Goal: Task Accomplishment & Management: Manage account settings

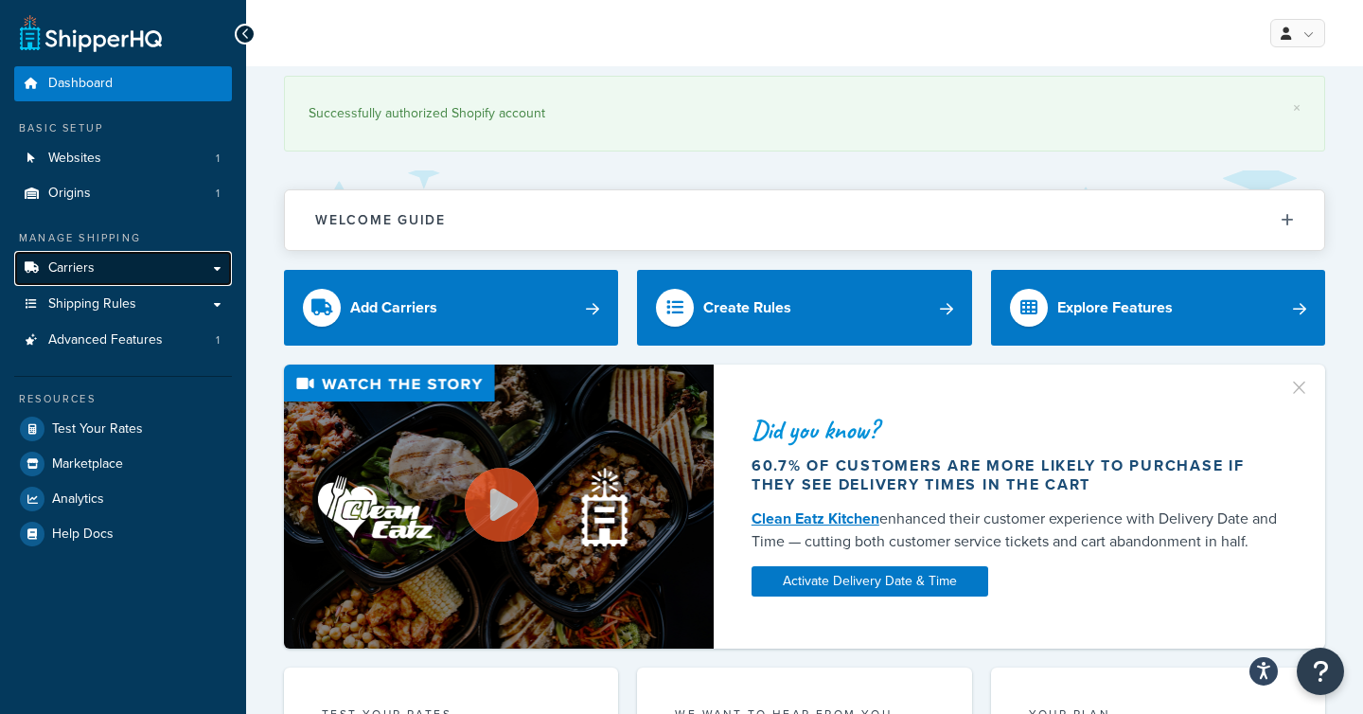
click at [176, 267] on link "Carriers" at bounding box center [123, 268] width 218 height 35
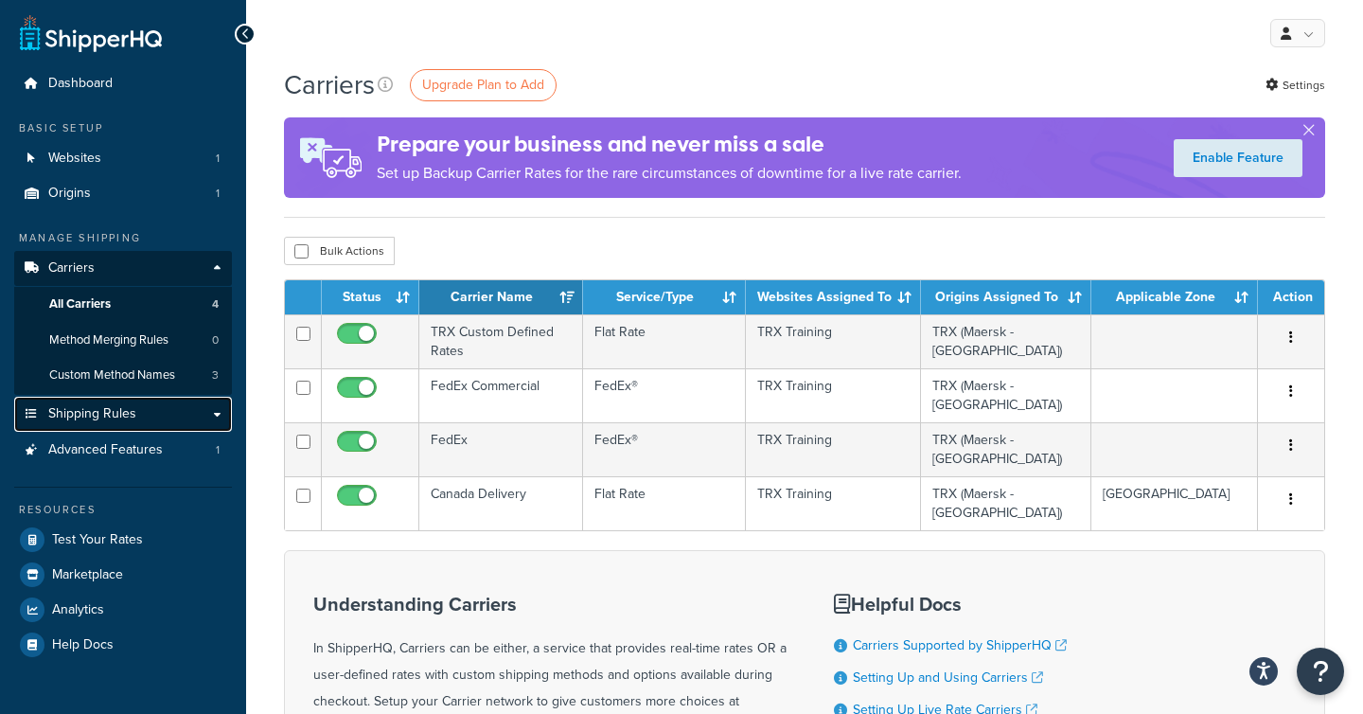
click at [129, 413] on span "Shipping Rules" at bounding box center [92, 414] width 88 height 16
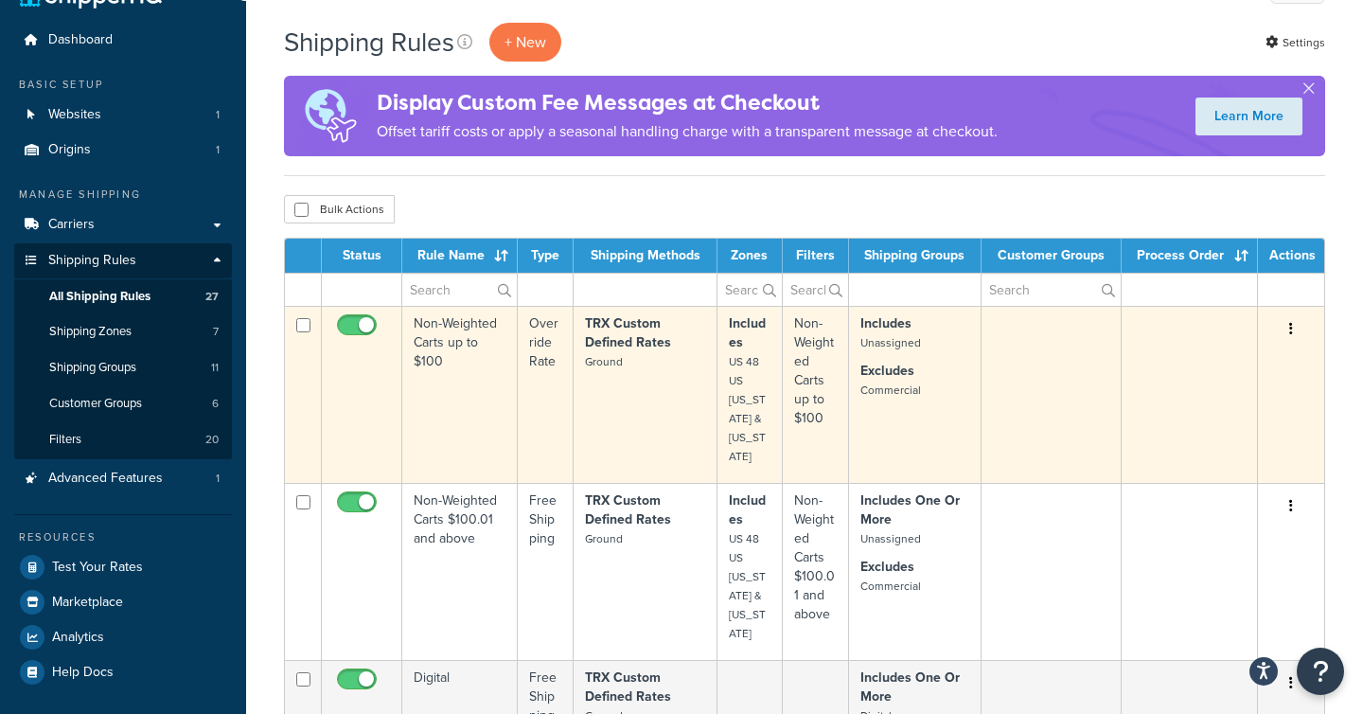
scroll to position [44, 0]
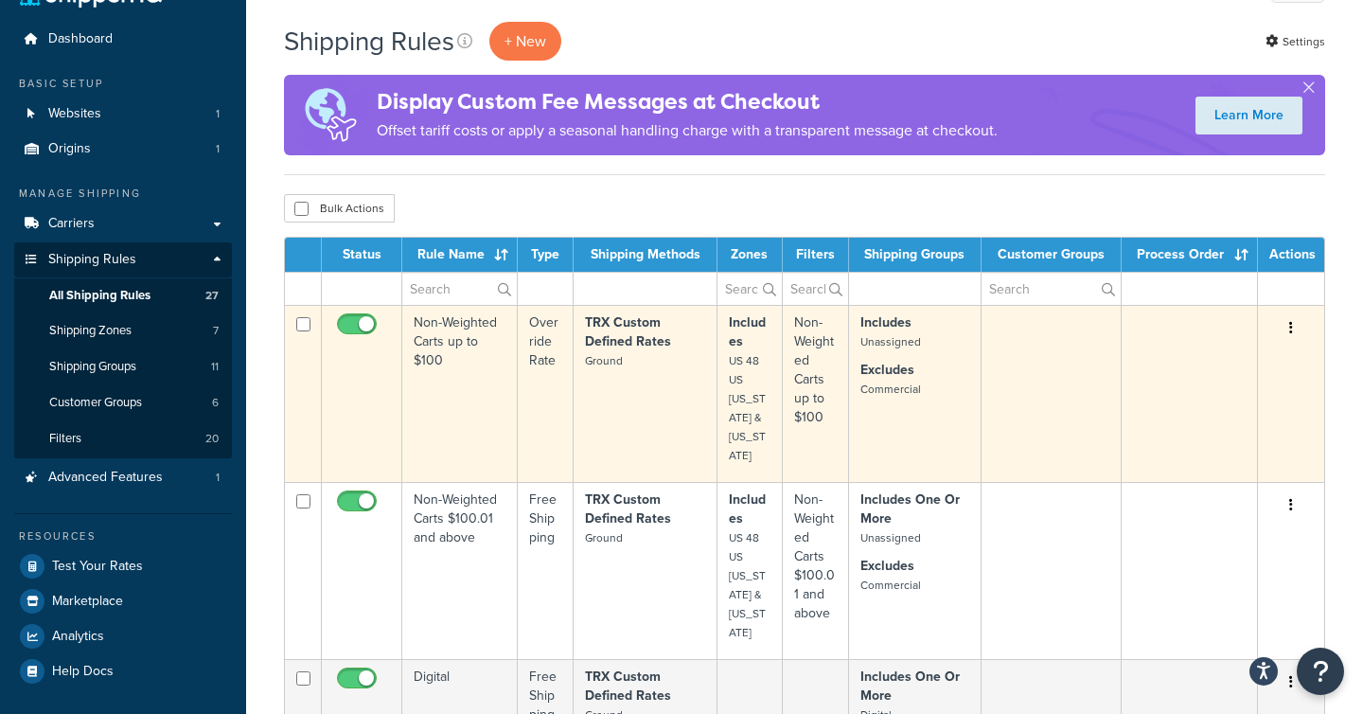
click at [491, 380] on td "Non-Weighted Carts up to $100" at bounding box center [459, 393] width 115 height 177
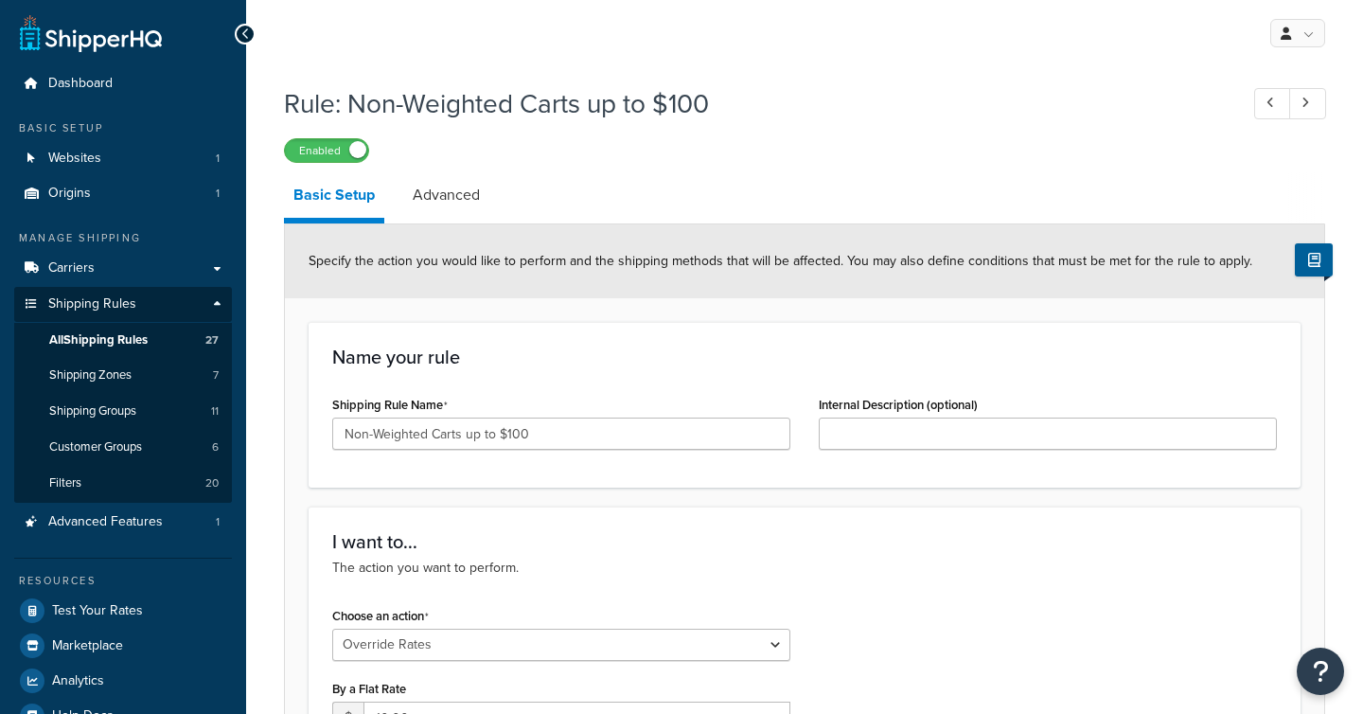
select select "OVERRIDE"
click at [448, 194] on link "Advanced" at bounding box center [446, 194] width 86 height 45
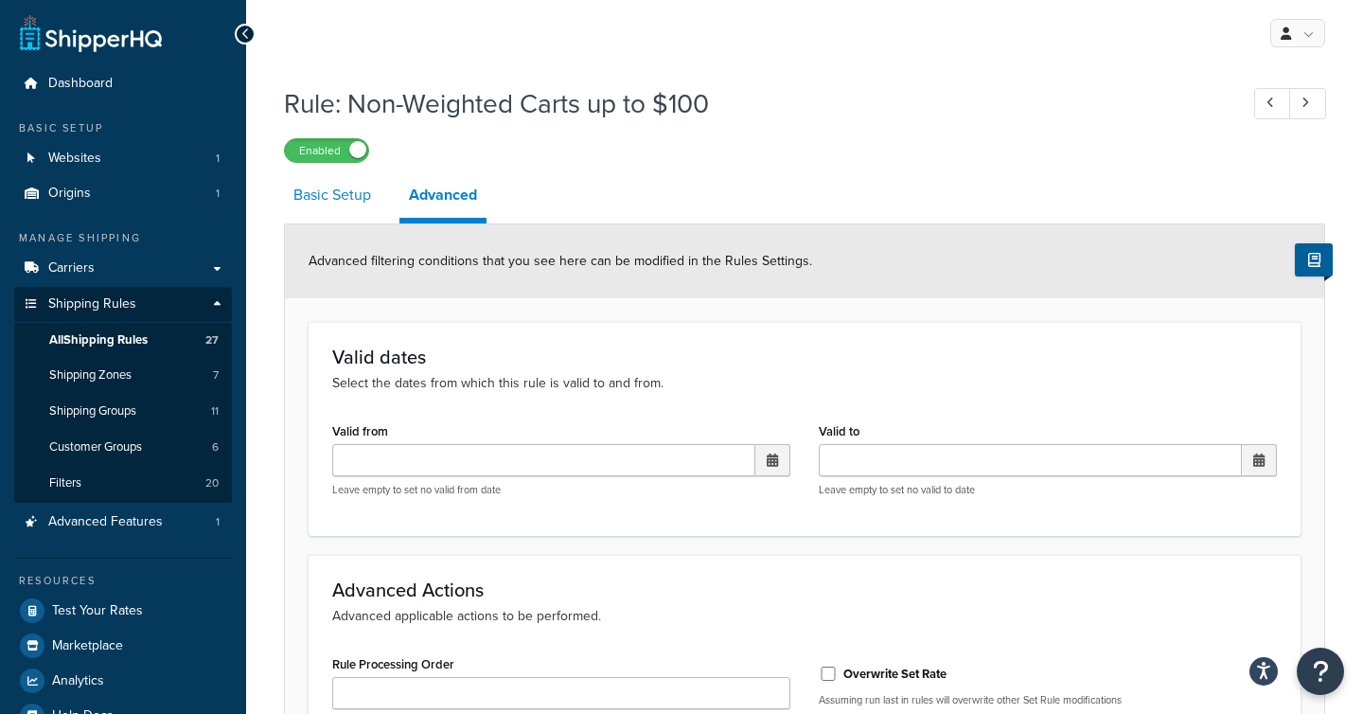
click at [353, 207] on link "Basic Setup" at bounding box center [332, 194] width 97 height 45
select select "OVERRIDE"
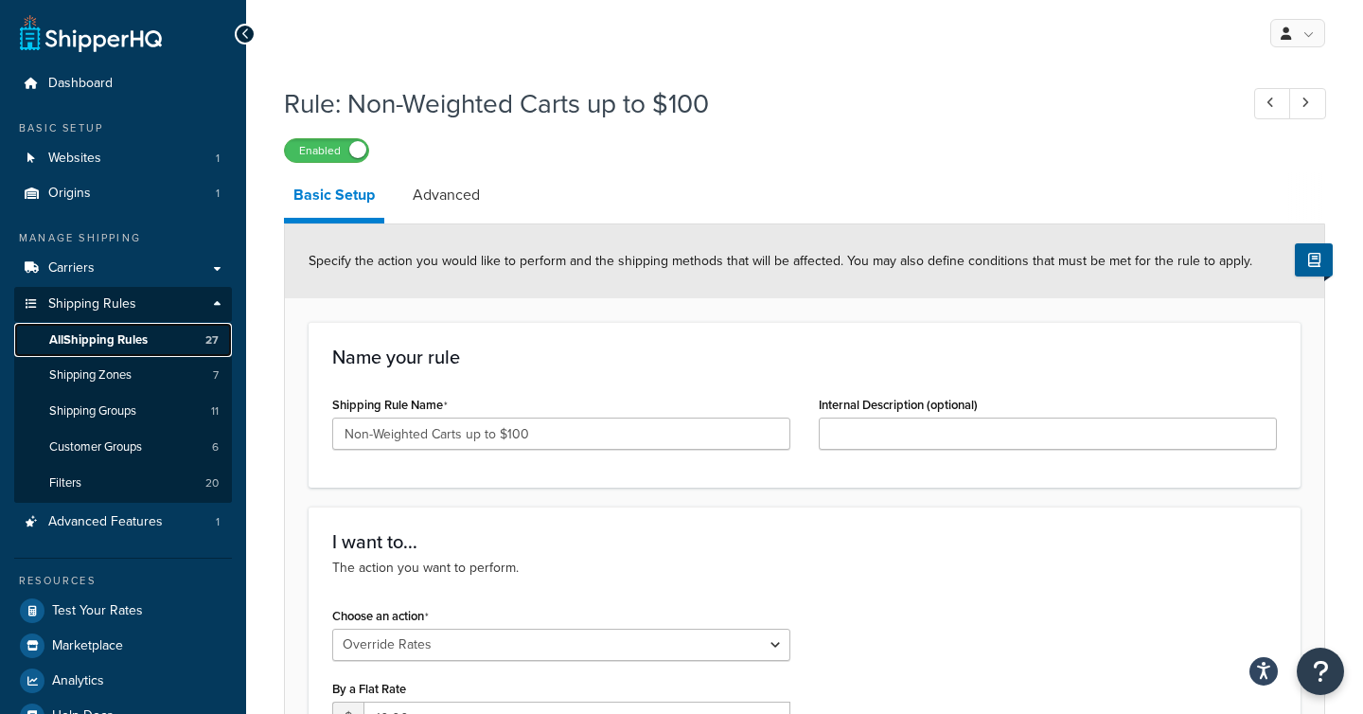
click at [107, 341] on span "All Shipping Rules" at bounding box center [98, 340] width 98 height 16
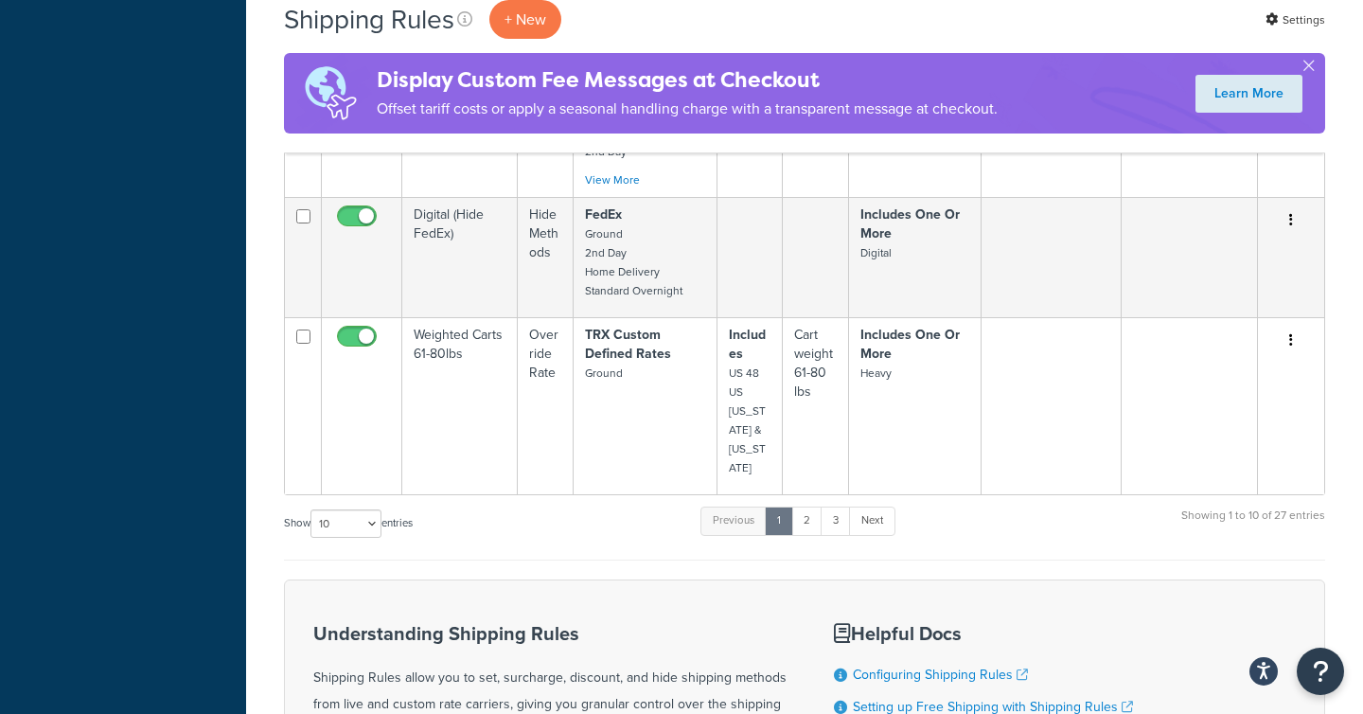
scroll to position [1455, 0]
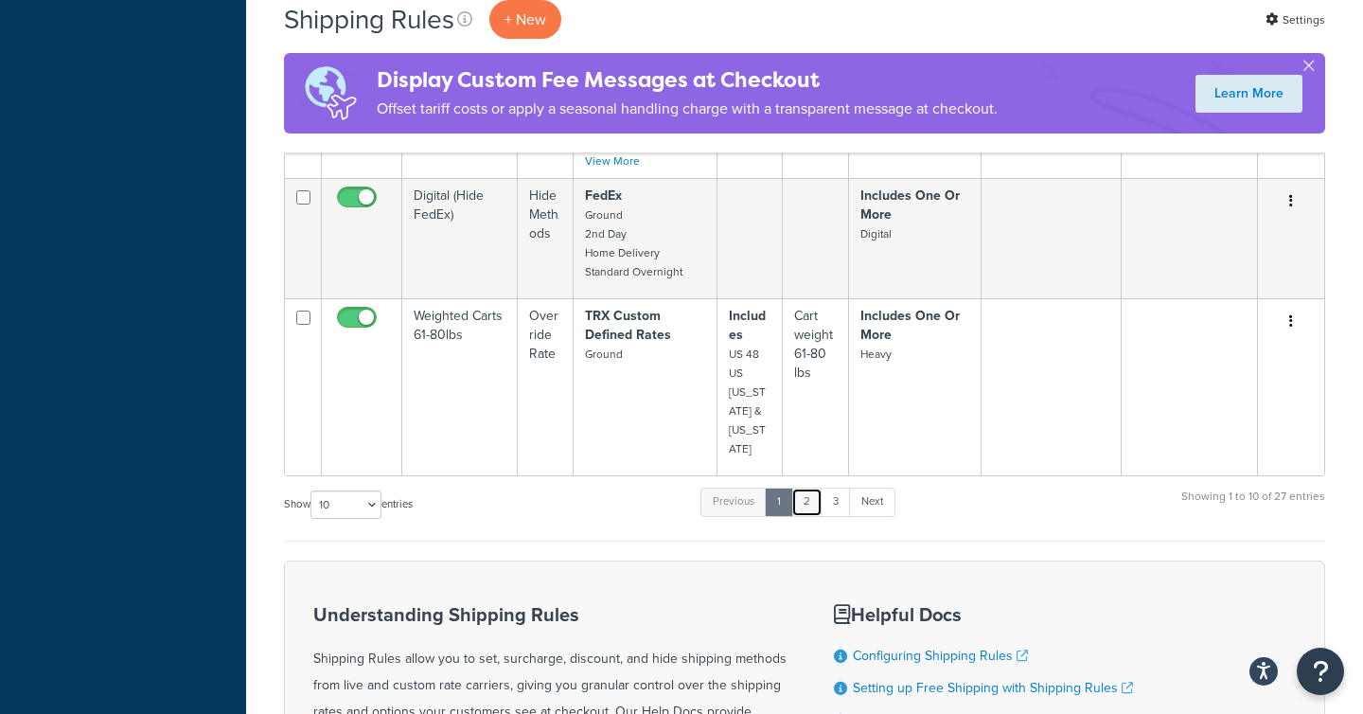
click at [810, 487] on link "2" at bounding box center [806, 501] width 31 height 28
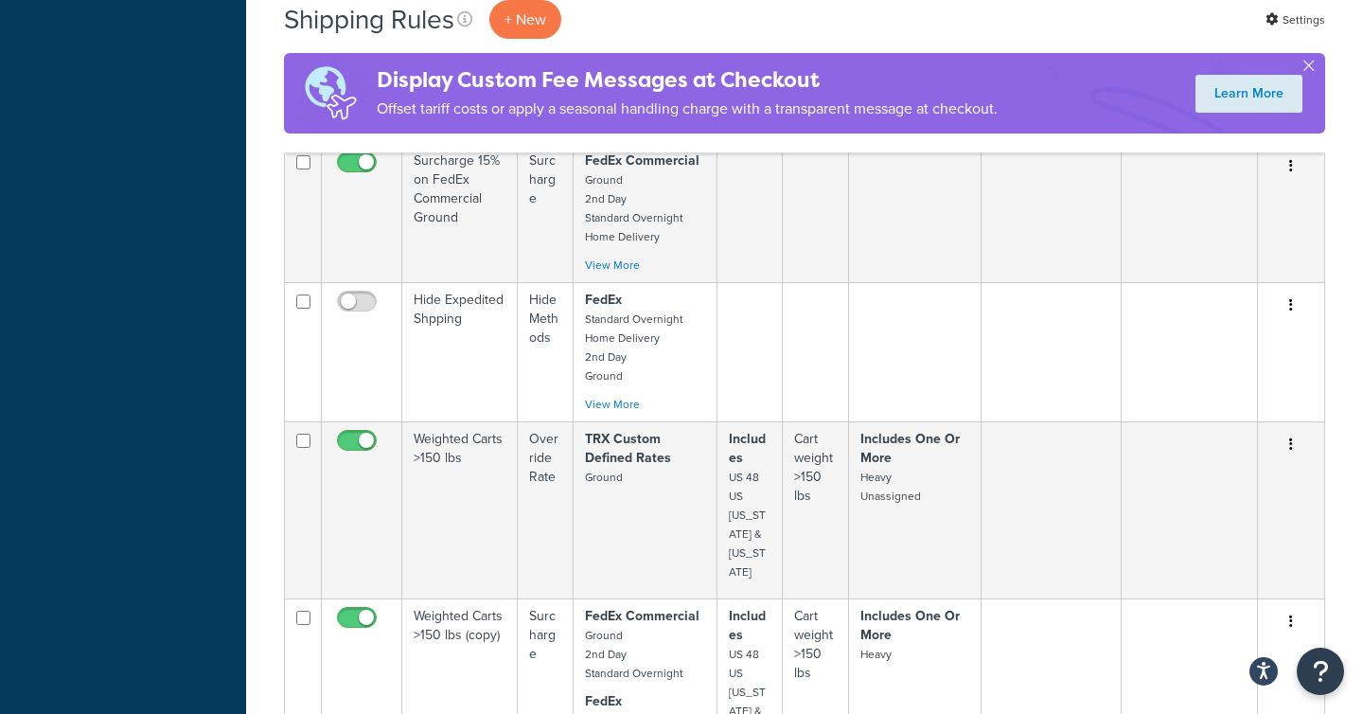
scroll to position [1208, 0]
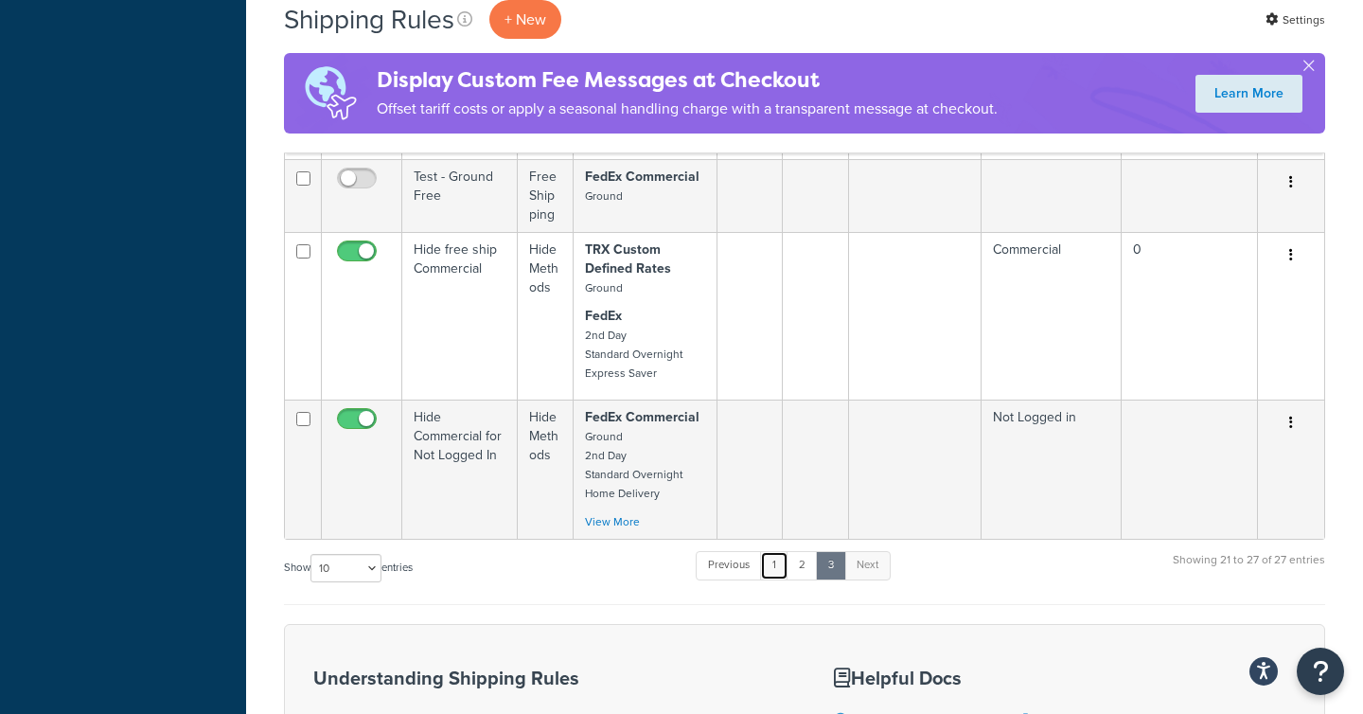
click at [783, 551] on link "1" at bounding box center [774, 565] width 28 height 28
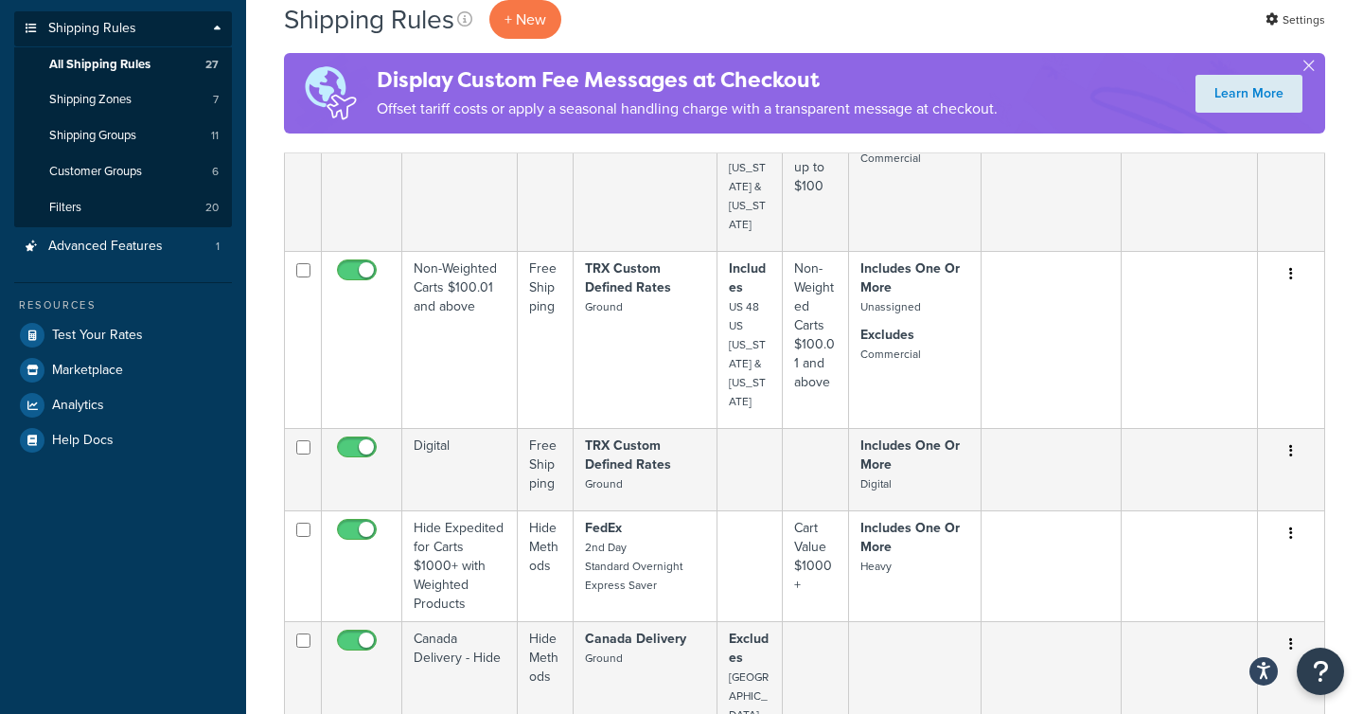
scroll to position [0, 0]
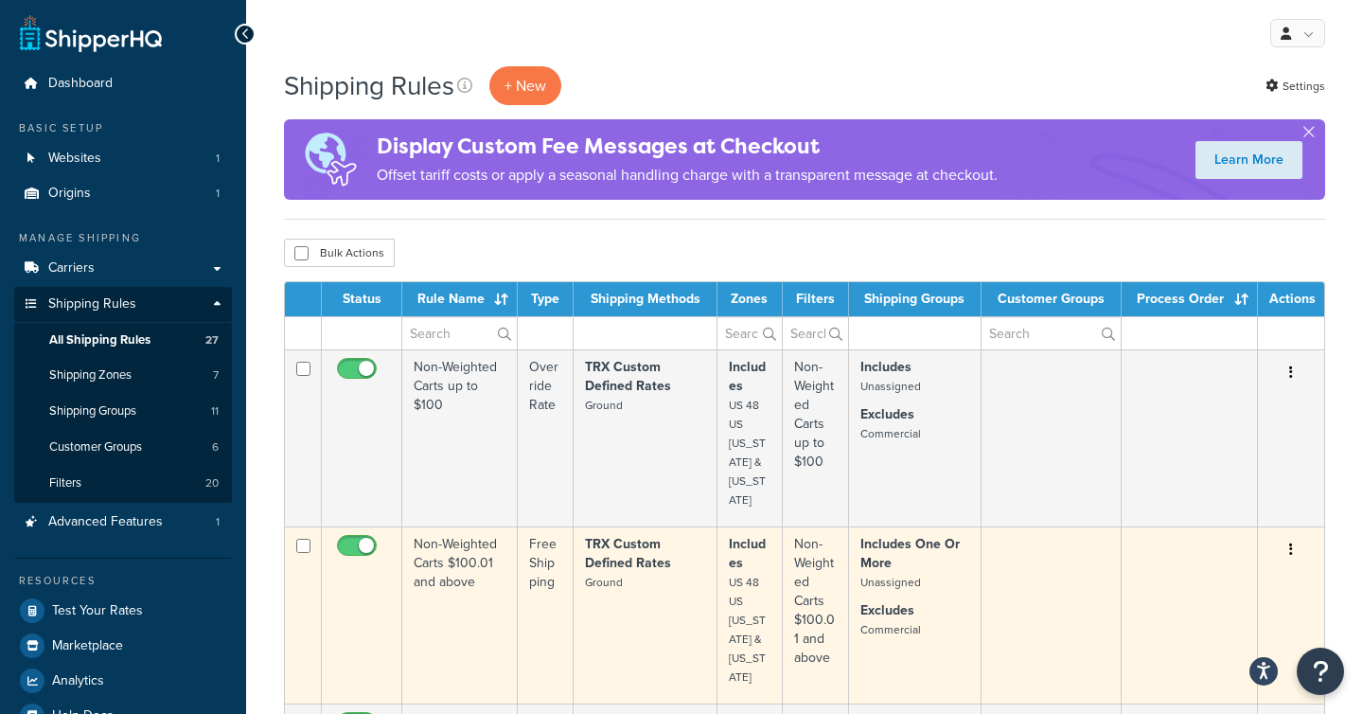
click at [488, 563] on td "Non-Weighted Carts $100.01 and above" at bounding box center [459, 614] width 115 height 177
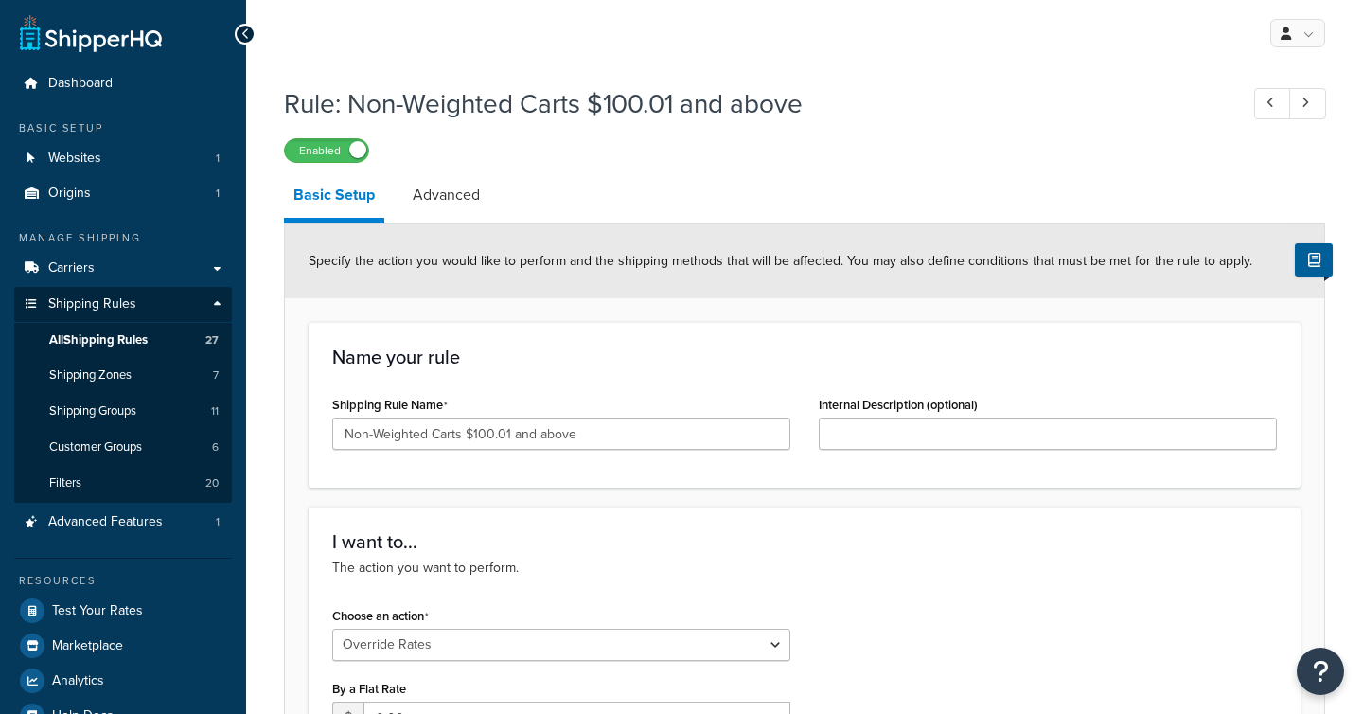
select select "OVERRIDE"
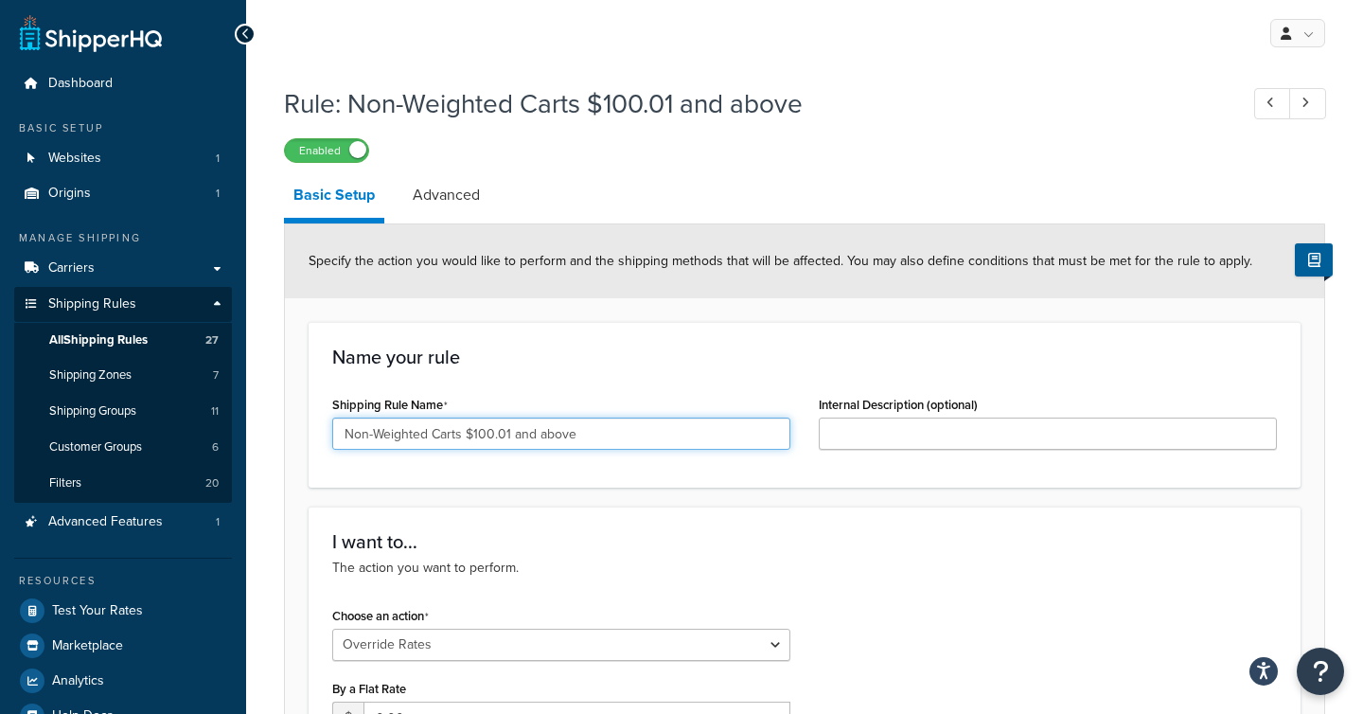
click at [508, 438] on input "Non-Weighted Carts $100.01 and above" at bounding box center [561, 433] width 458 height 32
type input "Non-Weighted Carts $99 and above"
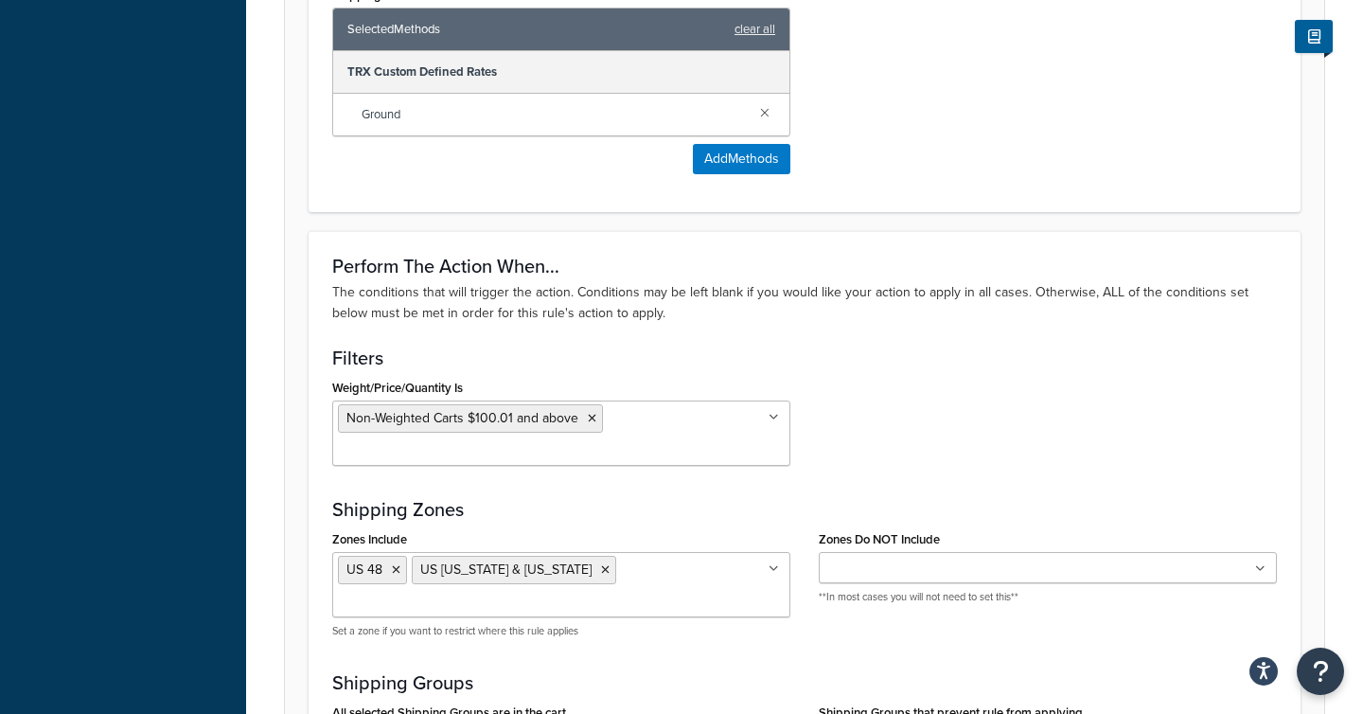
scroll to position [1178, 0]
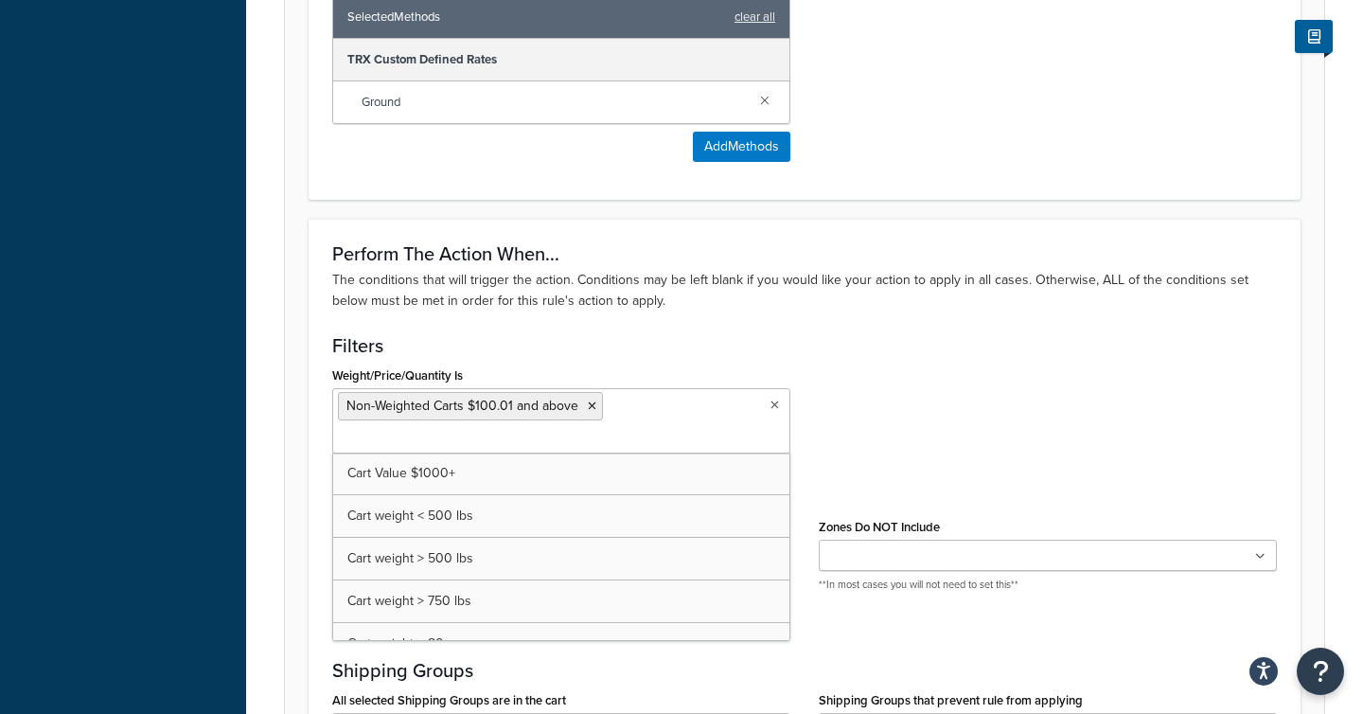
click at [769, 407] on ul "Non-Weighted Carts $100.01 and above" at bounding box center [561, 420] width 458 height 65
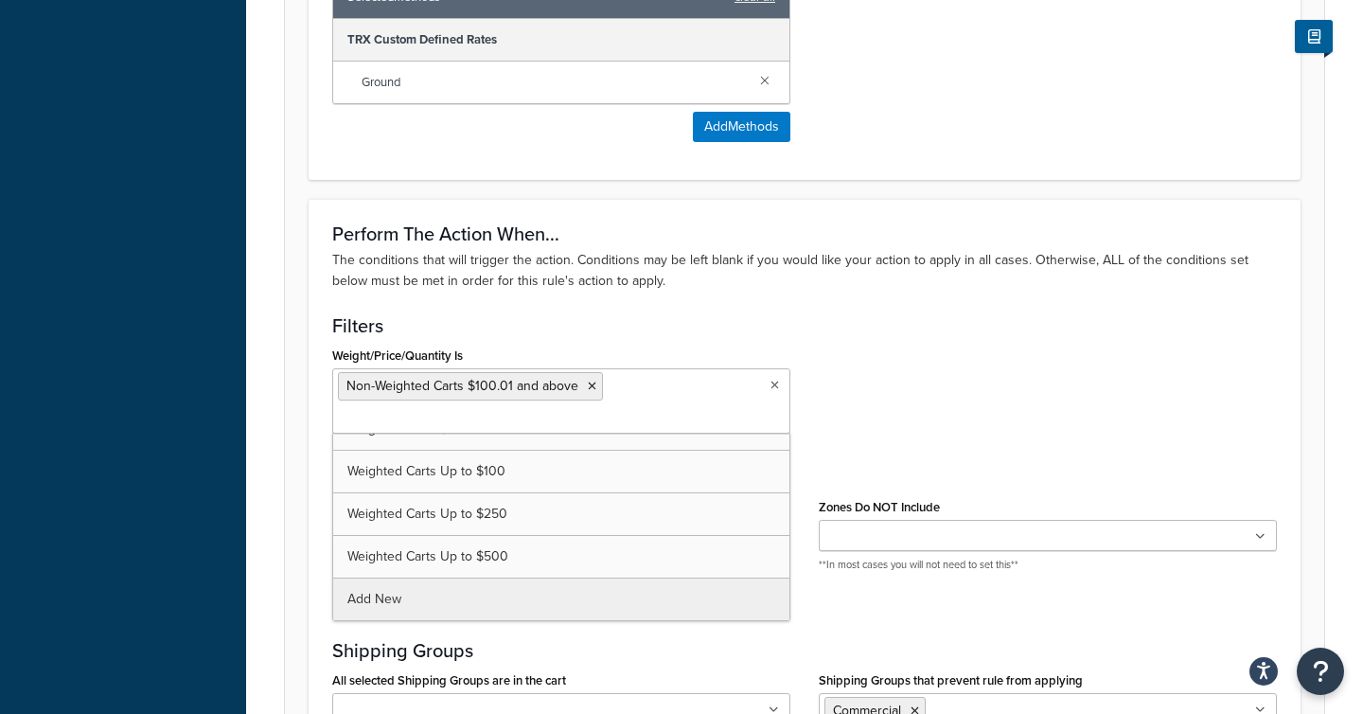
scroll to position [1204, 0]
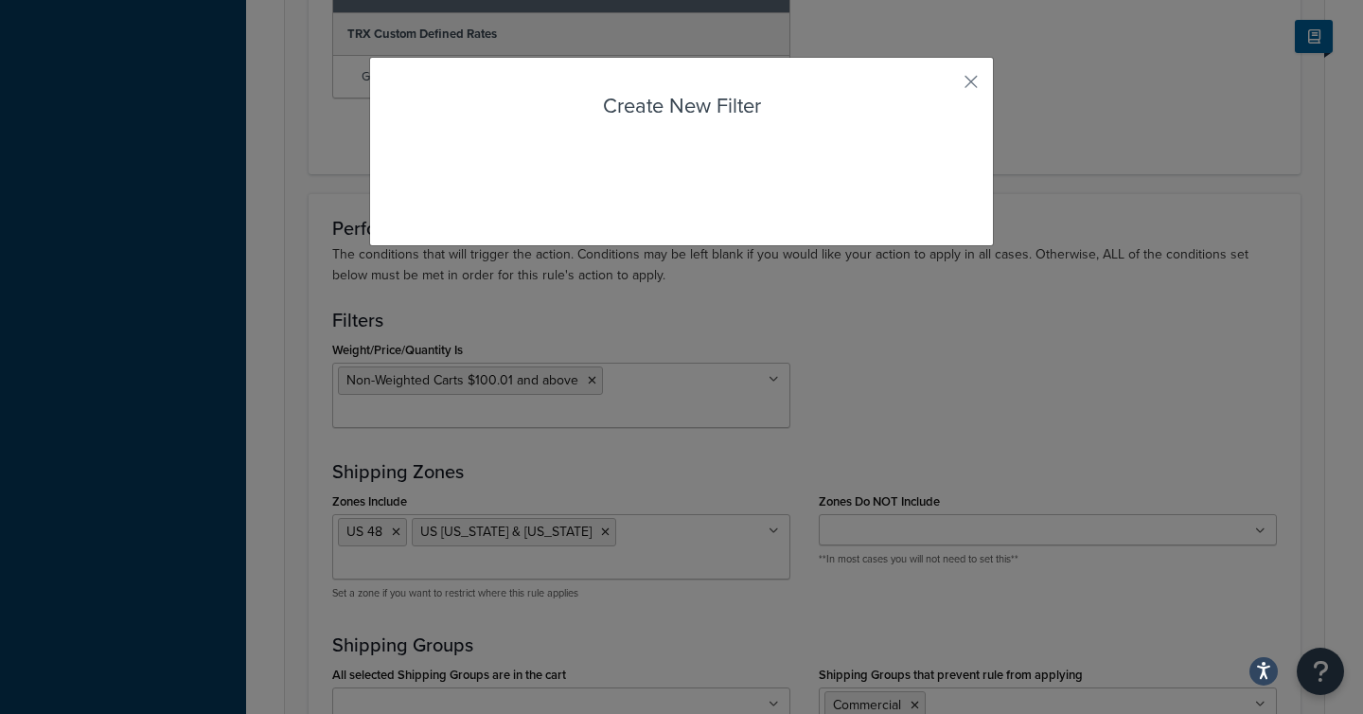
click at [491, 558] on div "Rule: Non-Weighted Carts $100.01 and above Enabled Basic Setup Advanced Specify…" at bounding box center [804, 19] width 1117 height 2294
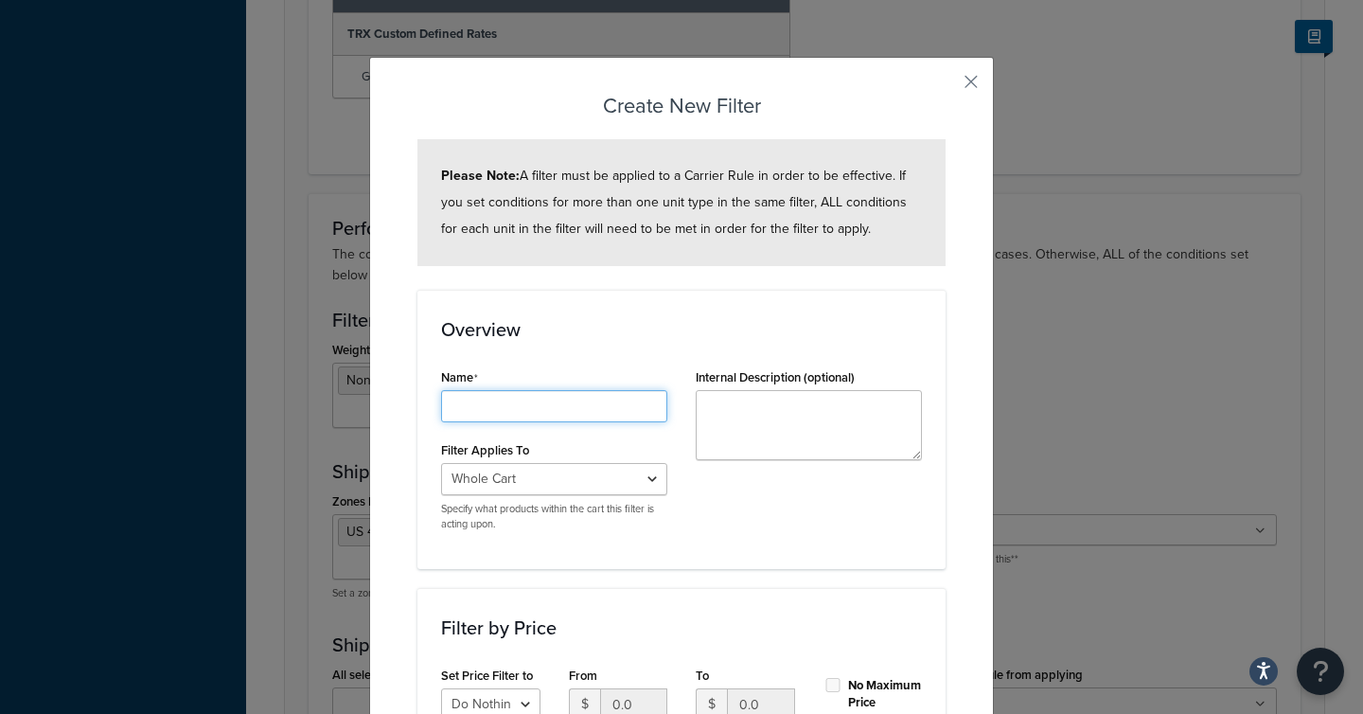
click at [517, 406] on input "Shipping Rule Name" at bounding box center [554, 406] width 226 height 32
click at [960, 88] on div "Create New Filter Please Note: A filter must be applied to a Carrier Rule in or…" at bounding box center [681, 662] width 625 height 1211
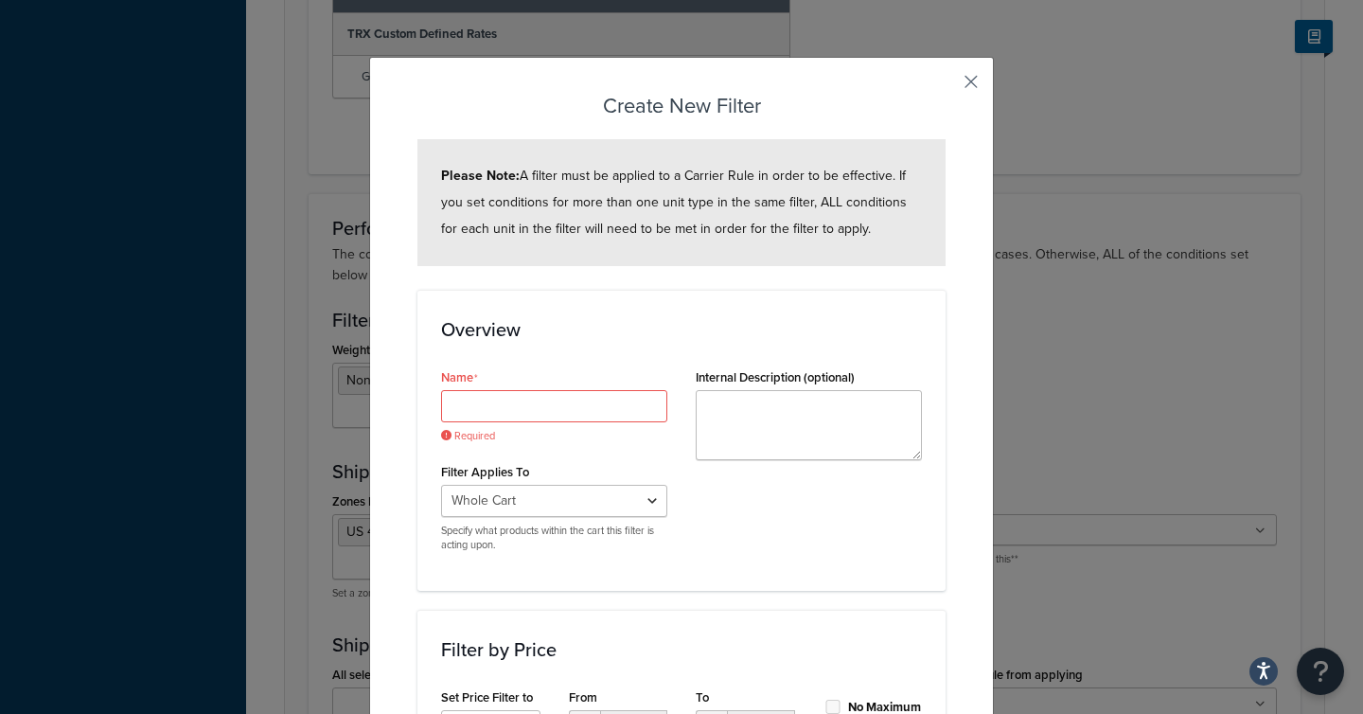
click at [945, 89] on button "button" at bounding box center [943, 88] width 5 height 5
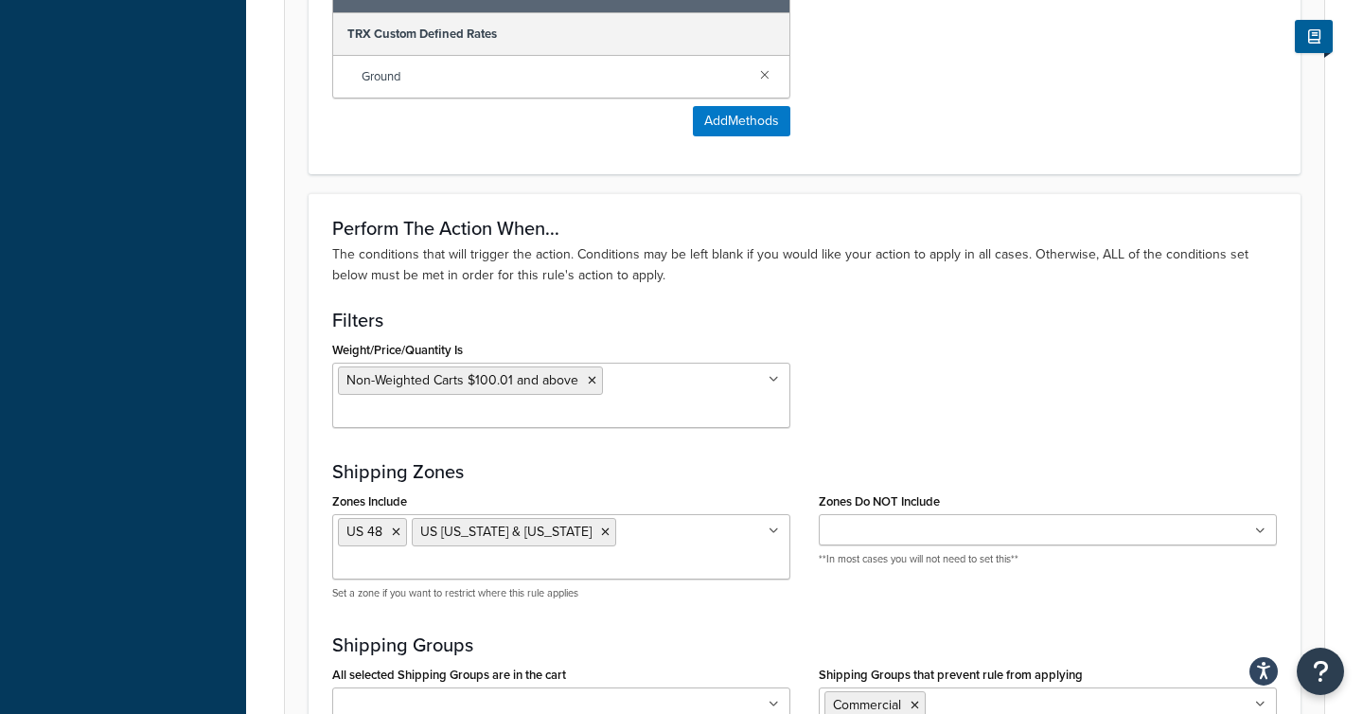
click at [505, 403] on input "Weight/Price/Quantity Is" at bounding box center [422, 413] width 168 height 21
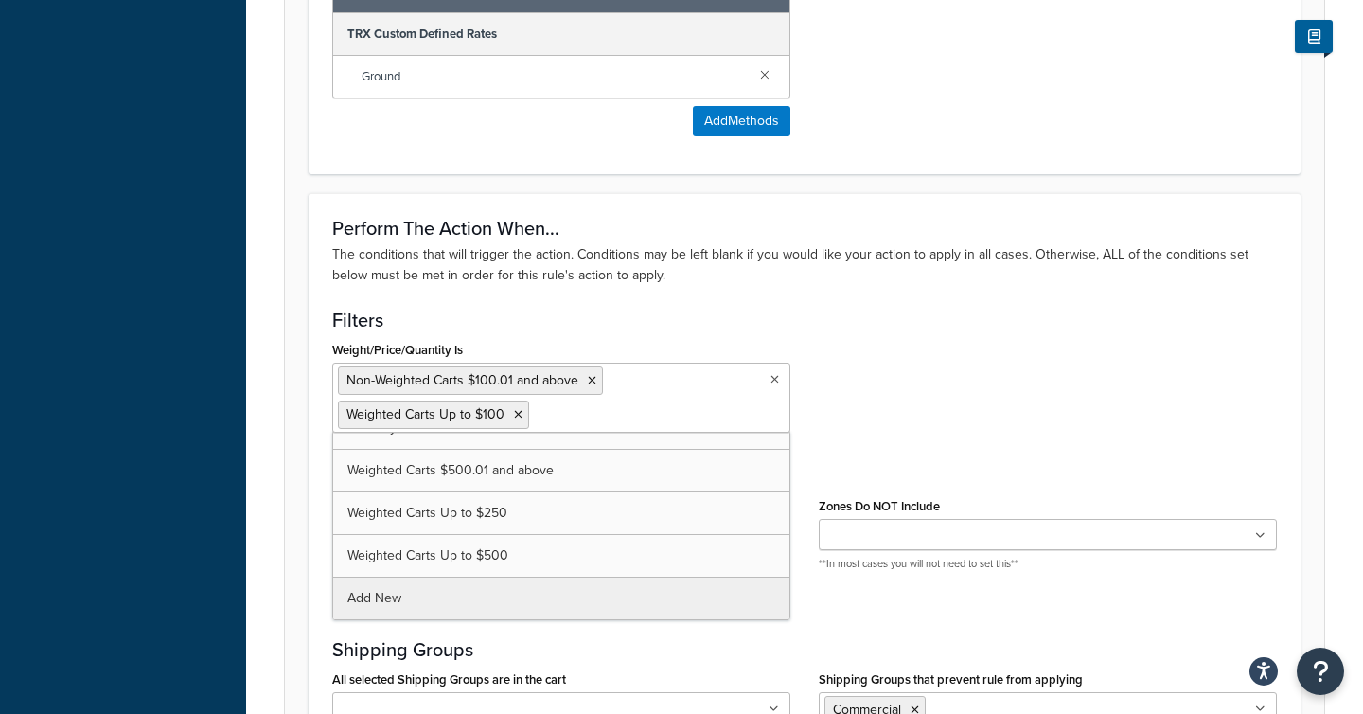
scroll to position [621, 0]
click at [520, 415] on icon at bounding box center [518, 414] width 9 height 11
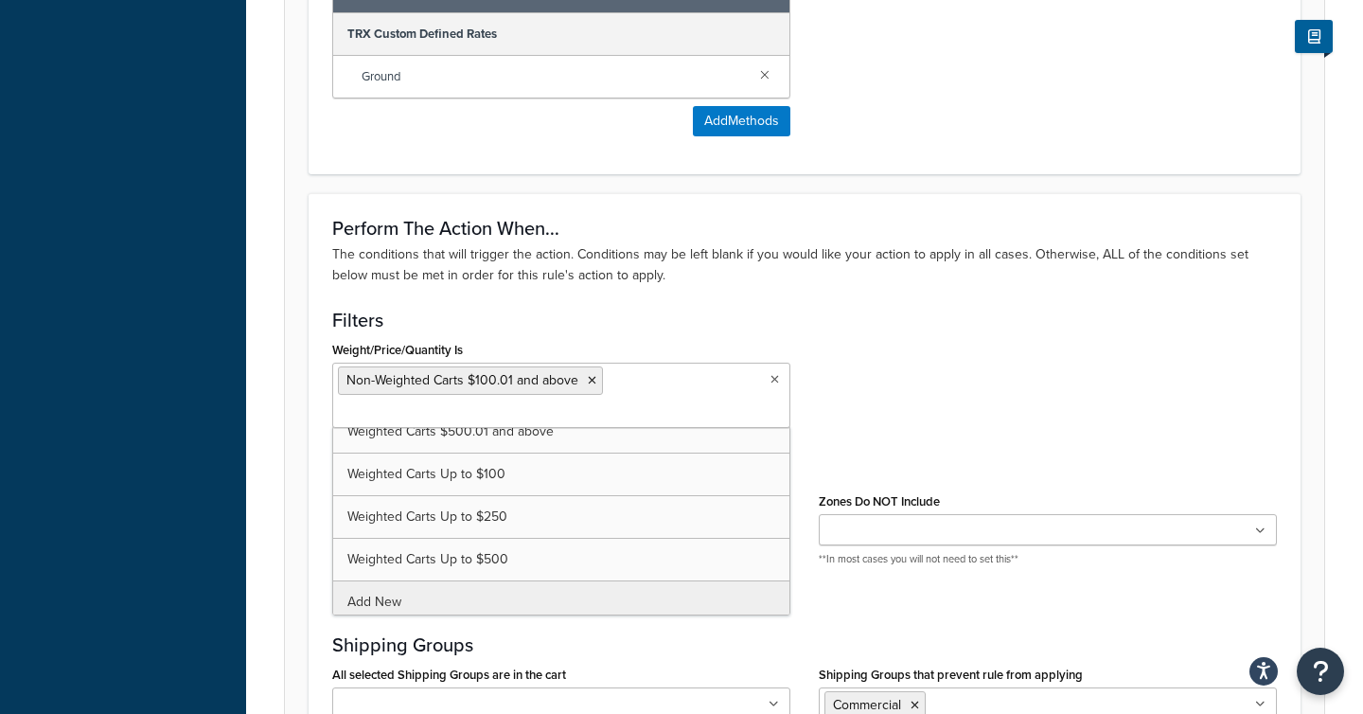
scroll to position [663, 0]
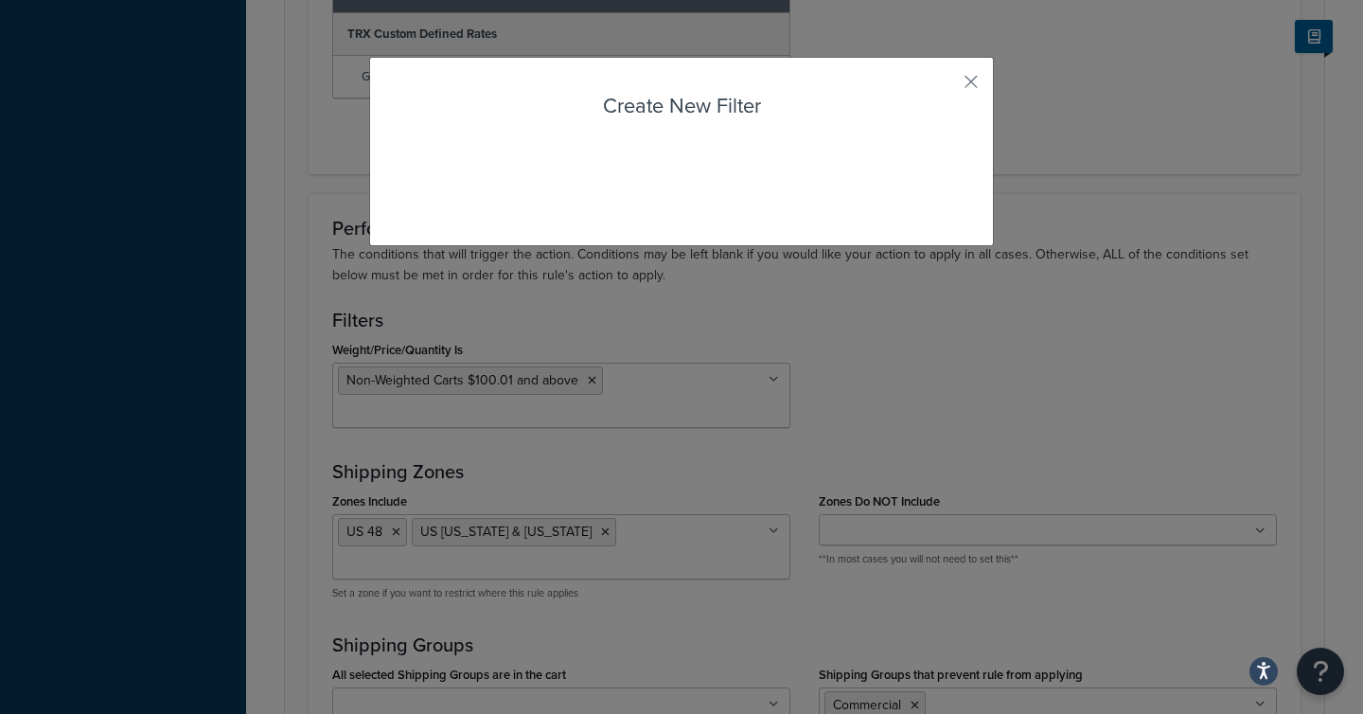
click at [432, 569] on div "Rule: Non-Weighted Carts $100.01 and above Enabled Basic Setup Advanced Specify…" at bounding box center [804, 19] width 1117 height 2294
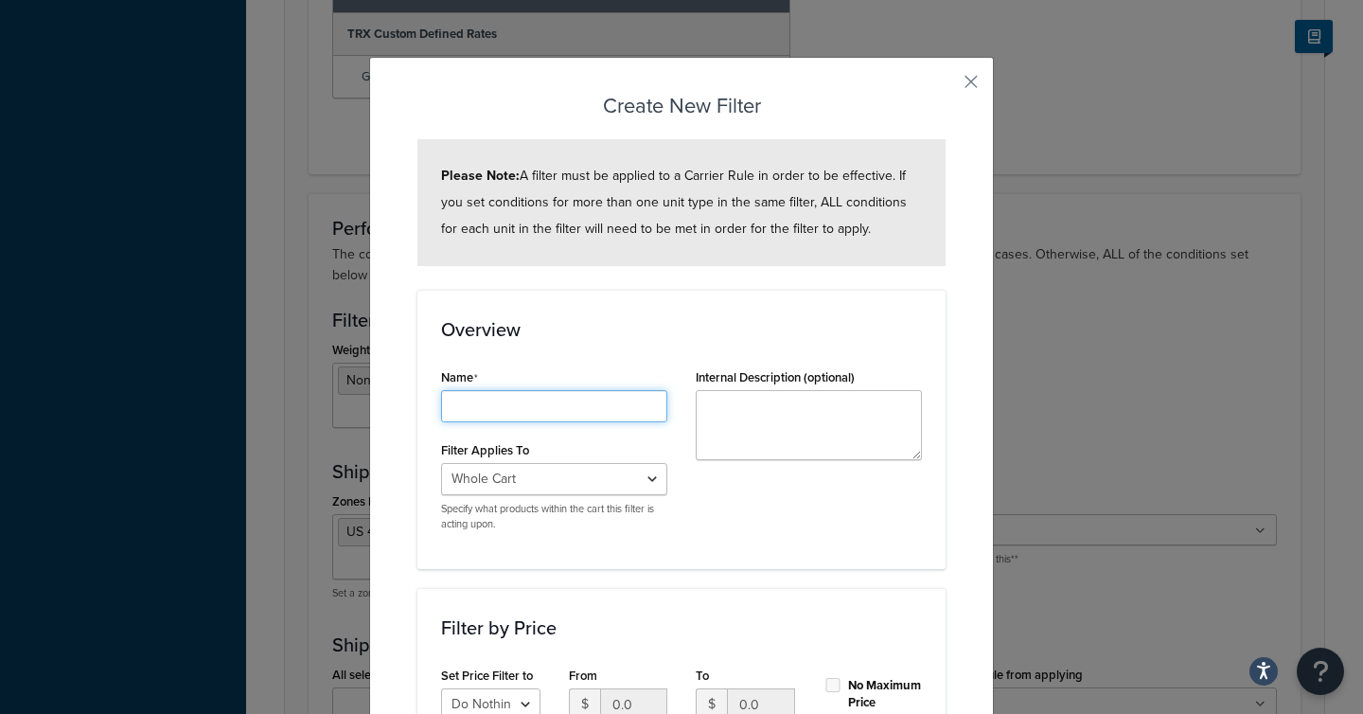
click at [548, 413] on input "Shipping Rule Name" at bounding box center [554, 406] width 226 height 32
type input "Non-weighted Carts $99 and up"
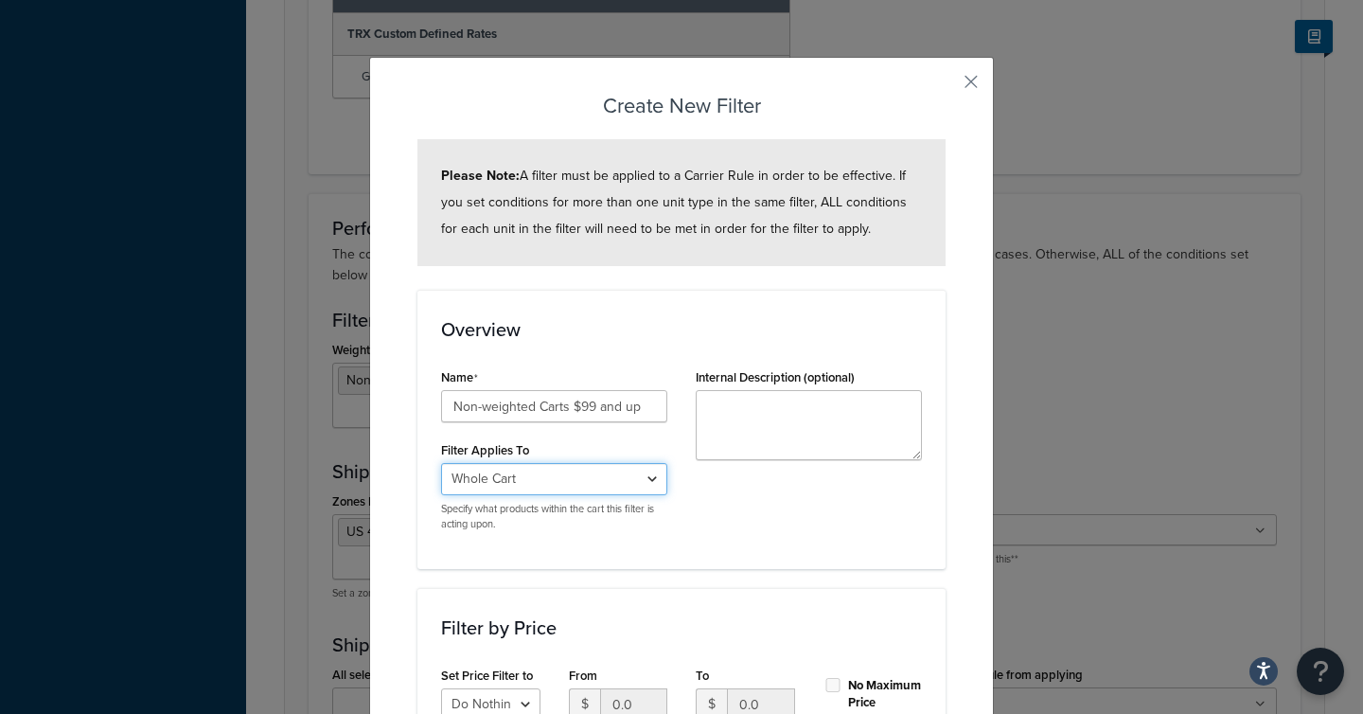
click at [530, 477] on select "Whole Cart Everything in Shipping Group Everything at Origin Each Item within S…" at bounding box center [554, 479] width 226 height 32
click at [962, 83] on div "Create New Filter Please Note: A filter must be applied to a Carrier Rule in or…" at bounding box center [681, 662] width 625 height 1211
click at [945, 86] on button "button" at bounding box center [943, 88] width 5 height 5
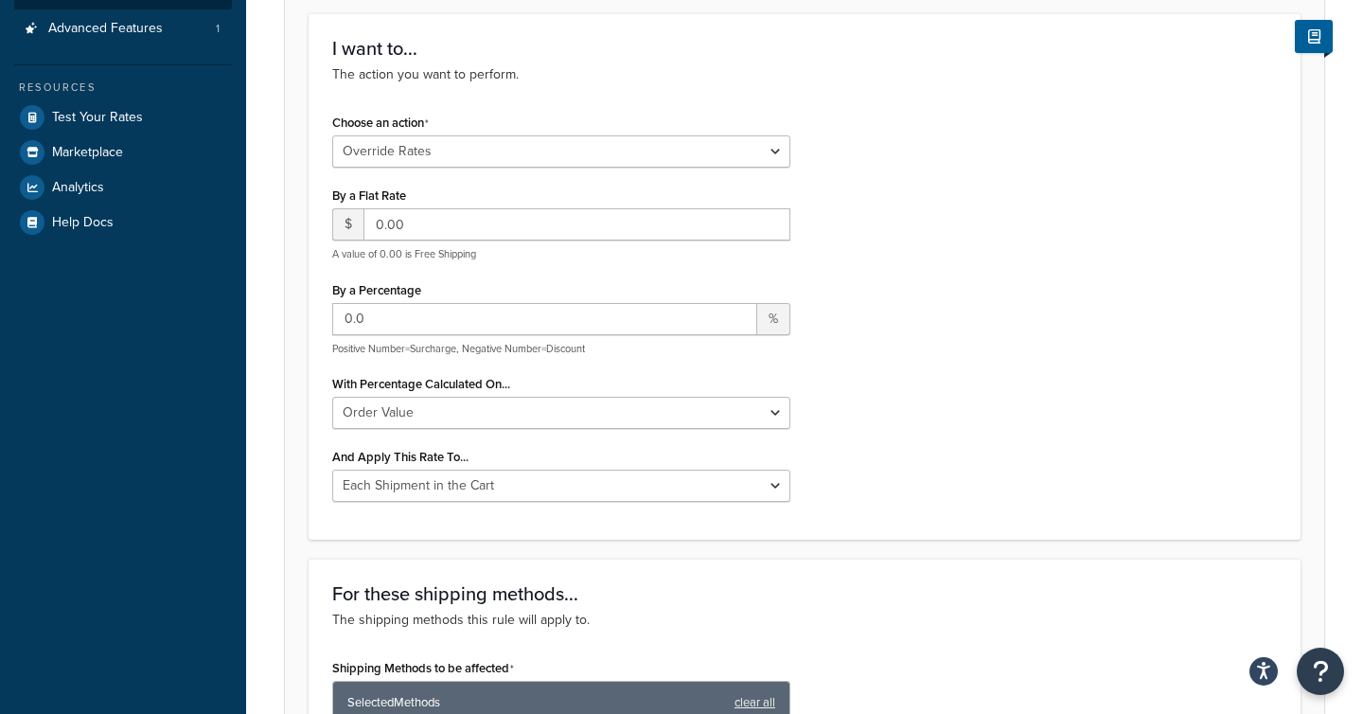
scroll to position [203, 0]
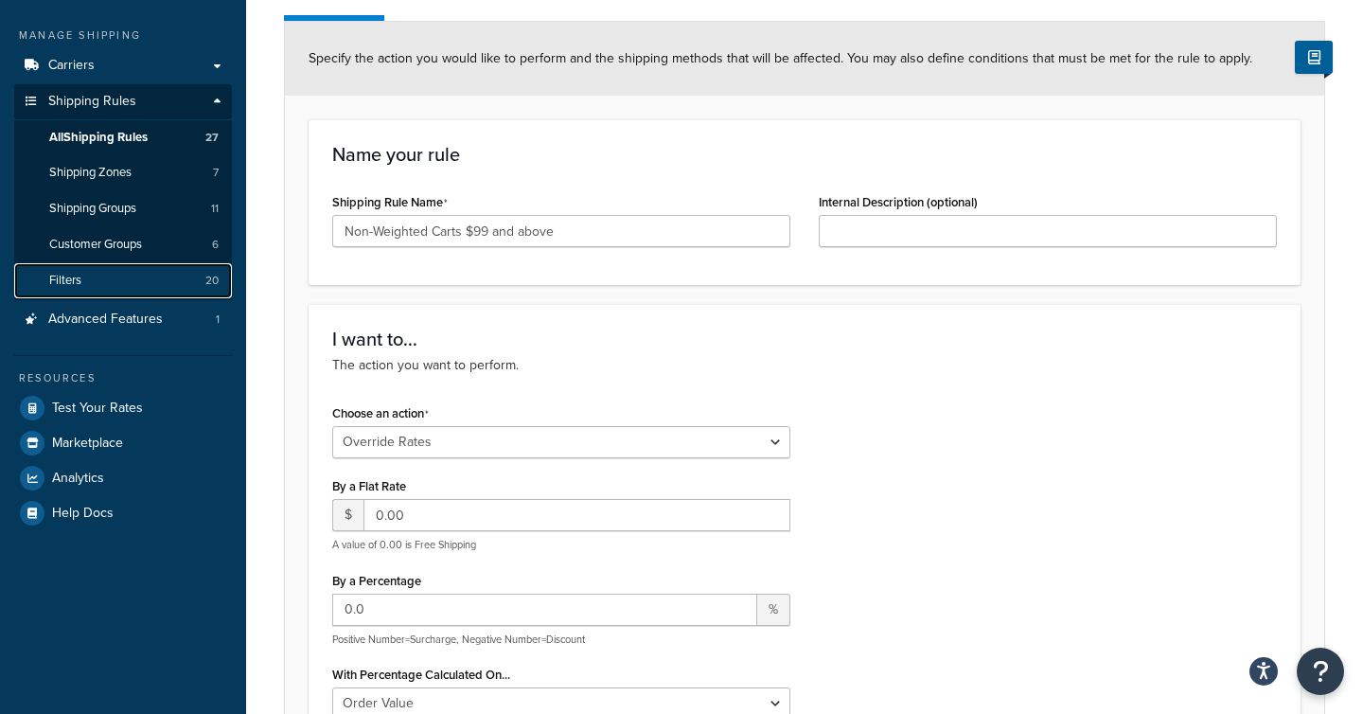
click at [115, 281] on link "Filters 20" at bounding box center [123, 280] width 218 height 35
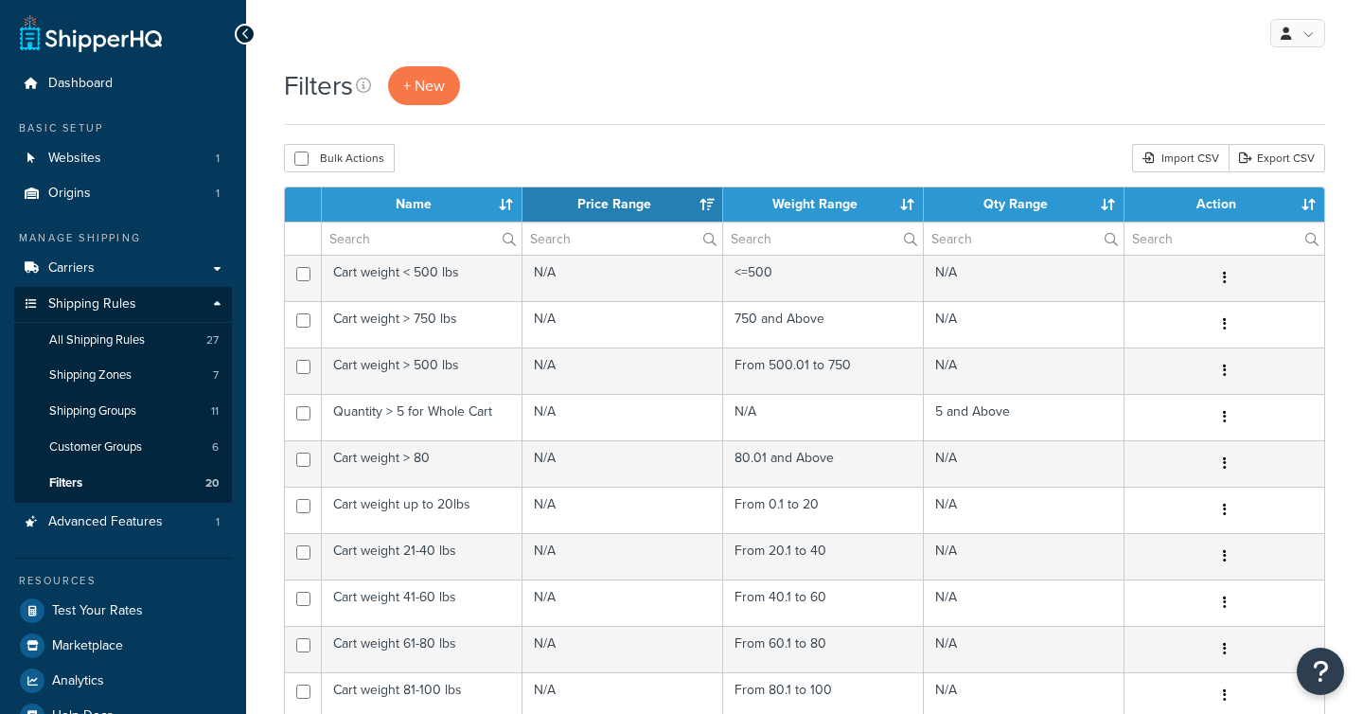
select select "15"
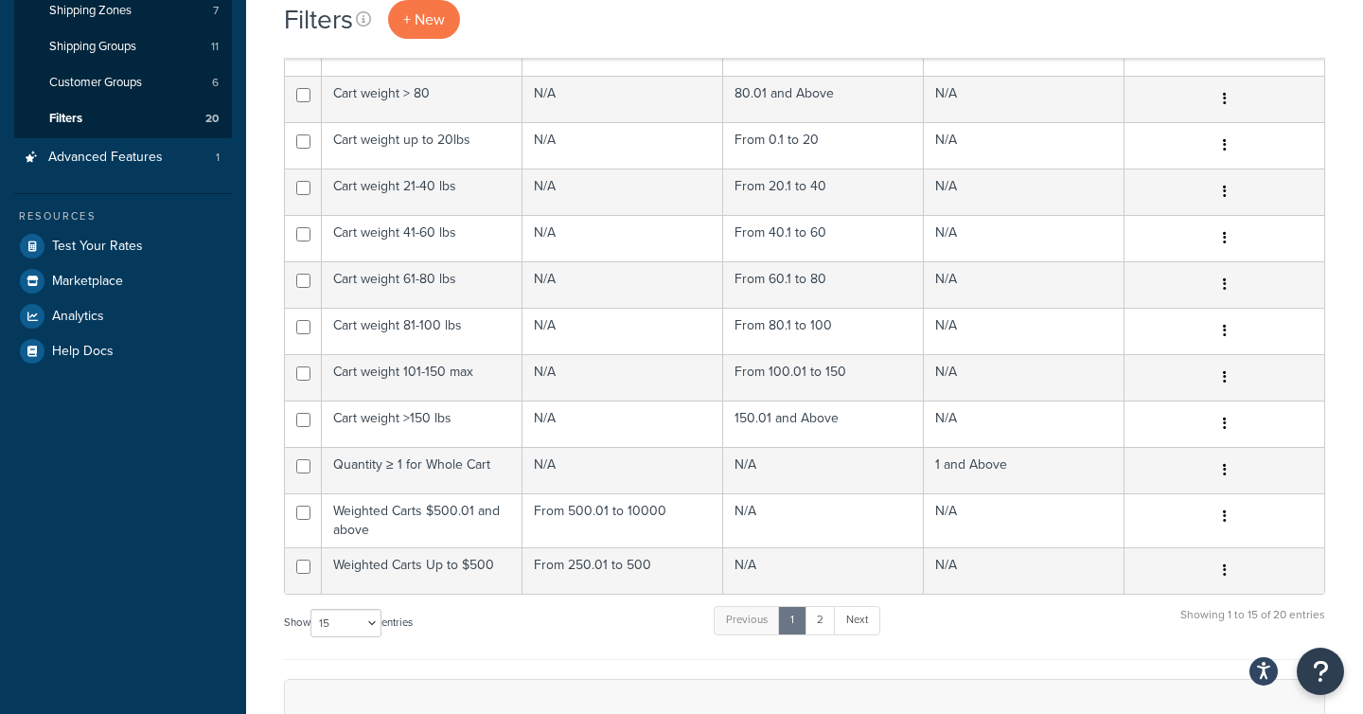
scroll to position [371, 0]
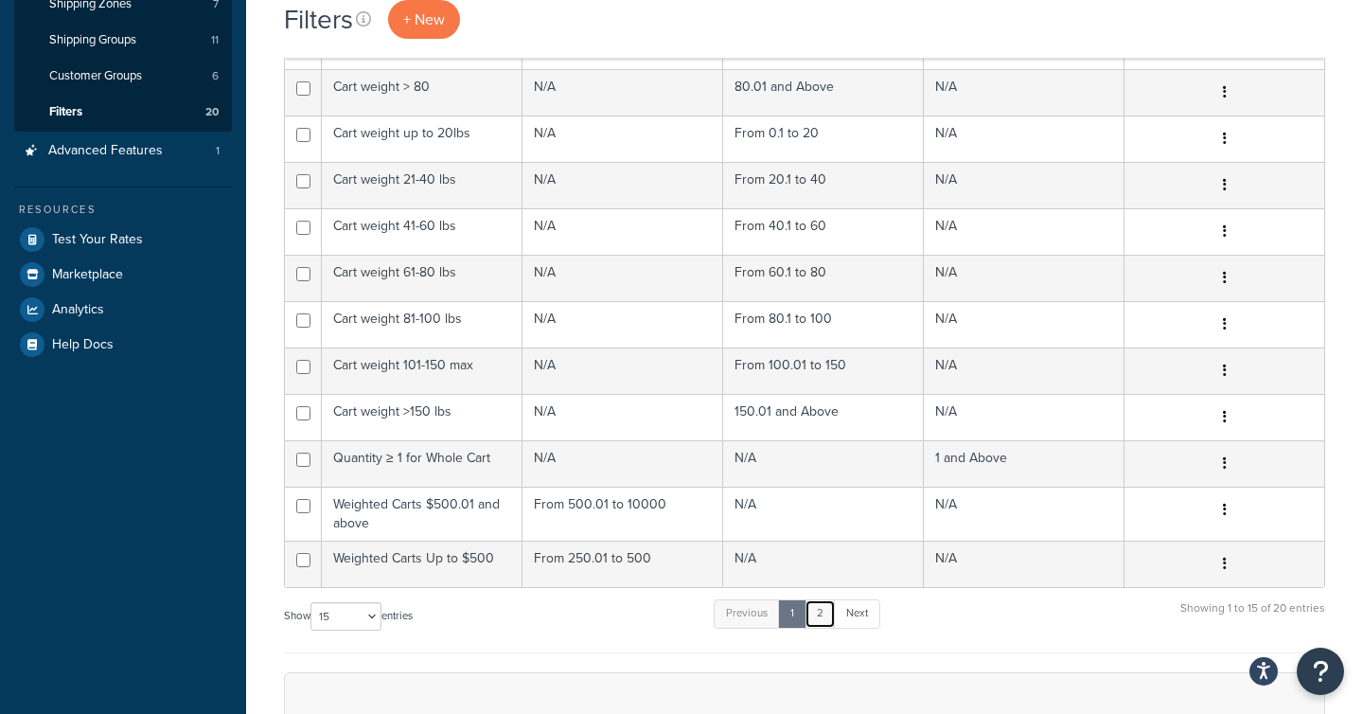
click at [822, 615] on link "2" at bounding box center [819, 613] width 31 height 28
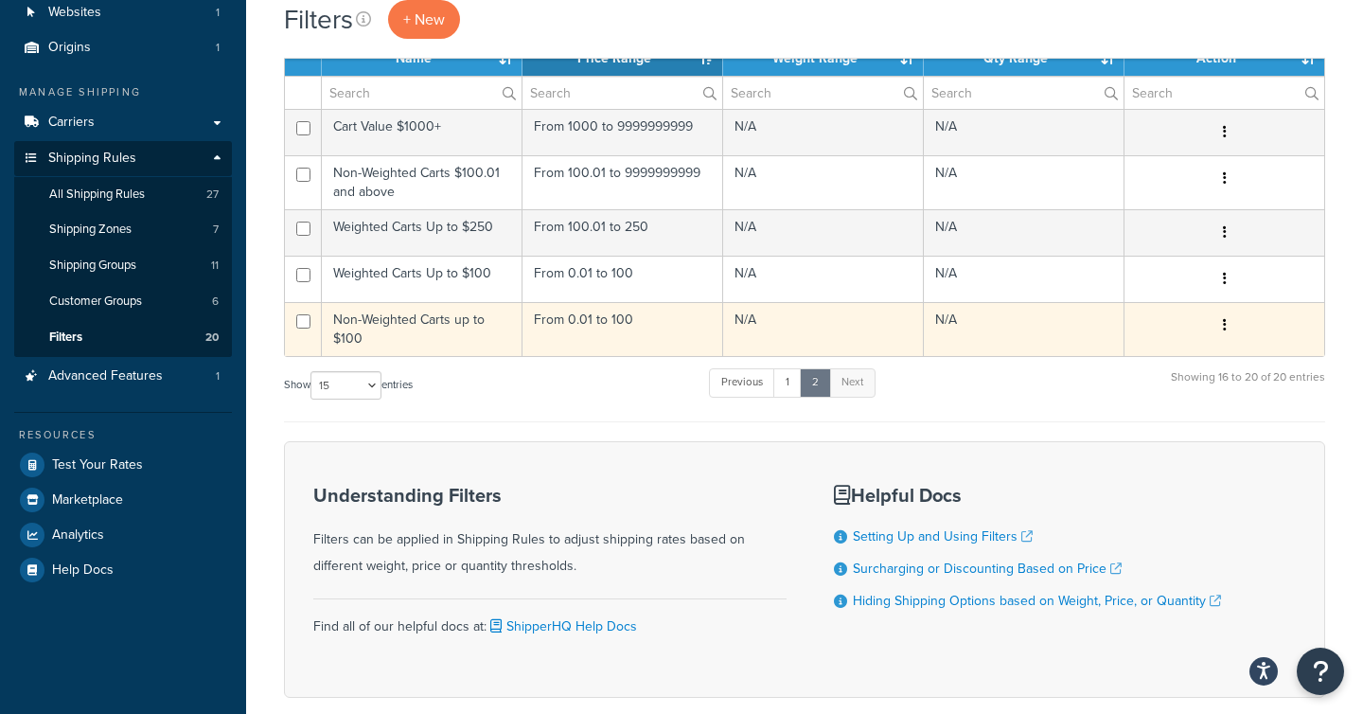
scroll to position [123, 0]
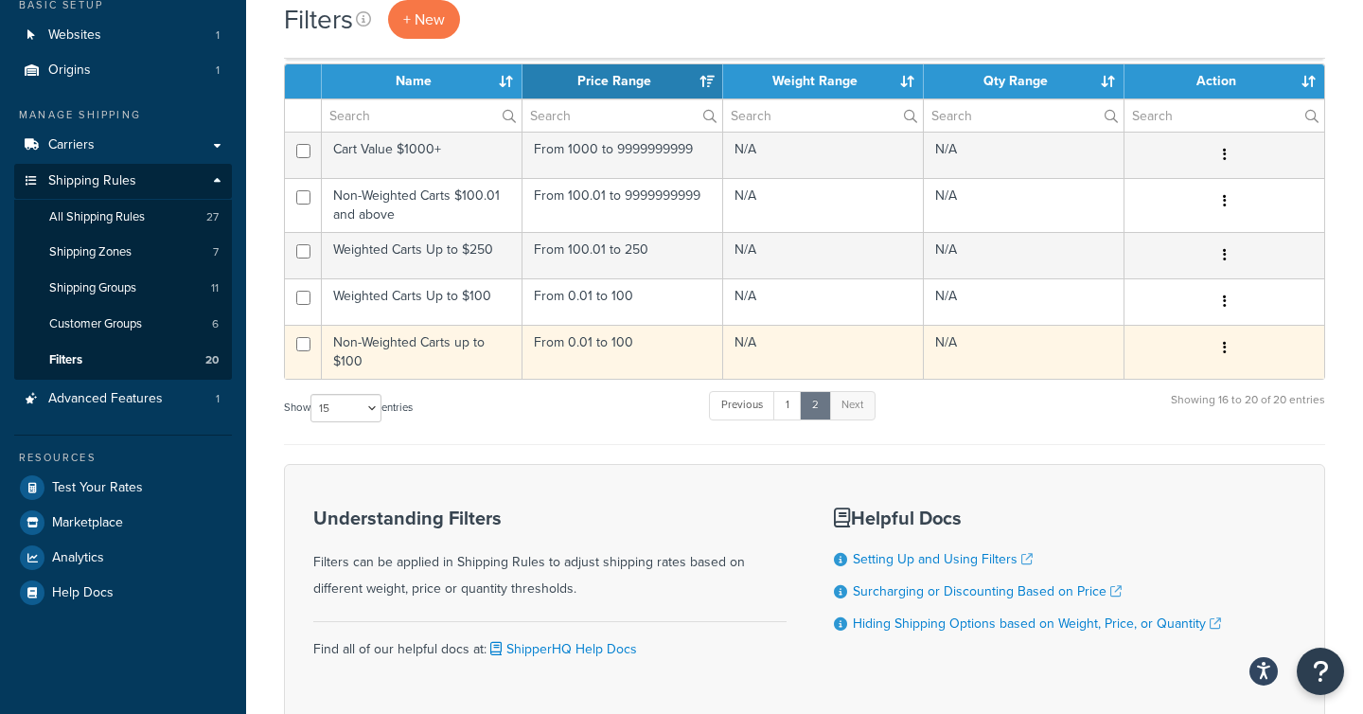
click at [496, 351] on td "Non-Weighted Carts up to $100" at bounding box center [422, 352] width 201 height 54
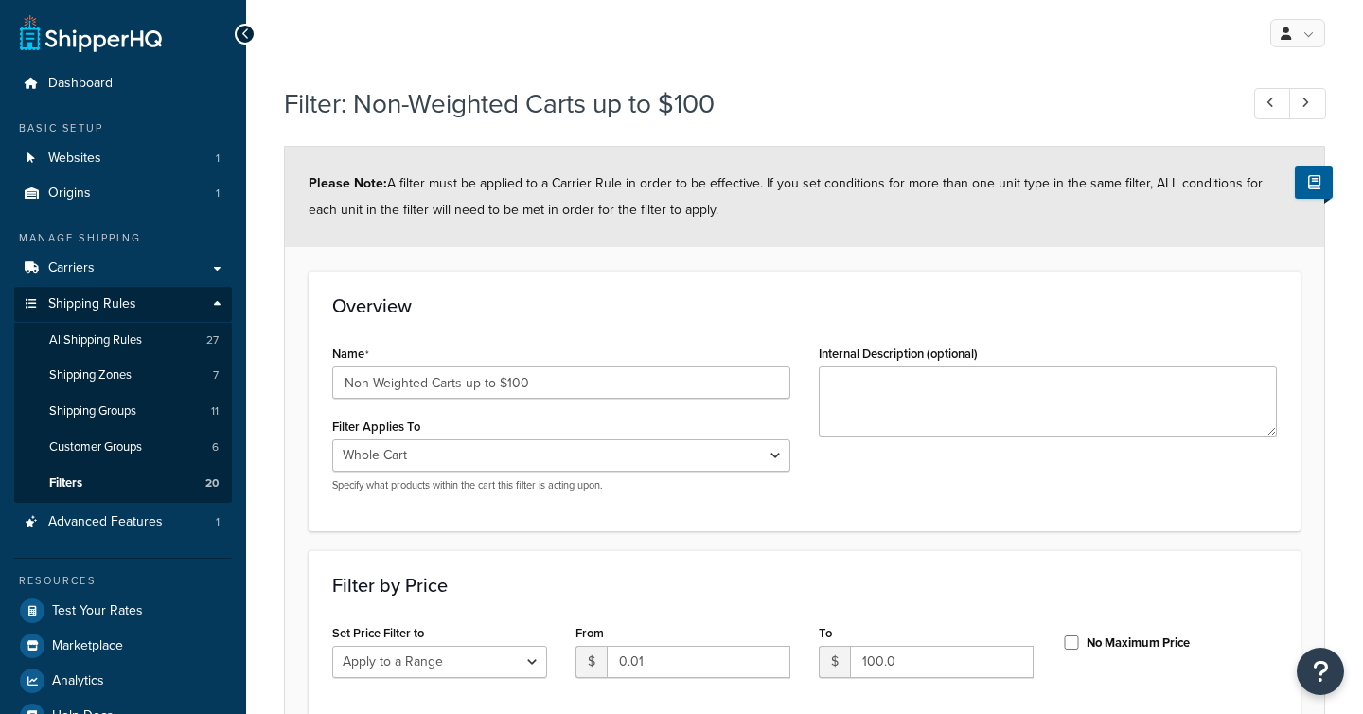
select select "range"
click at [531, 383] on input "Non-Weighted Carts up to $100" at bounding box center [561, 382] width 458 height 32
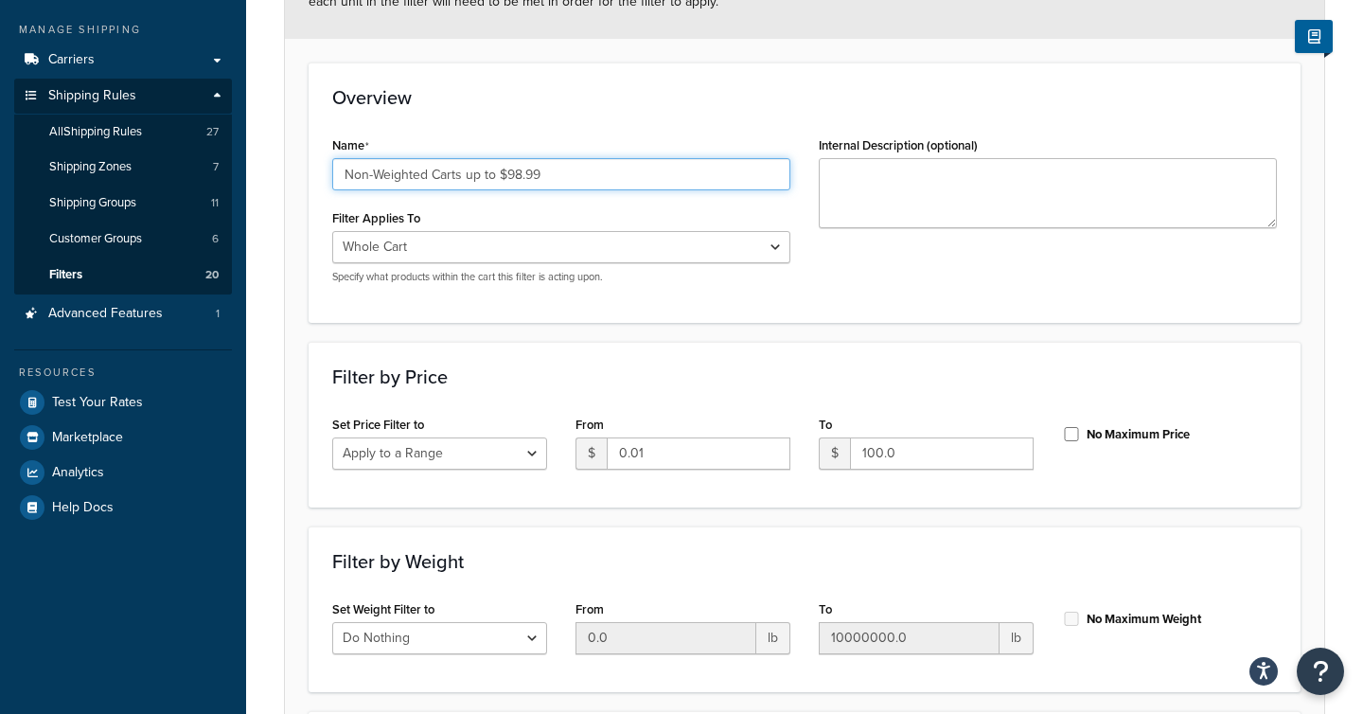
scroll to position [242, 0]
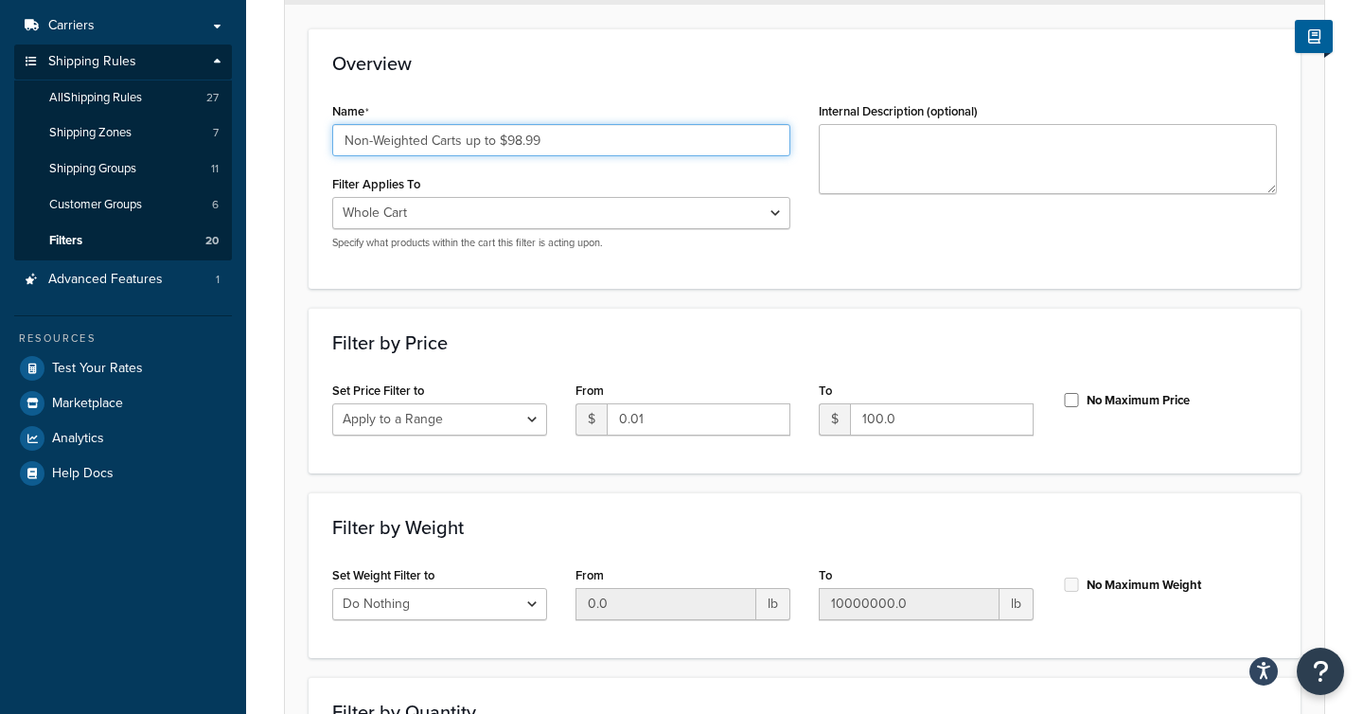
type input "Non-Weighted Carts up to $98.99"
click at [894, 424] on input "100.0" at bounding box center [942, 419] width 184 height 32
type input "1"
type input "98.99"
click at [780, 484] on form "Please Note: A filter must be applied to a Carrier Rule in order to be effectiv…" at bounding box center [804, 411] width 1039 height 1015
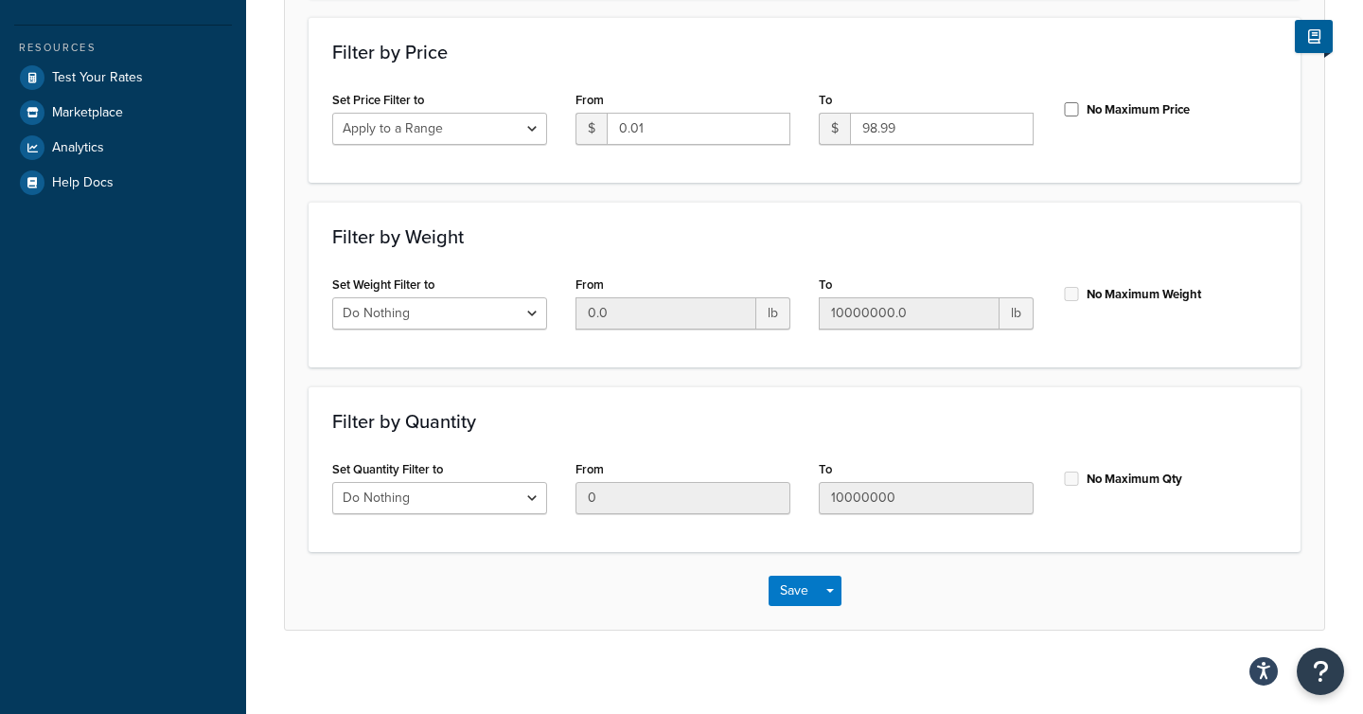
scroll to position [543, 0]
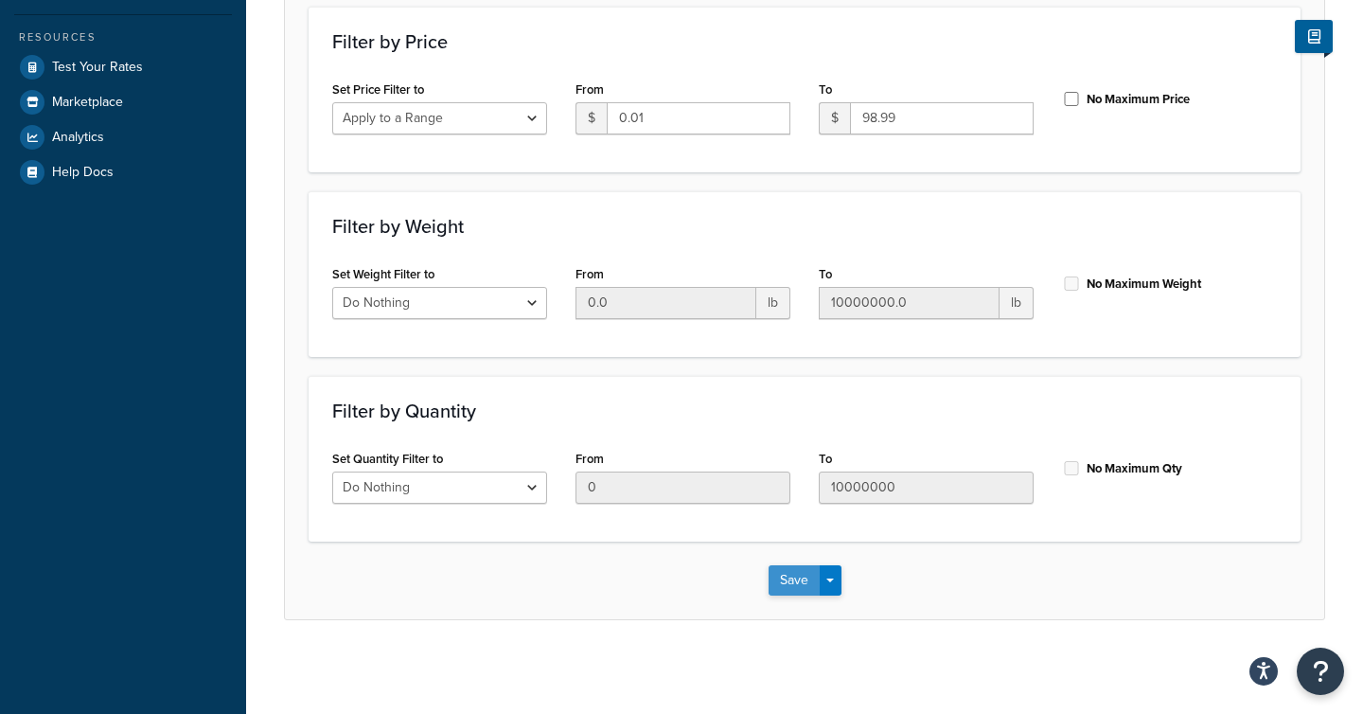
click at [789, 573] on button "Save" at bounding box center [794, 580] width 51 height 30
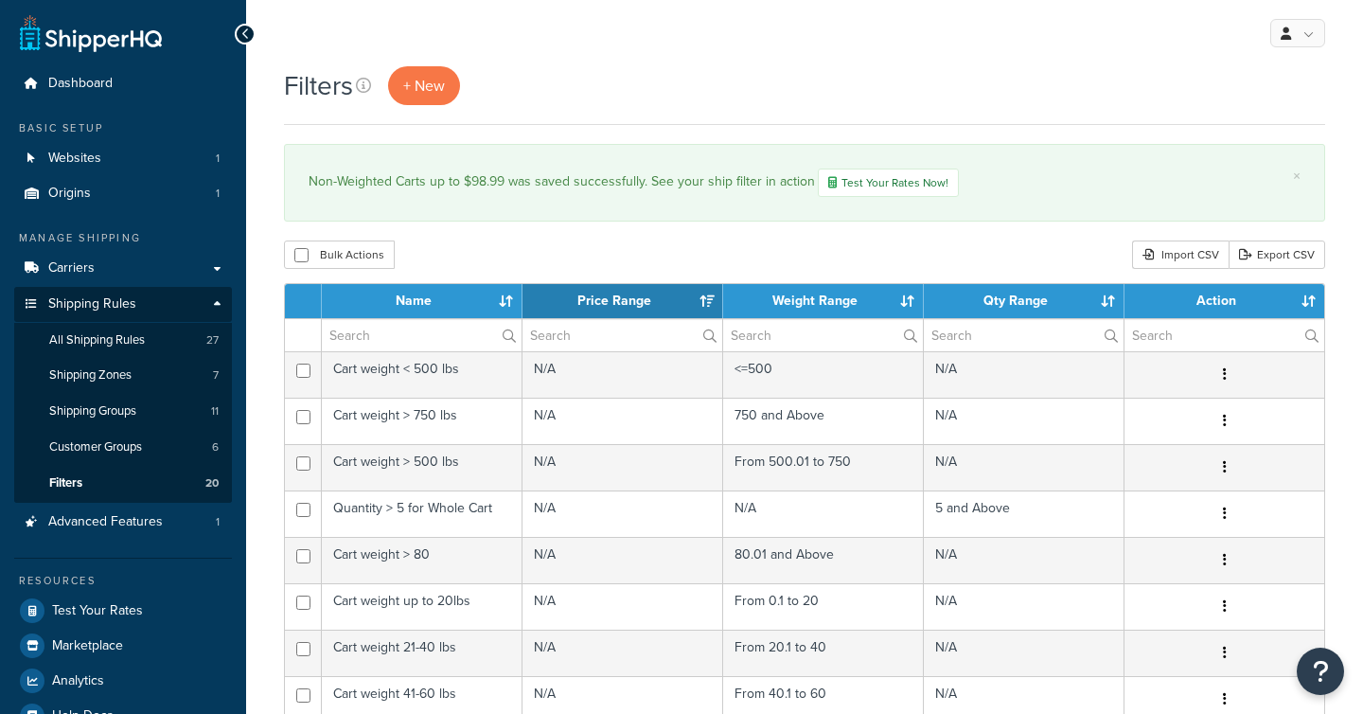
select select "15"
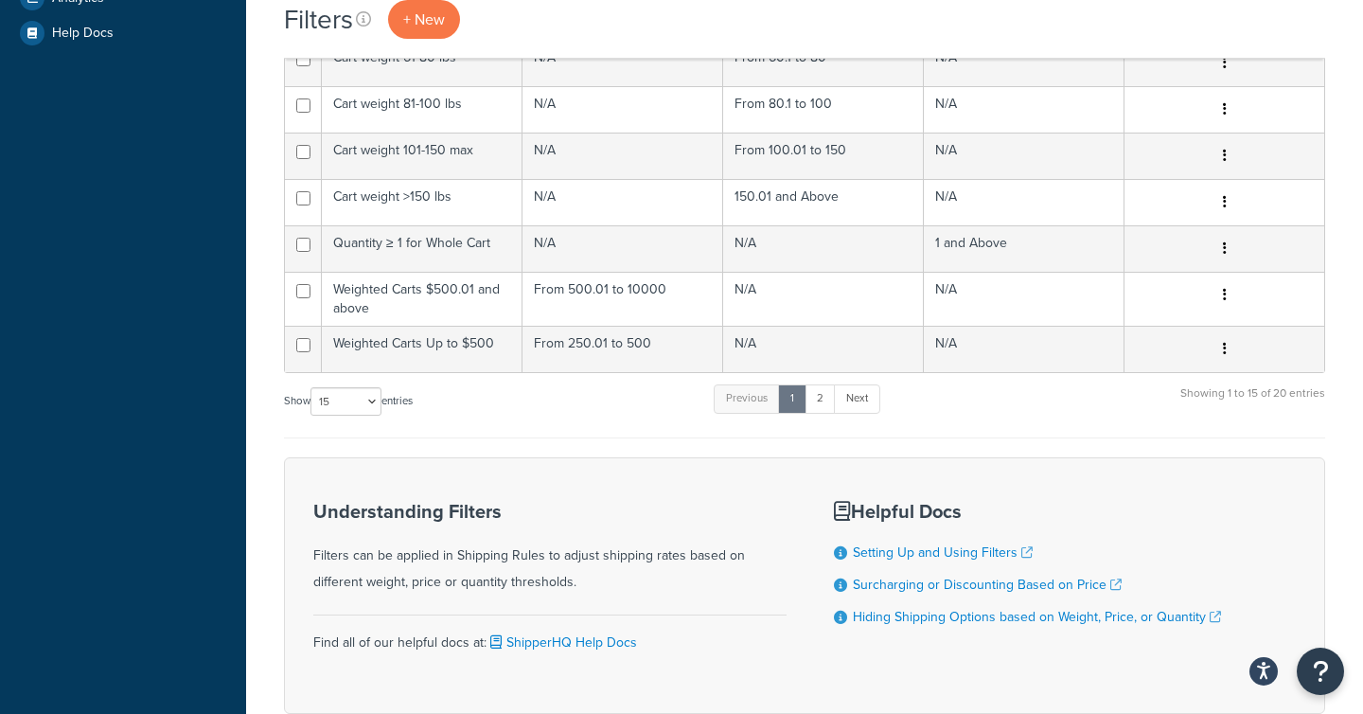
scroll to position [783, 0]
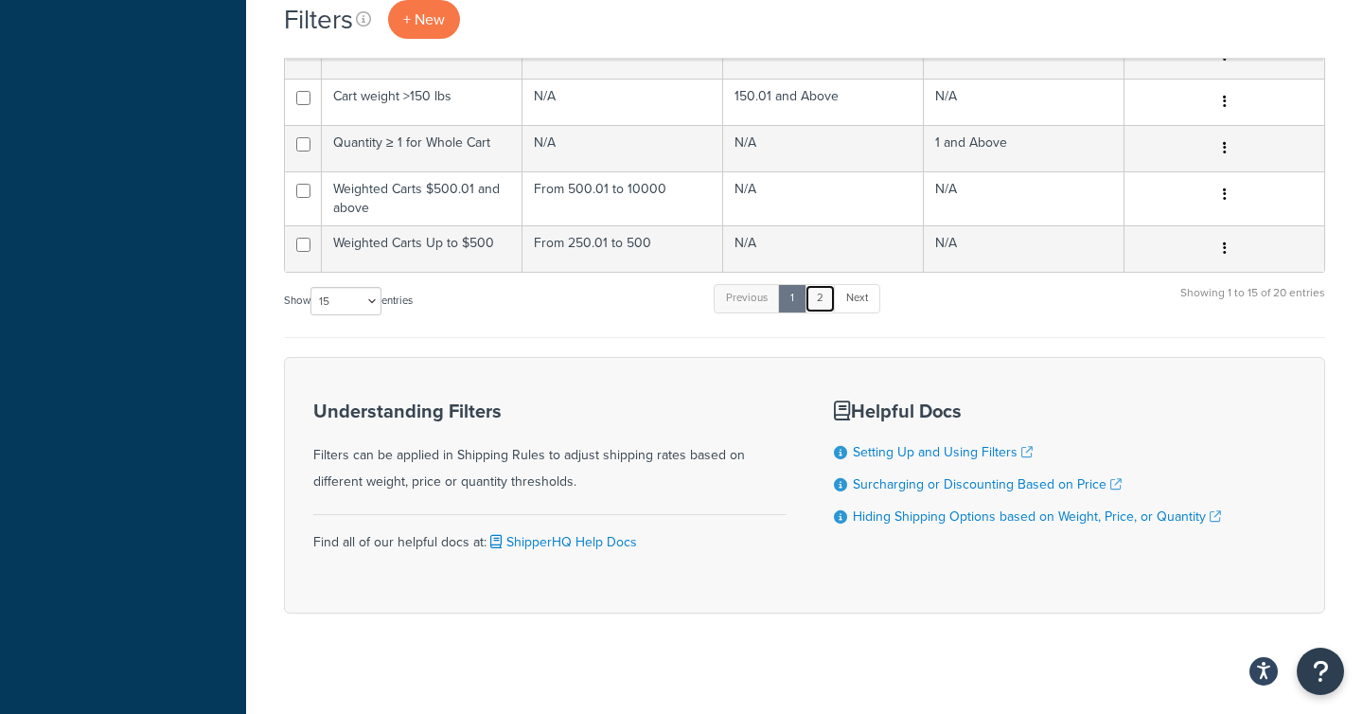
click at [831, 303] on link "2" at bounding box center [819, 298] width 31 height 28
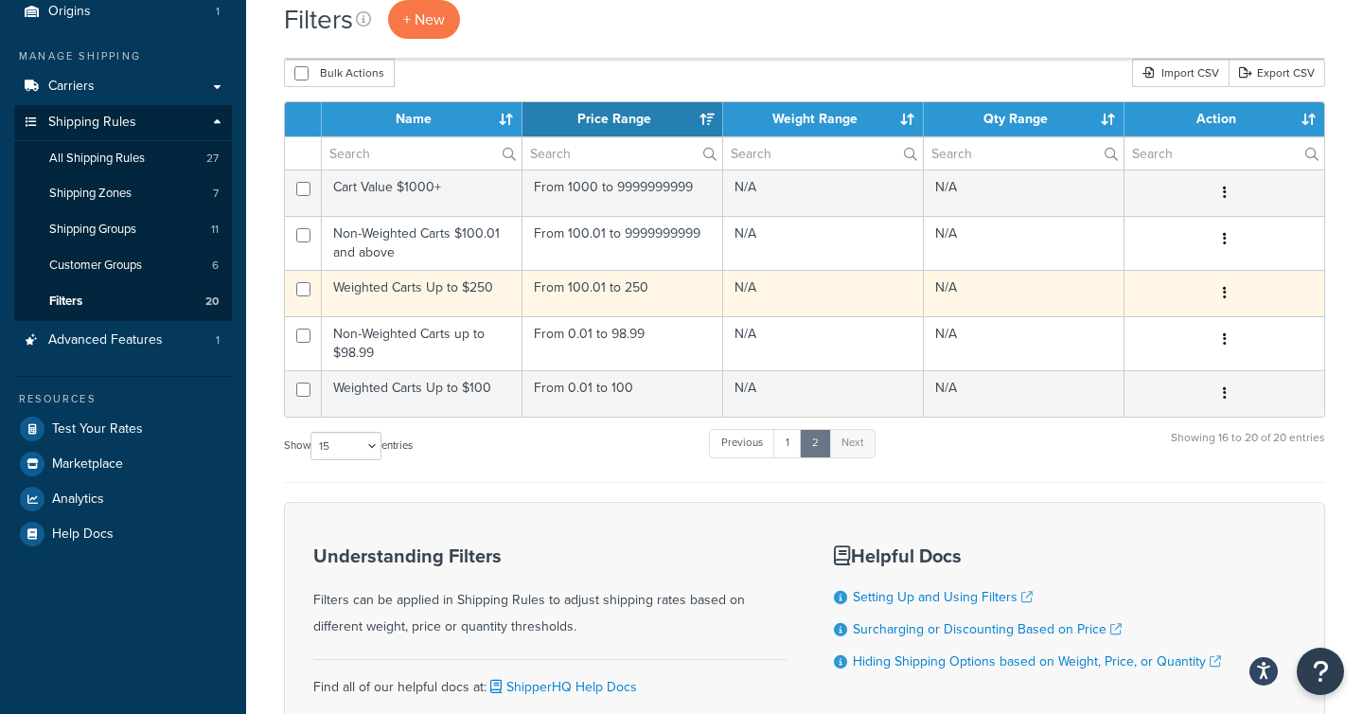
scroll to position [178, 0]
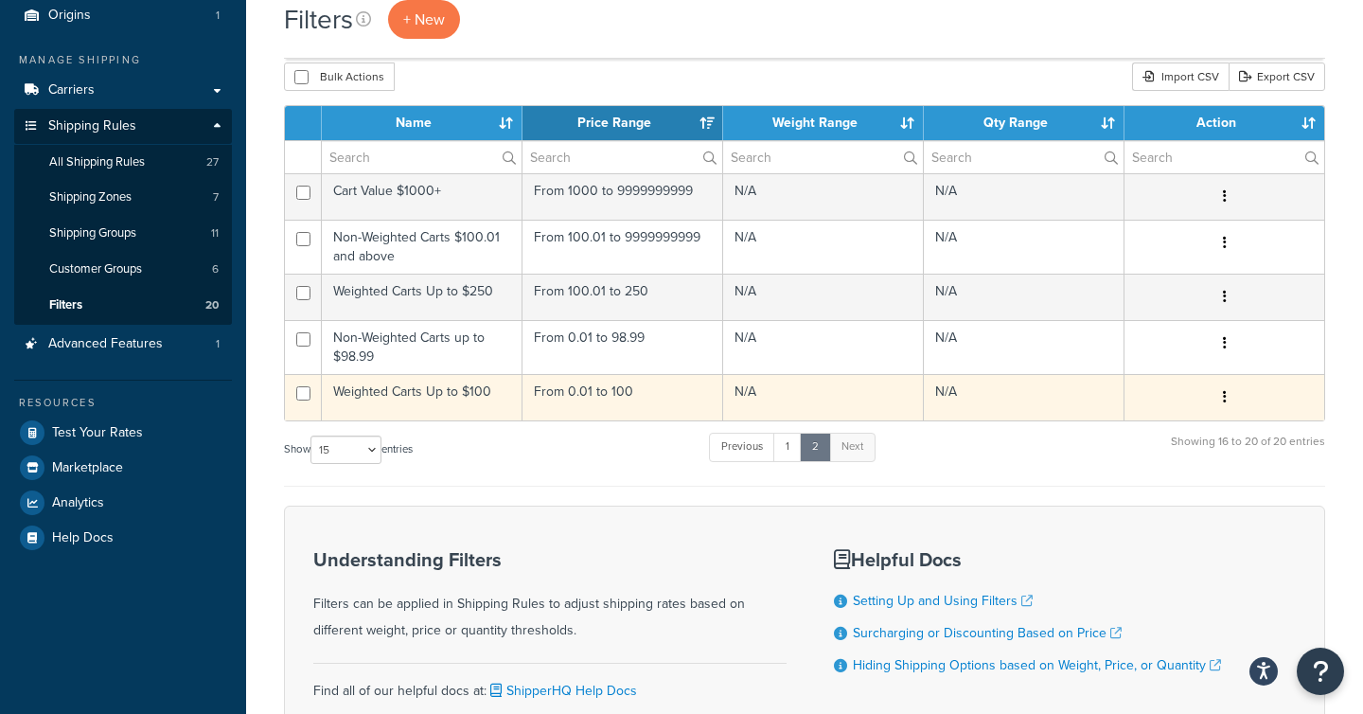
click at [480, 401] on td "Weighted Carts Up to $100" at bounding box center [422, 397] width 201 height 46
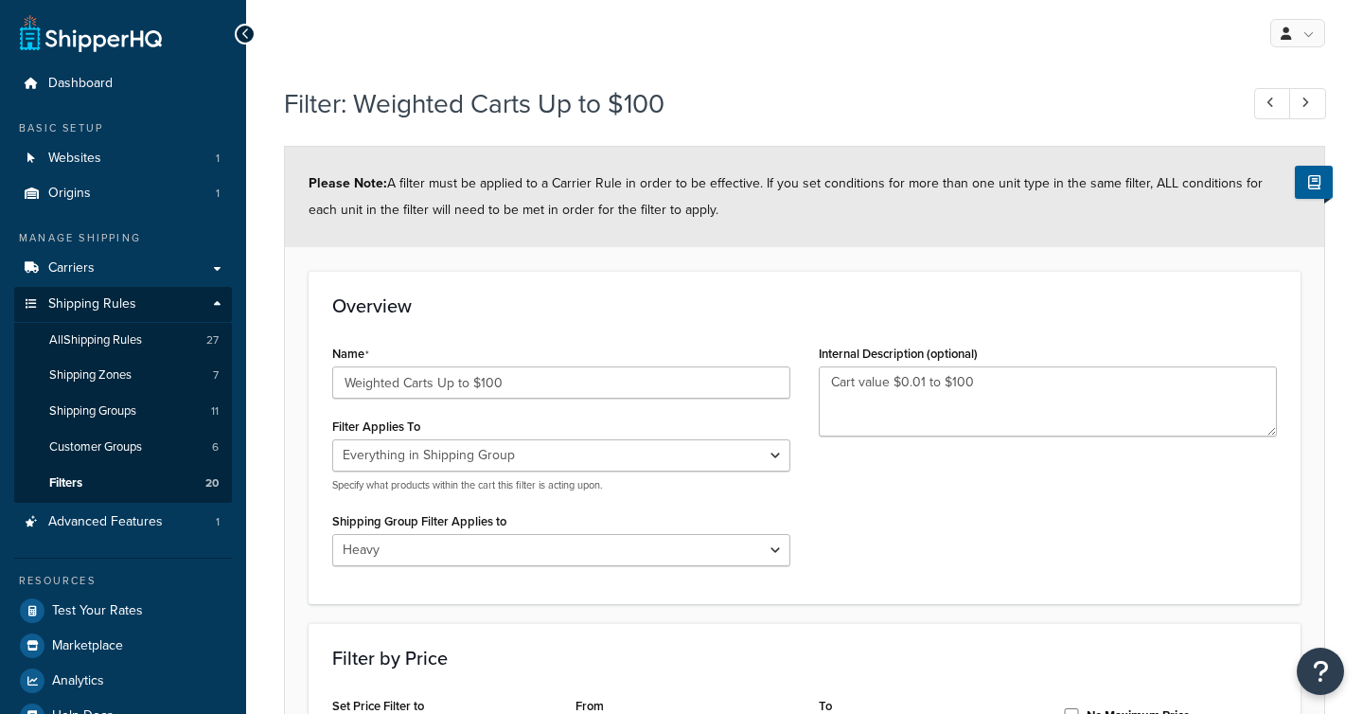
select select "SHIPPING_GROUP"
select select "190745"
select select "range"
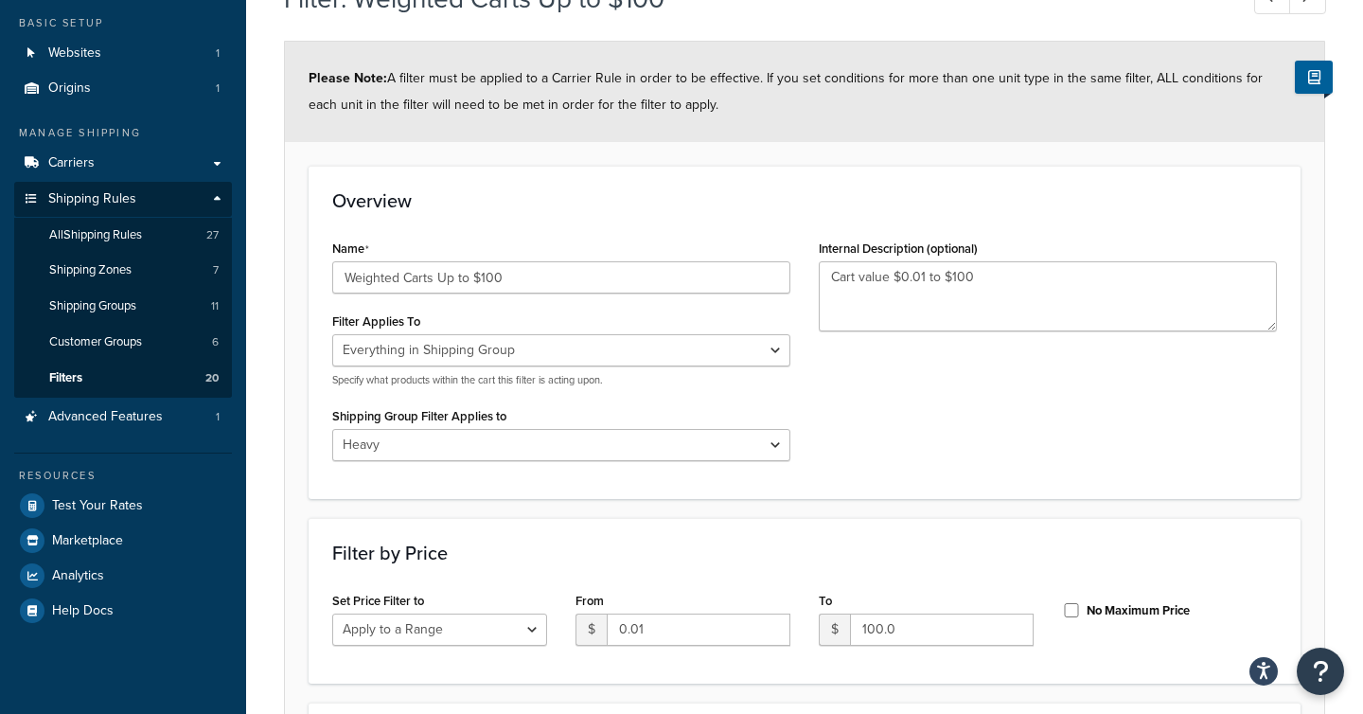
scroll to position [111, 0]
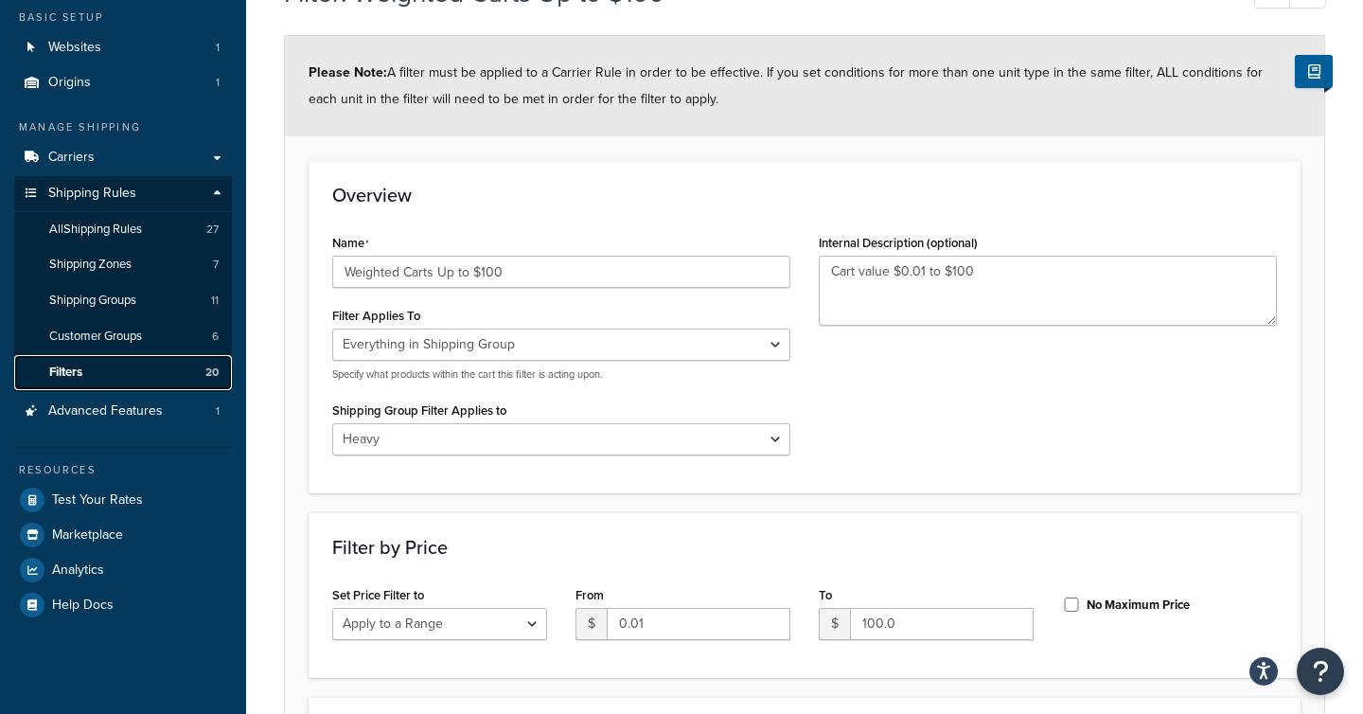
click at [112, 380] on link "Filters 20" at bounding box center [123, 372] width 218 height 35
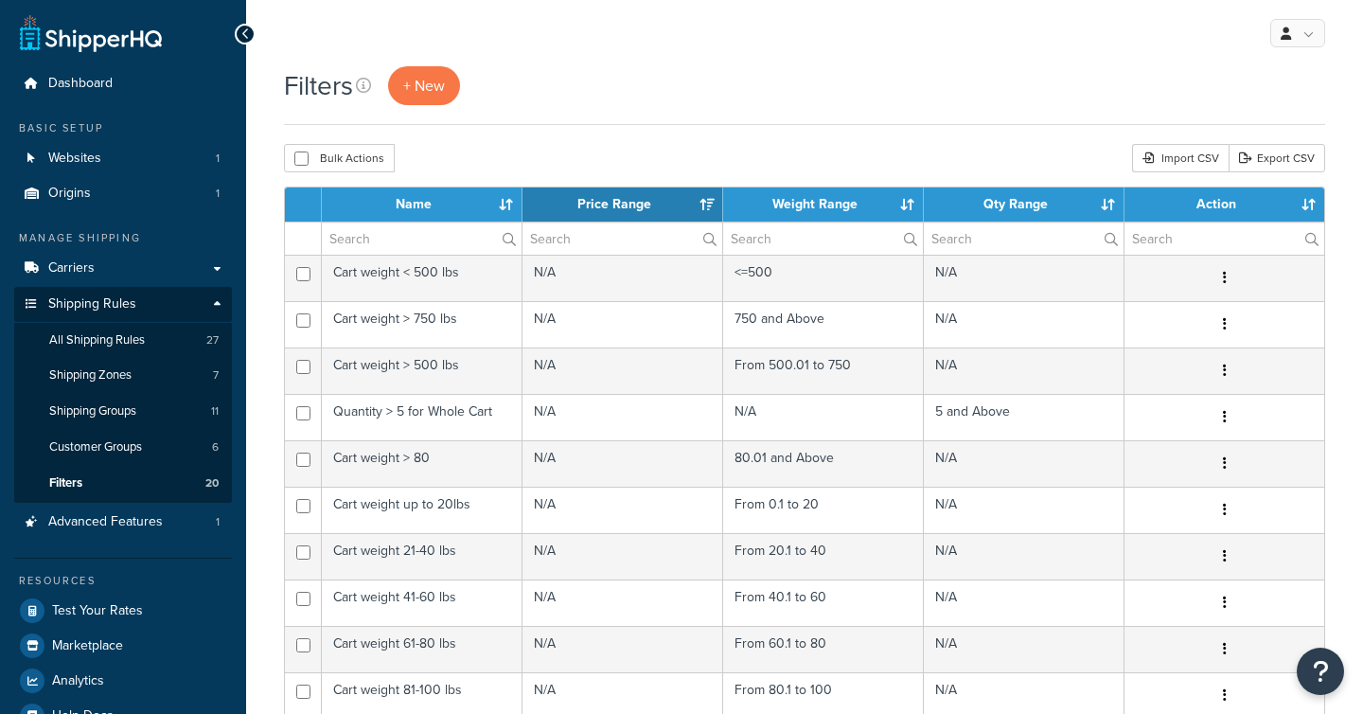
select select "15"
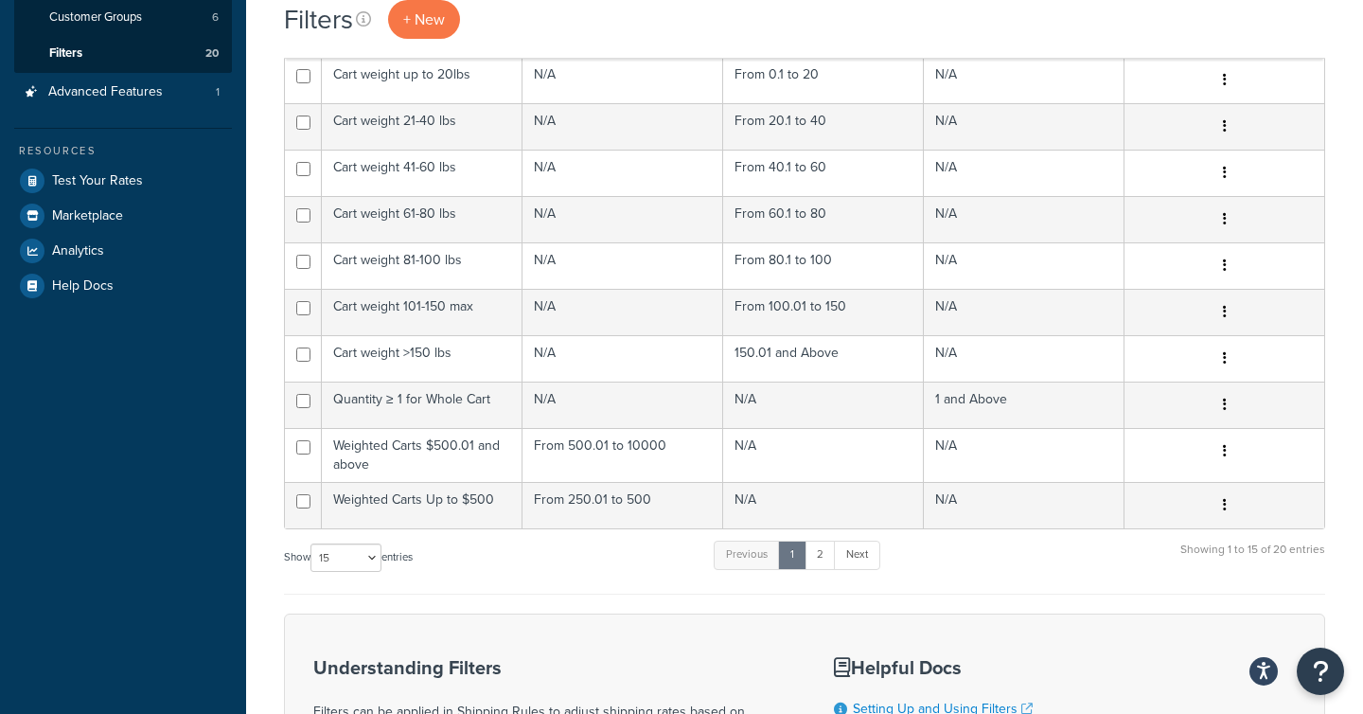
scroll to position [434, 0]
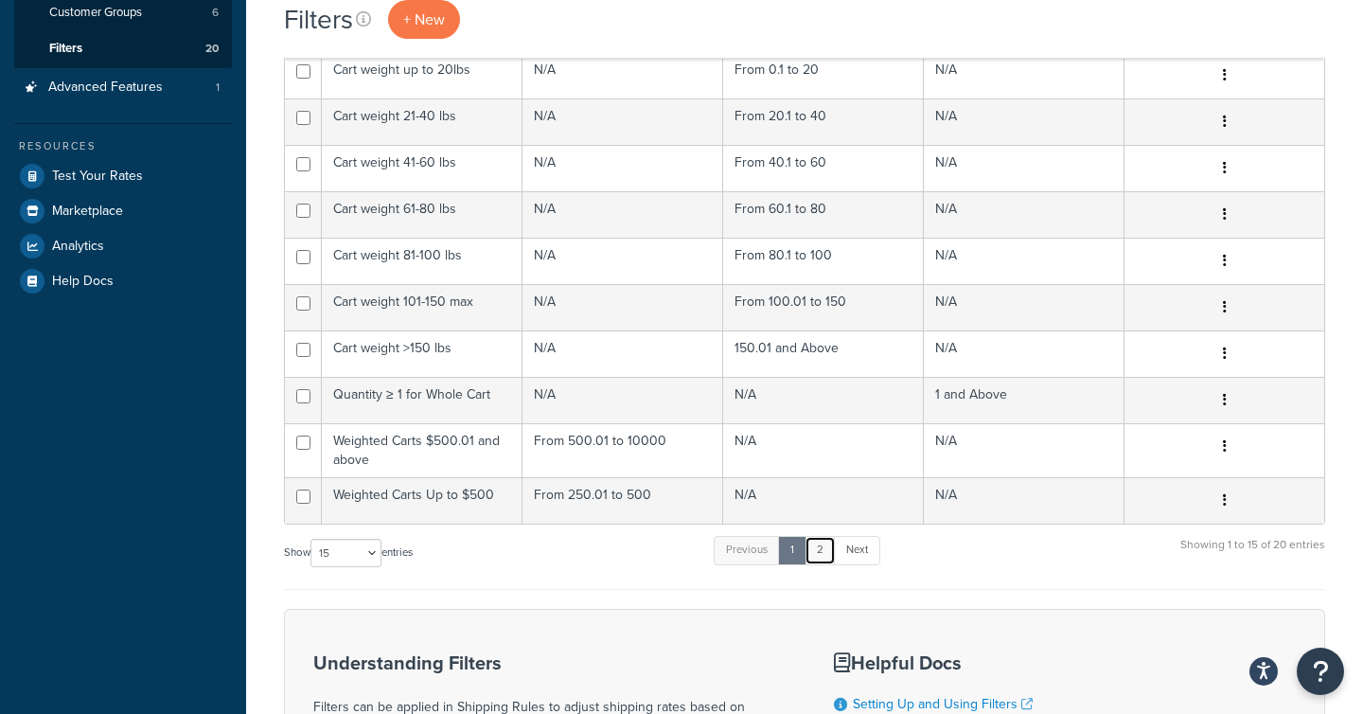
click at [821, 554] on link "2" at bounding box center [819, 550] width 31 height 28
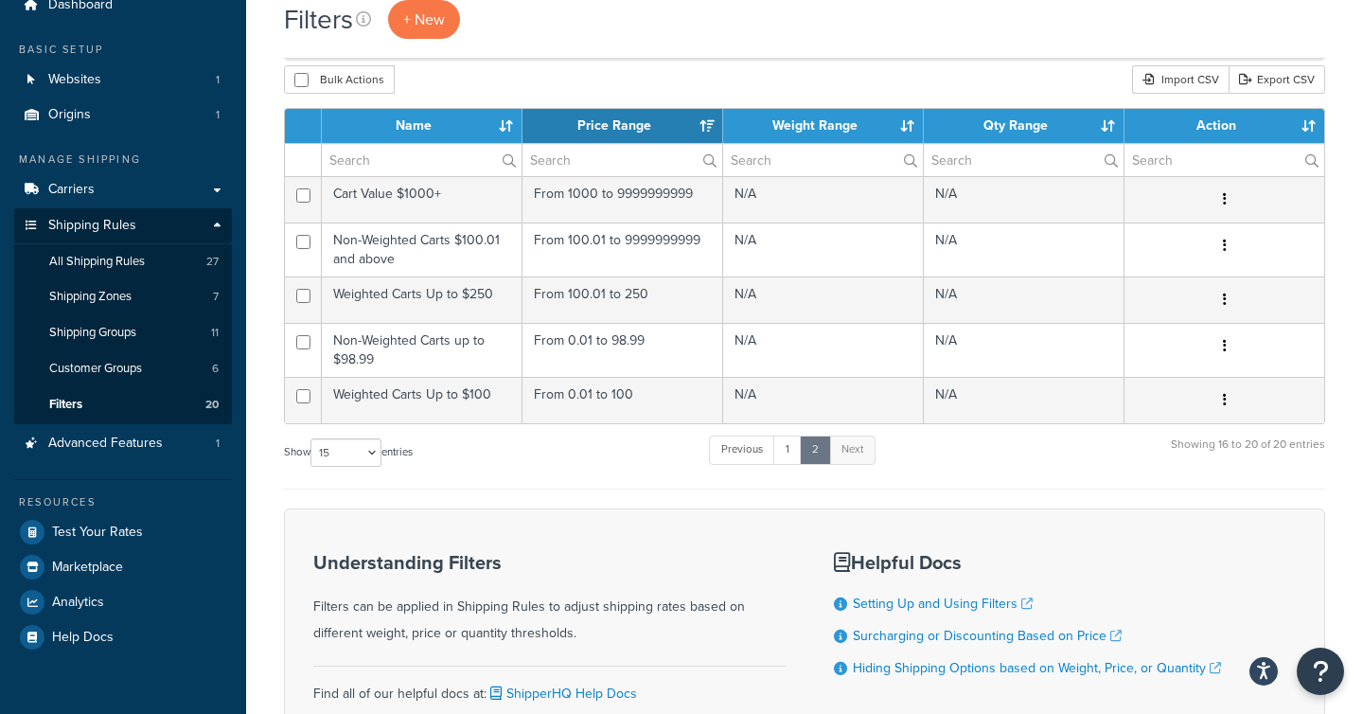
scroll to position [78, 0]
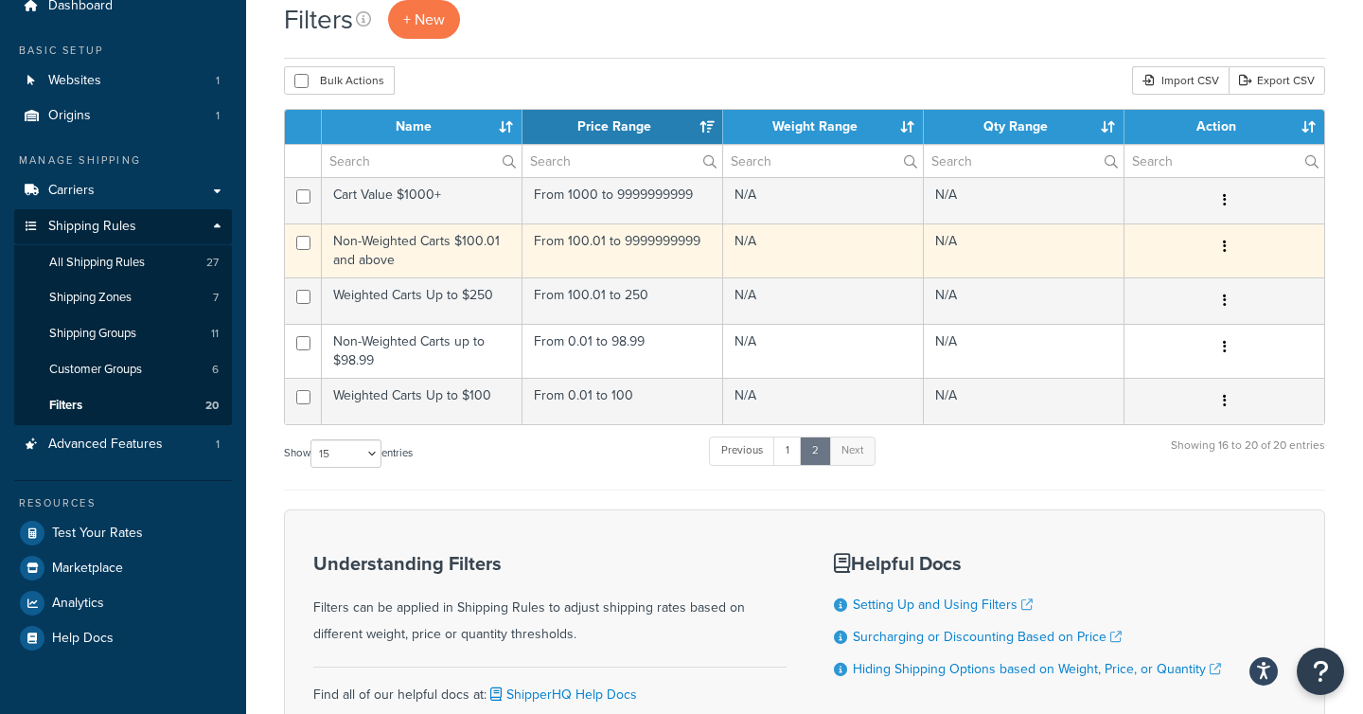
click at [482, 256] on td "Non-Weighted Carts $100.01 and above" at bounding box center [422, 250] width 201 height 54
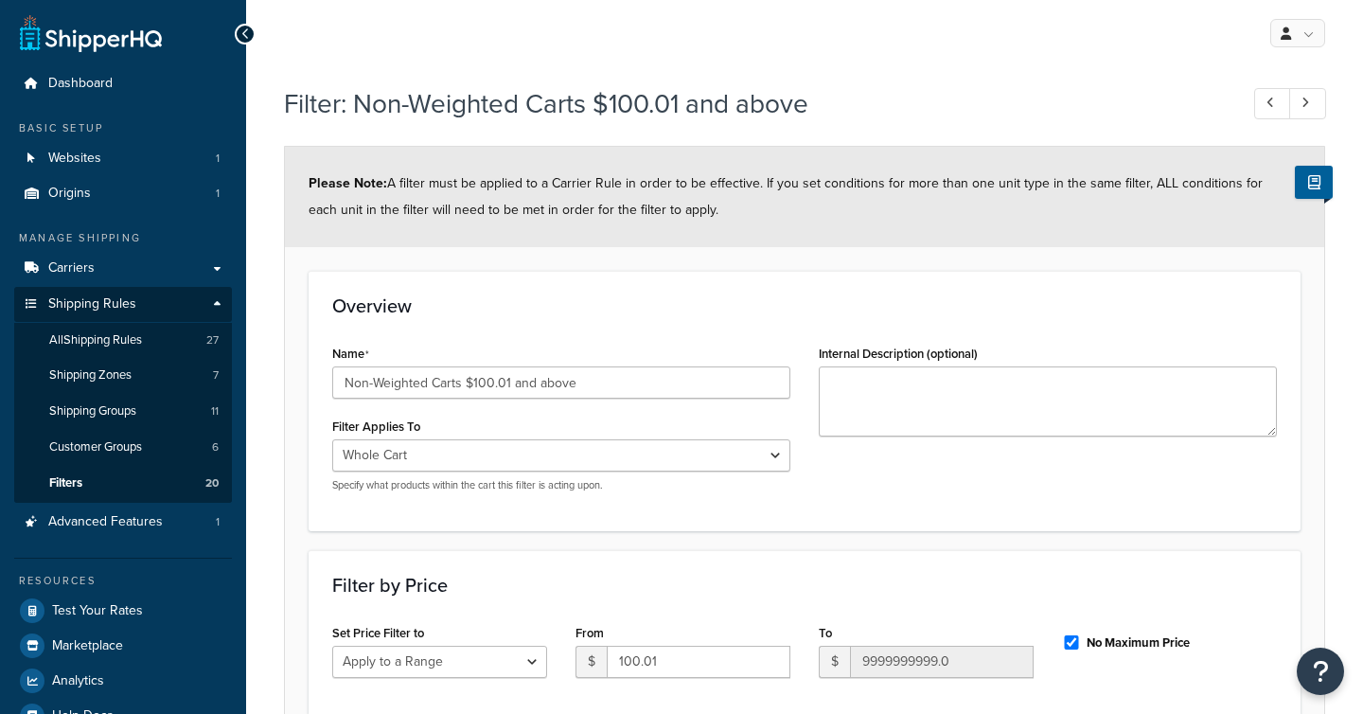
select select "range"
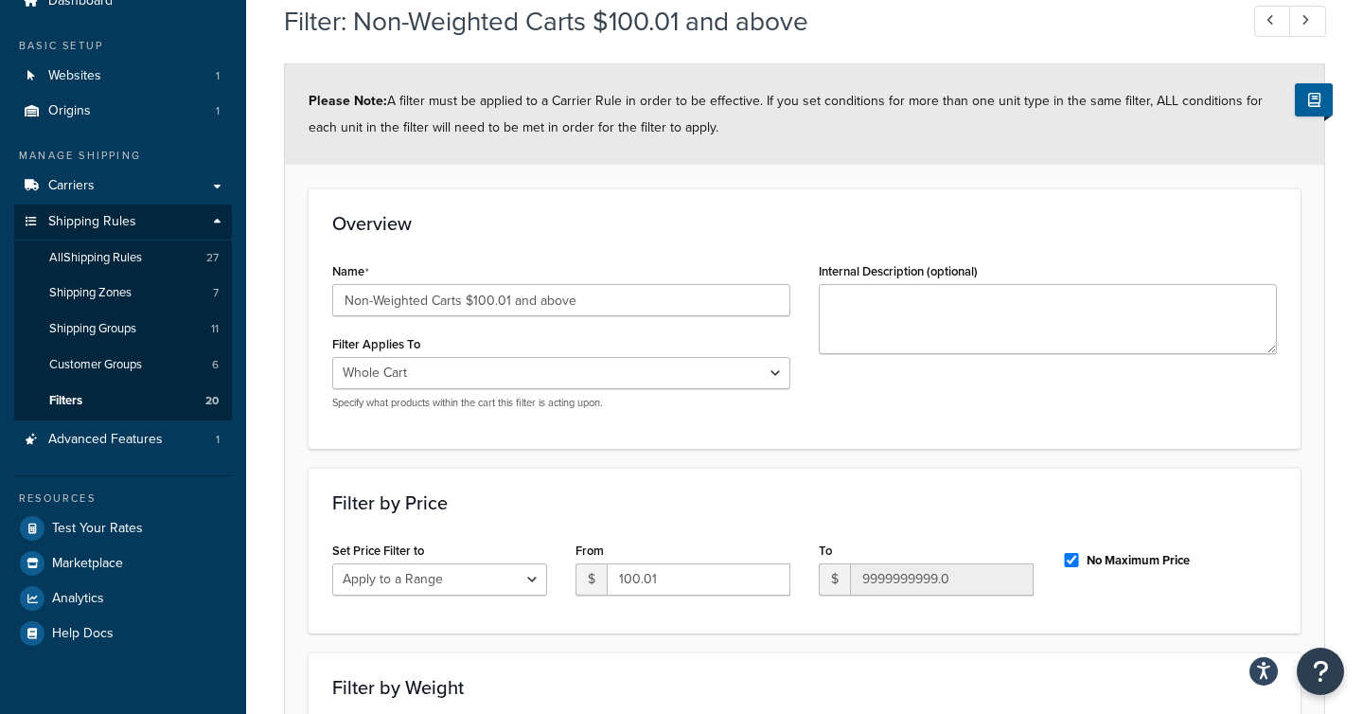
scroll to position [97, 0]
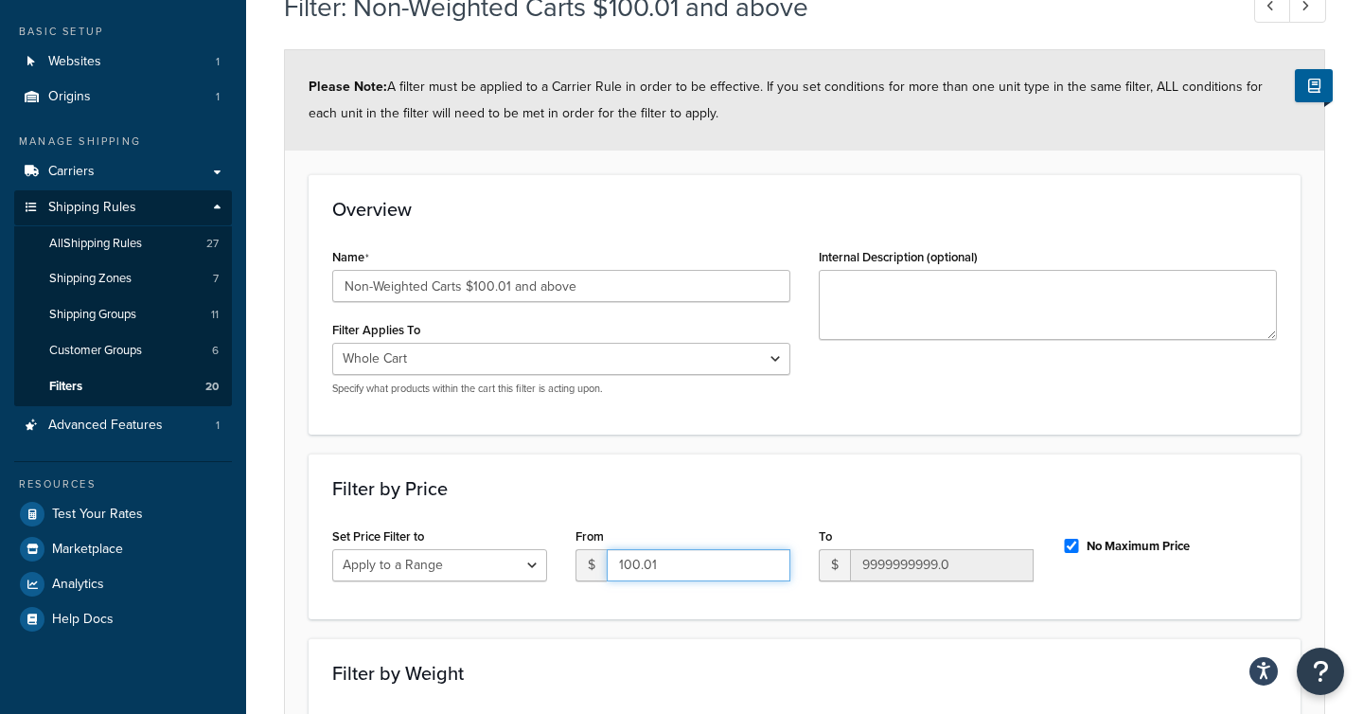
click at [675, 575] on input "100.01" at bounding box center [699, 565] width 184 height 32
type input "1"
type input "99"
click at [677, 603] on div "Filter by Price Set Price Filter to Do Nothing Apply to a Range From $ 99 To $ …" at bounding box center [805, 536] width 992 height 166
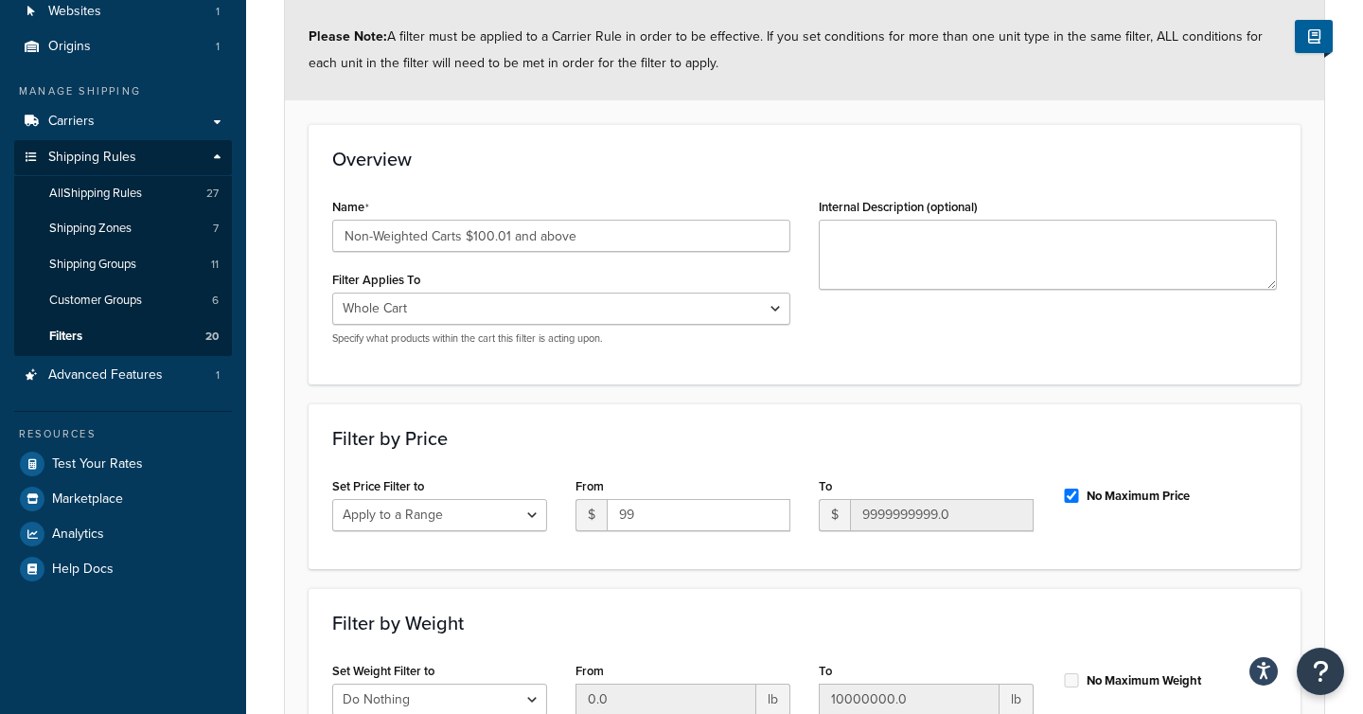
scroll to position [148, 0]
drag, startPoint x: 510, startPoint y: 237, endPoint x: 474, endPoint y: 239, distance: 36.1
click at [474, 239] on input "Non-Weighted Carts $100.01 and above" at bounding box center [561, 235] width 458 height 32
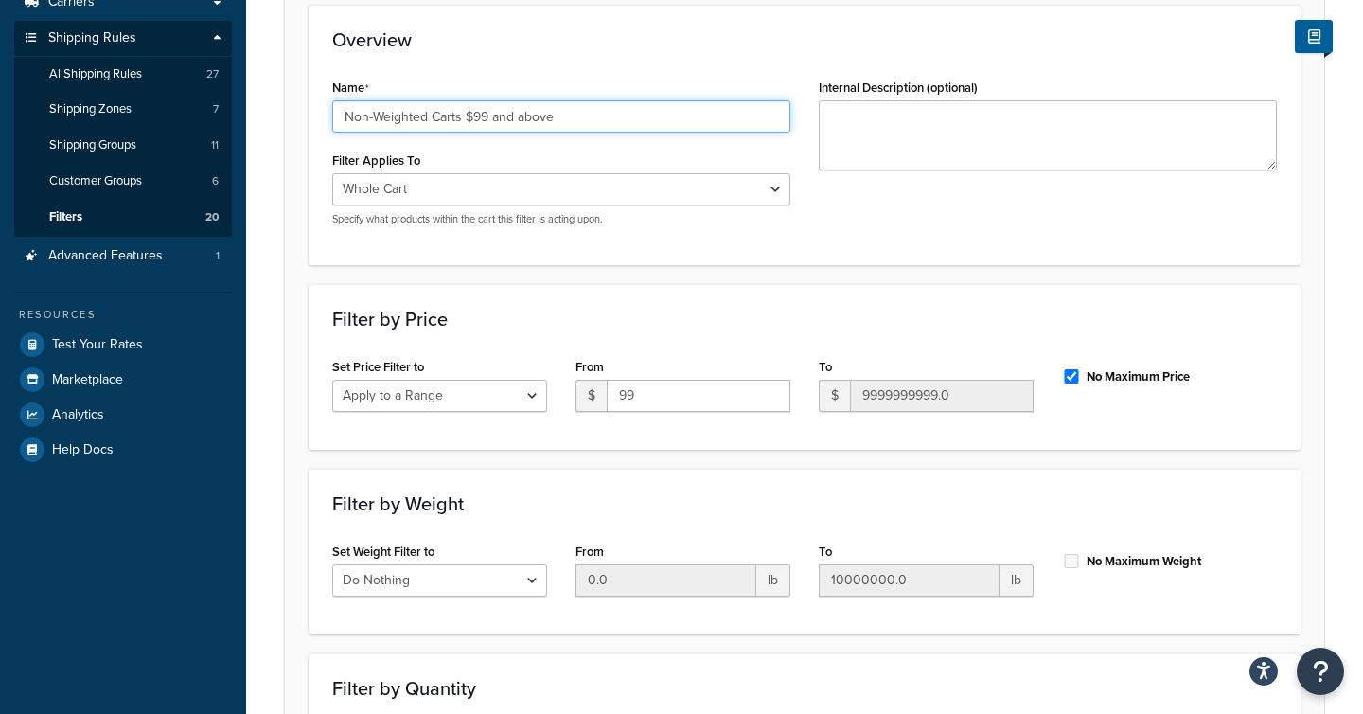
scroll to position [508, 0]
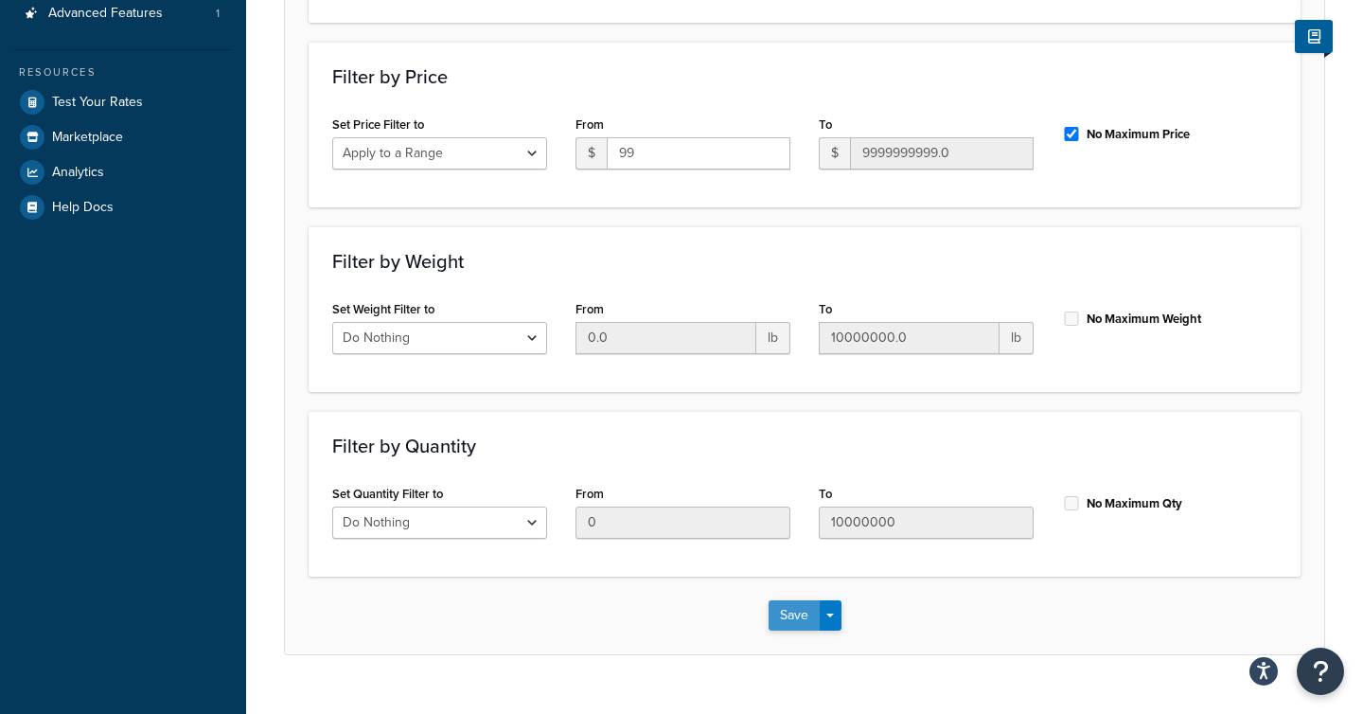
type input "Non-Weighted Carts $99 and above"
click at [789, 613] on button "Save" at bounding box center [794, 615] width 51 height 30
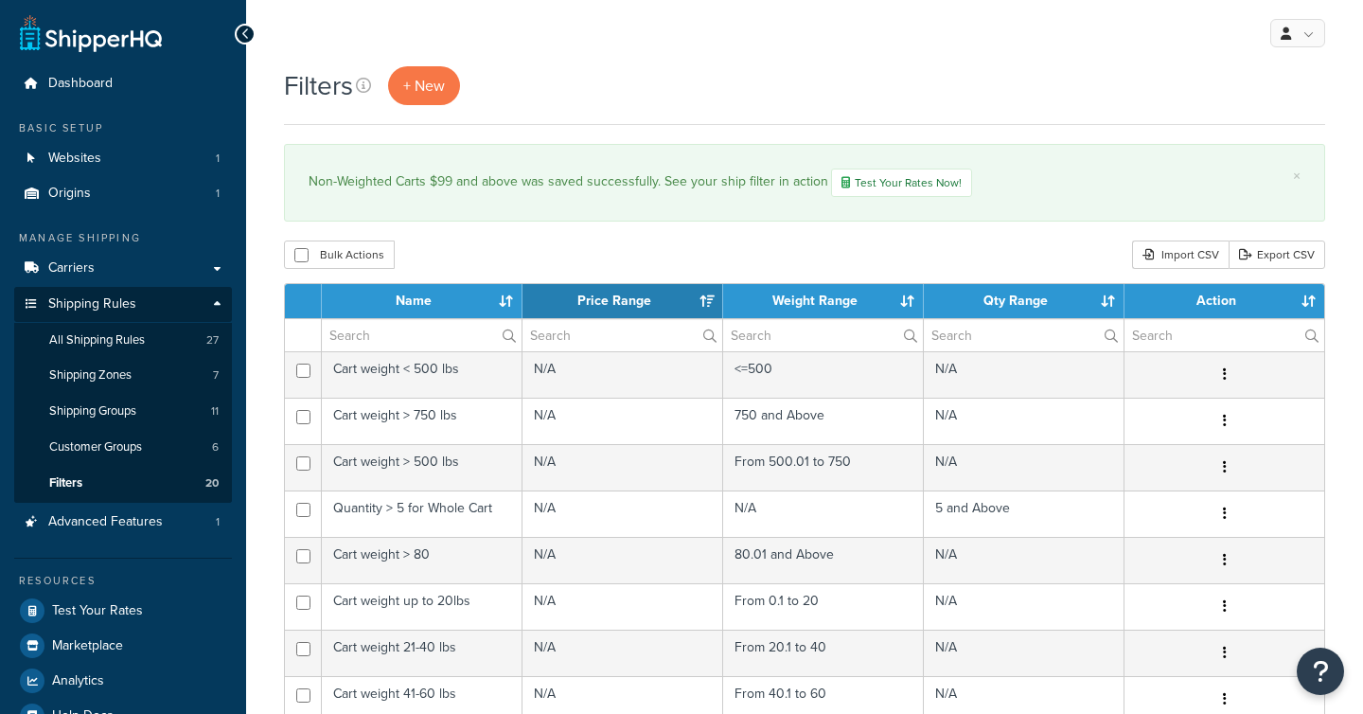
select select "15"
click at [135, 344] on span "All Shipping Rules" at bounding box center [97, 340] width 96 height 16
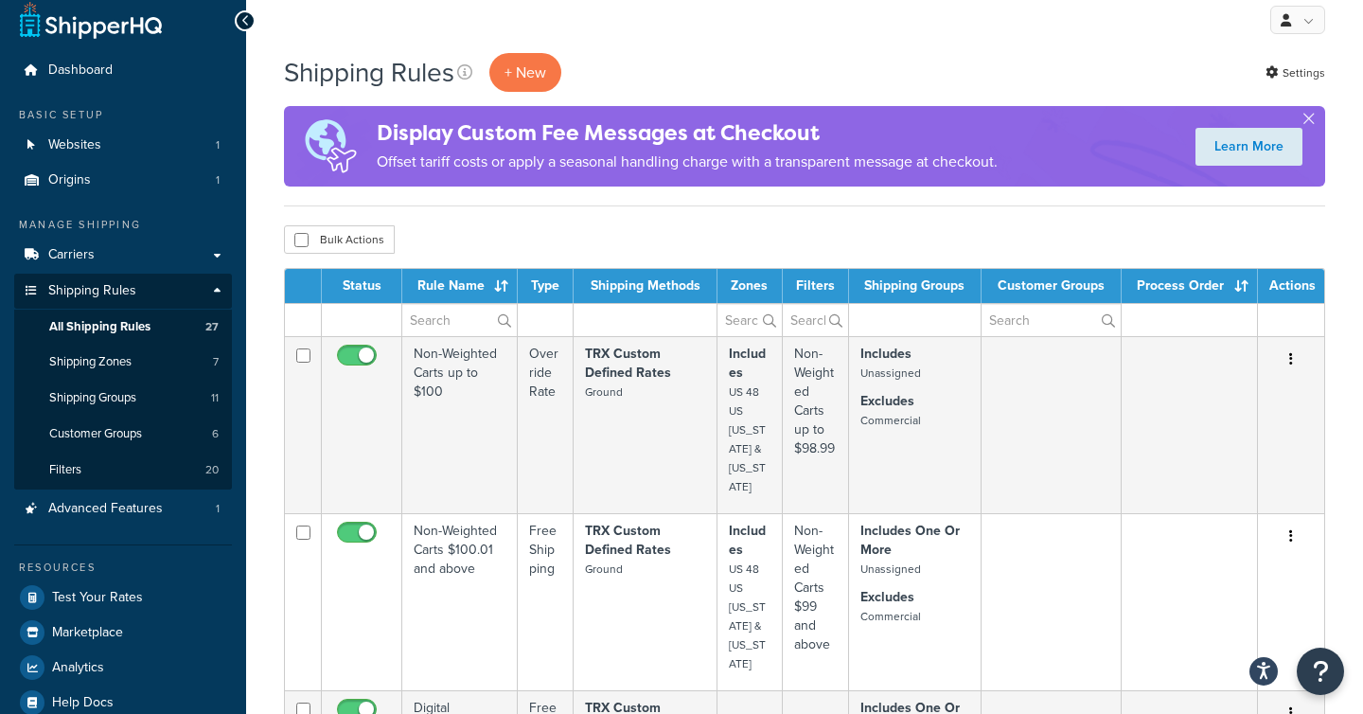
scroll to position [18, 0]
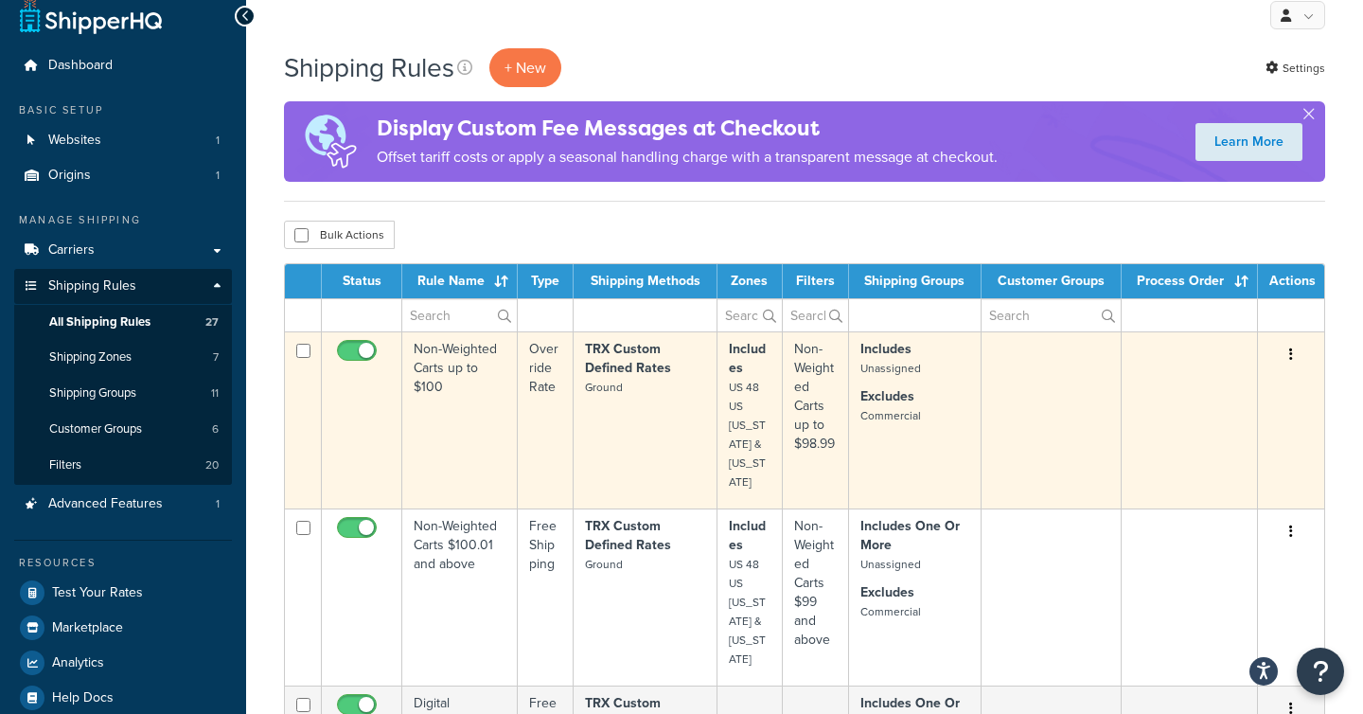
click at [474, 422] on td "Non-Weighted Carts up to $100" at bounding box center [459, 419] width 115 height 177
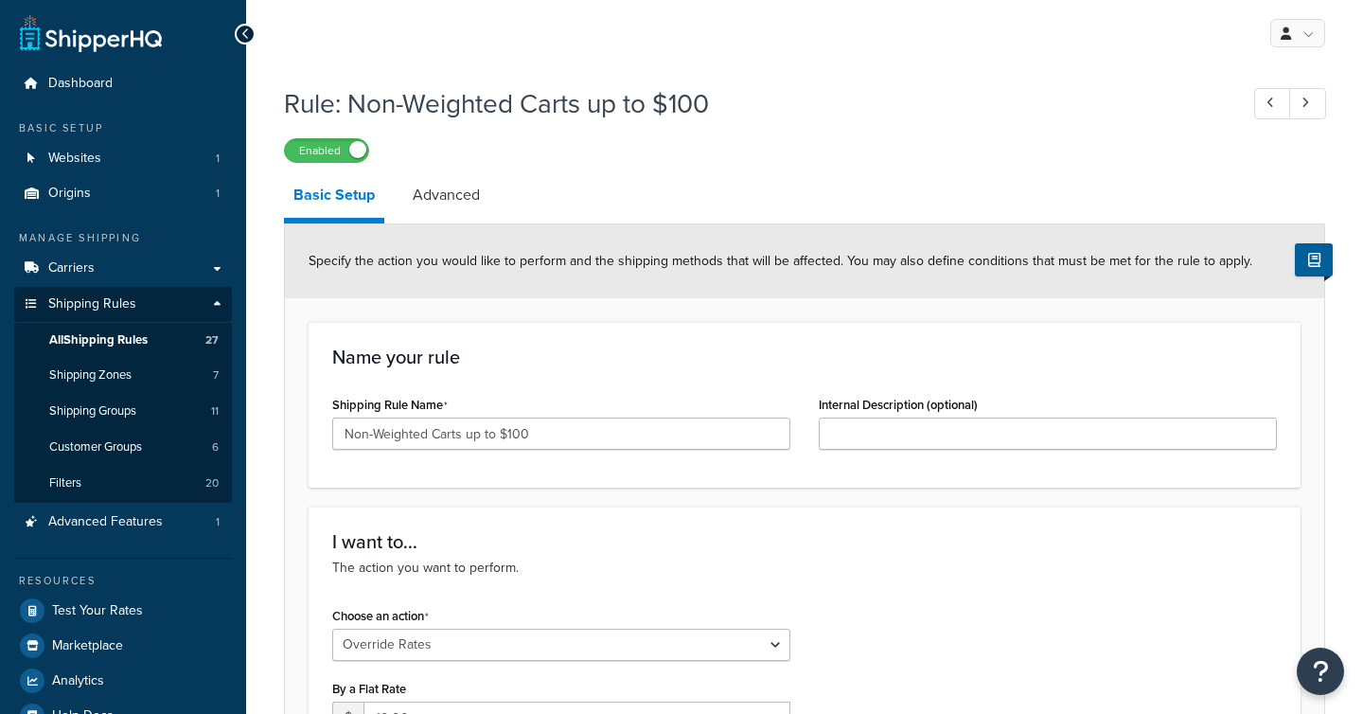
select select "OVERRIDE"
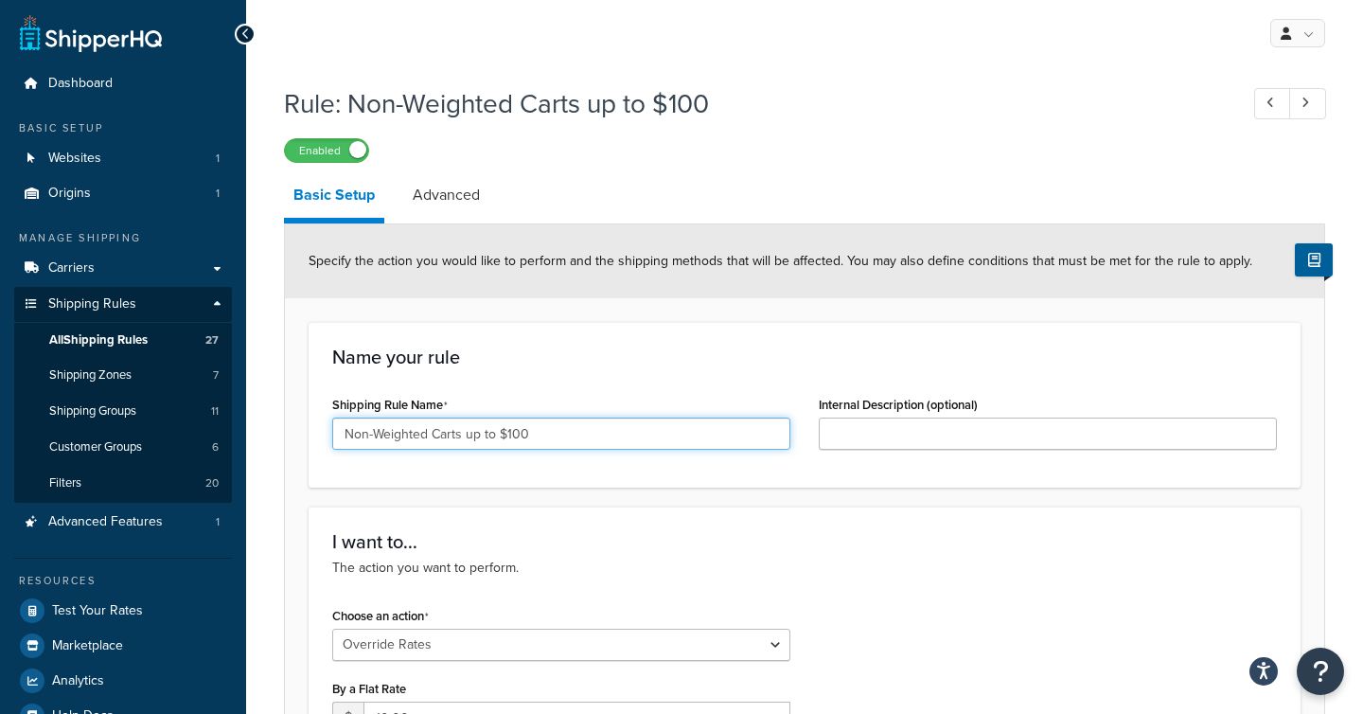
click at [569, 438] on input "Non-Weighted Carts up to $100" at bounding box center [561, 433] width 458 height 32
type input "Non-Weighted Carts up to $98.99"
click at [628, 484] on div "Name your rule Shipping Rule Name Non-Weighted Carts up to $98.99 Internal Desc…" at bounding box center [805, 405] width 992 height 166
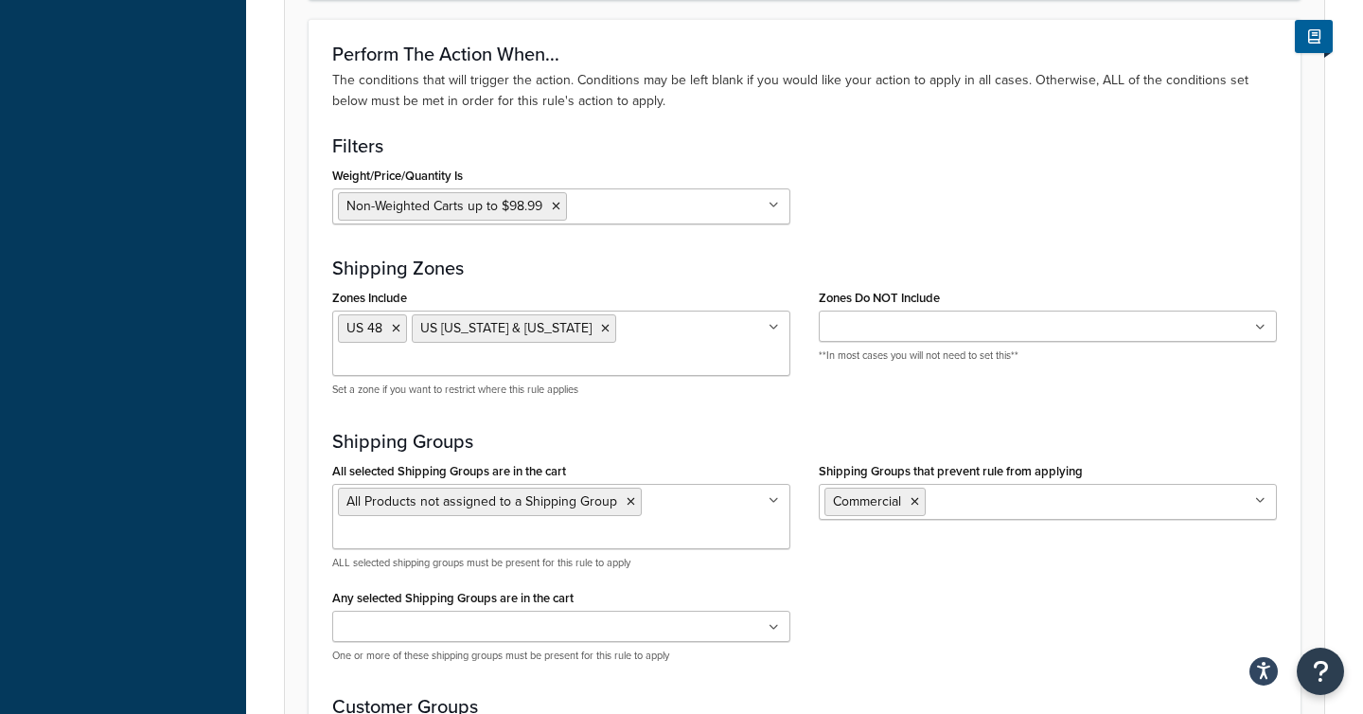
scroll to position [1647, 0]
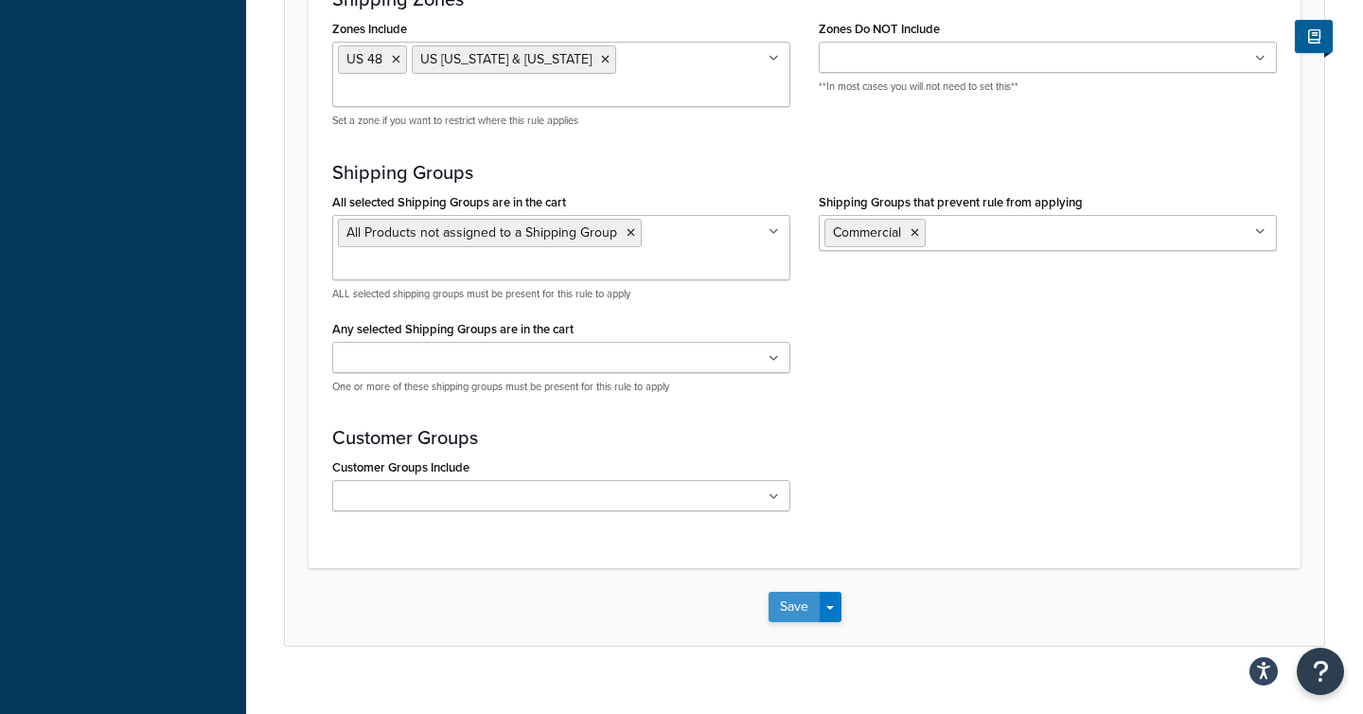
click at [797, 592] on button "Save" at bounding box center [794, 607] width 51 height 30
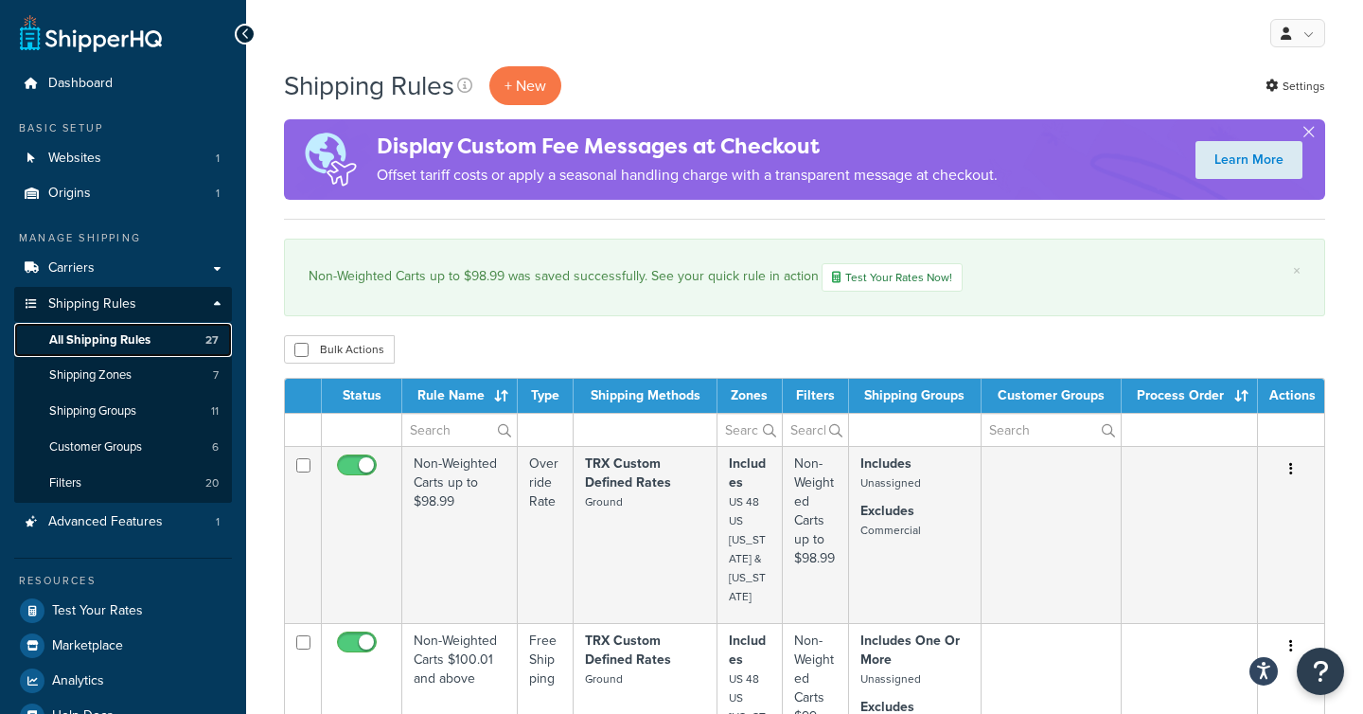
click at [143, 338] on span "All Shipping Rules" at bounding box center [99, 340] width 101 height 16
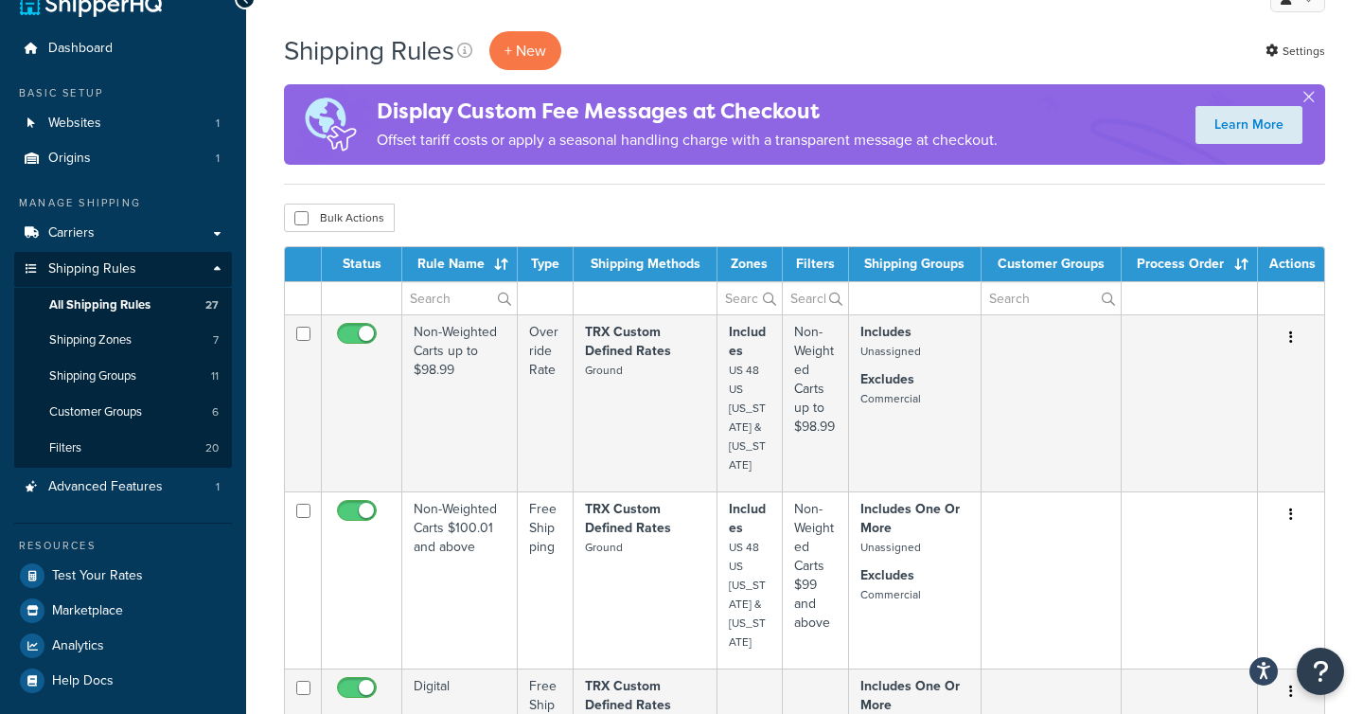
scroll to position [52, 0]
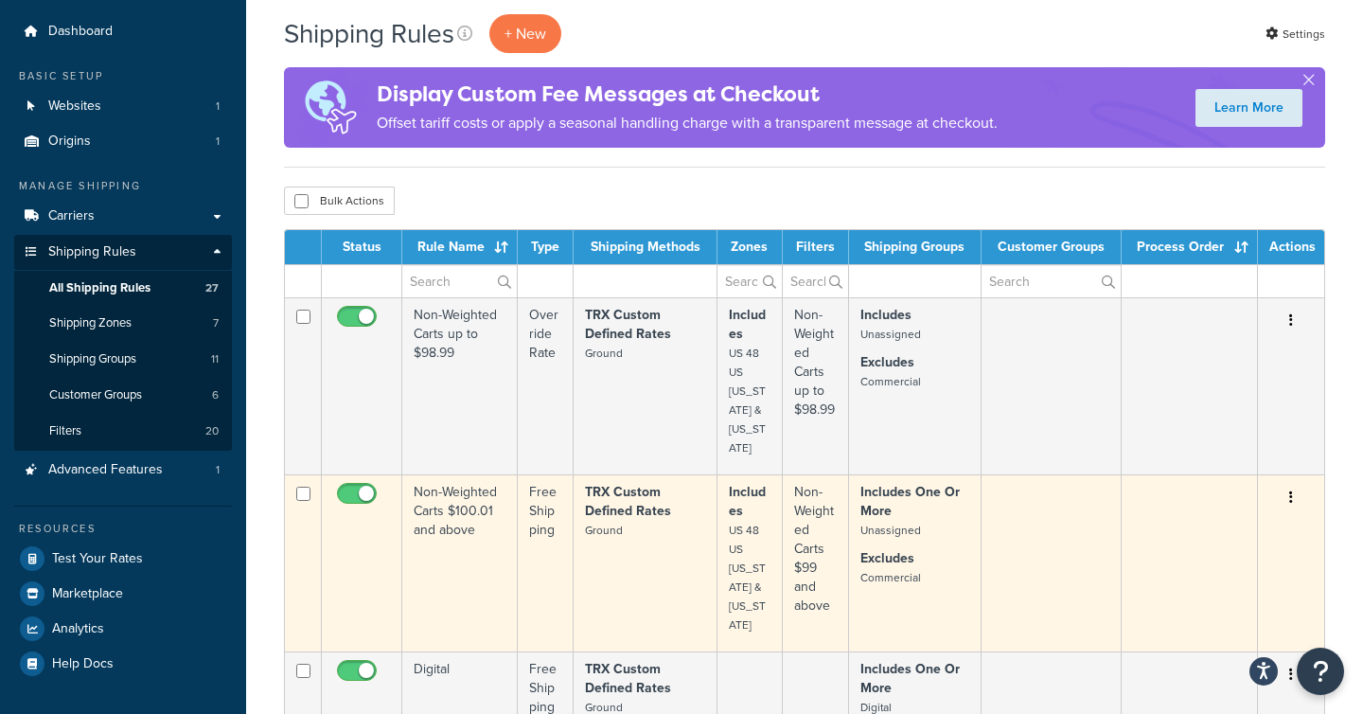
click at [489, 536] on td "Non-Weighted Carts $100.01 and above" at bounding box center [459, 562] width 115 height 177
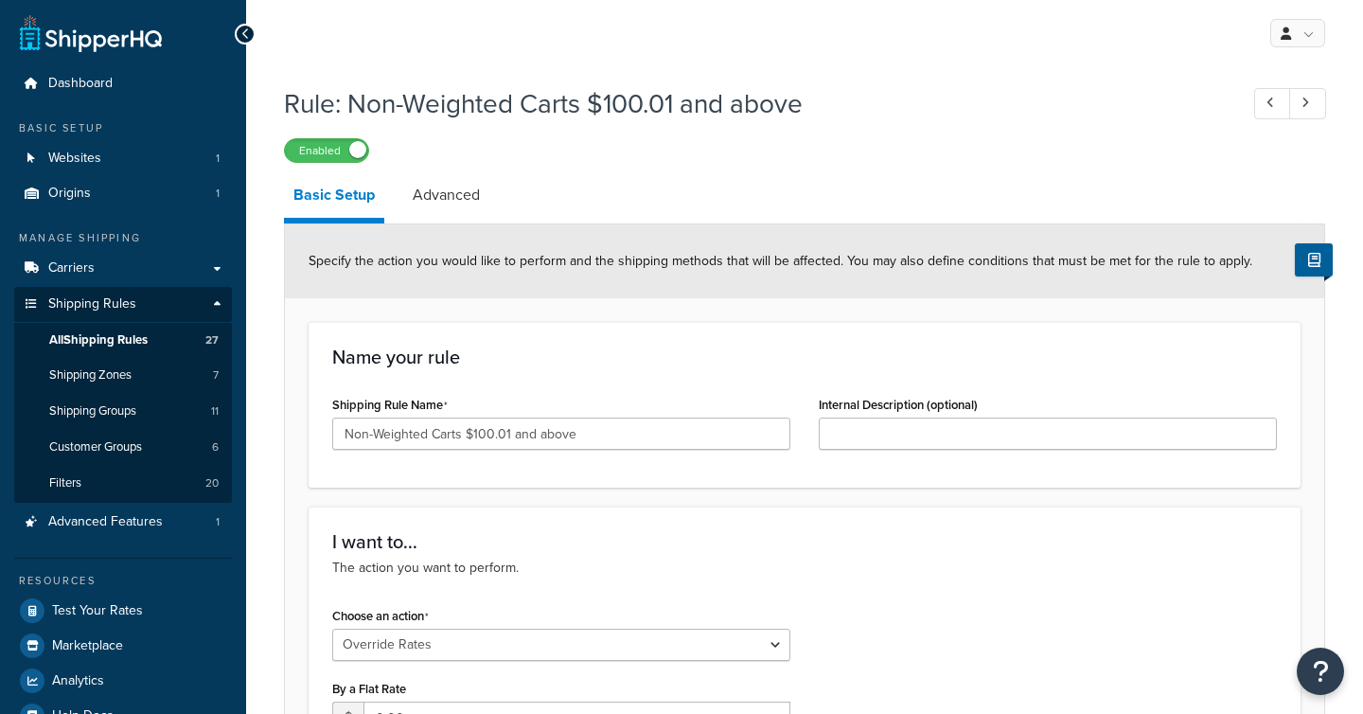
select select "OVERRIDE"
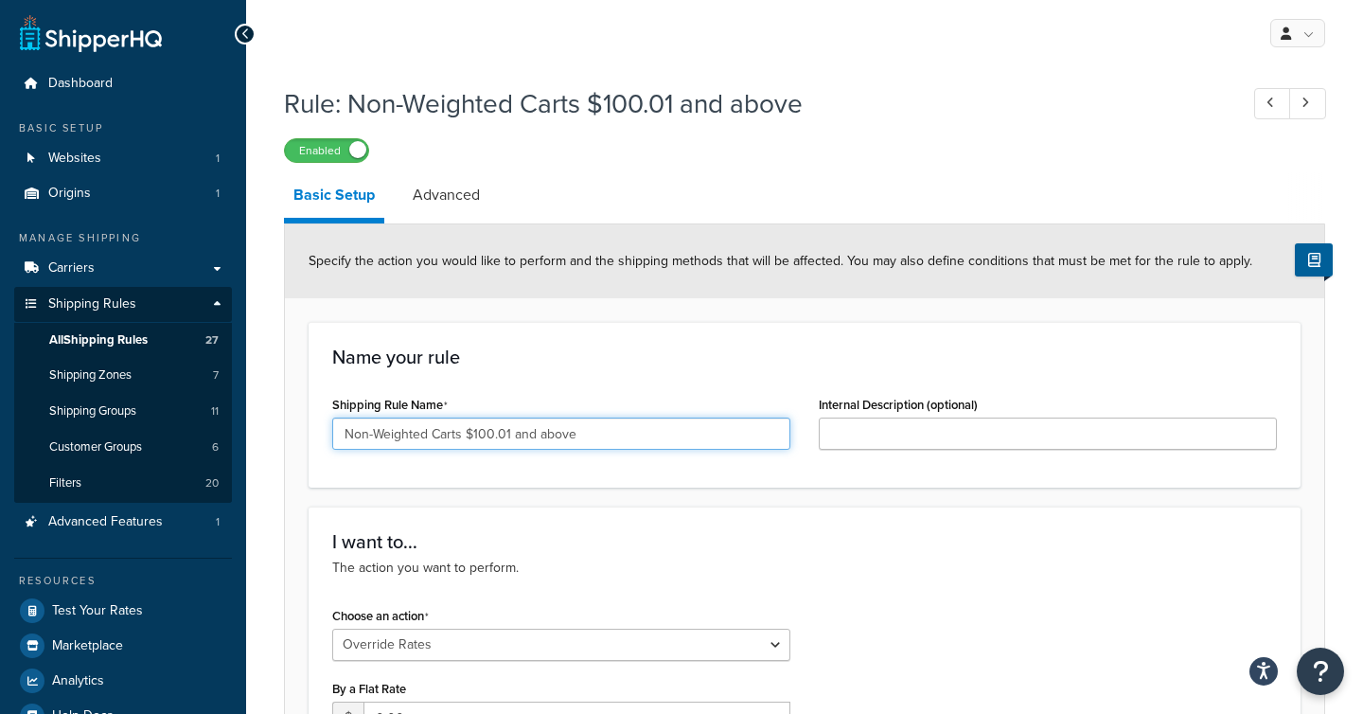
click at [509, 436] on input "Non-Weighted Carts $100.01 and above" at bounding box center [561, 433] width 458 height 32
type input "Non-Weighted Carts $99 and above"
click at [565, 483] on div "Name your rule Shipping Rule Name Non-Weighted Carts $99 and above Internal Des…" at bounding box center [805, 405] width 992 height 166
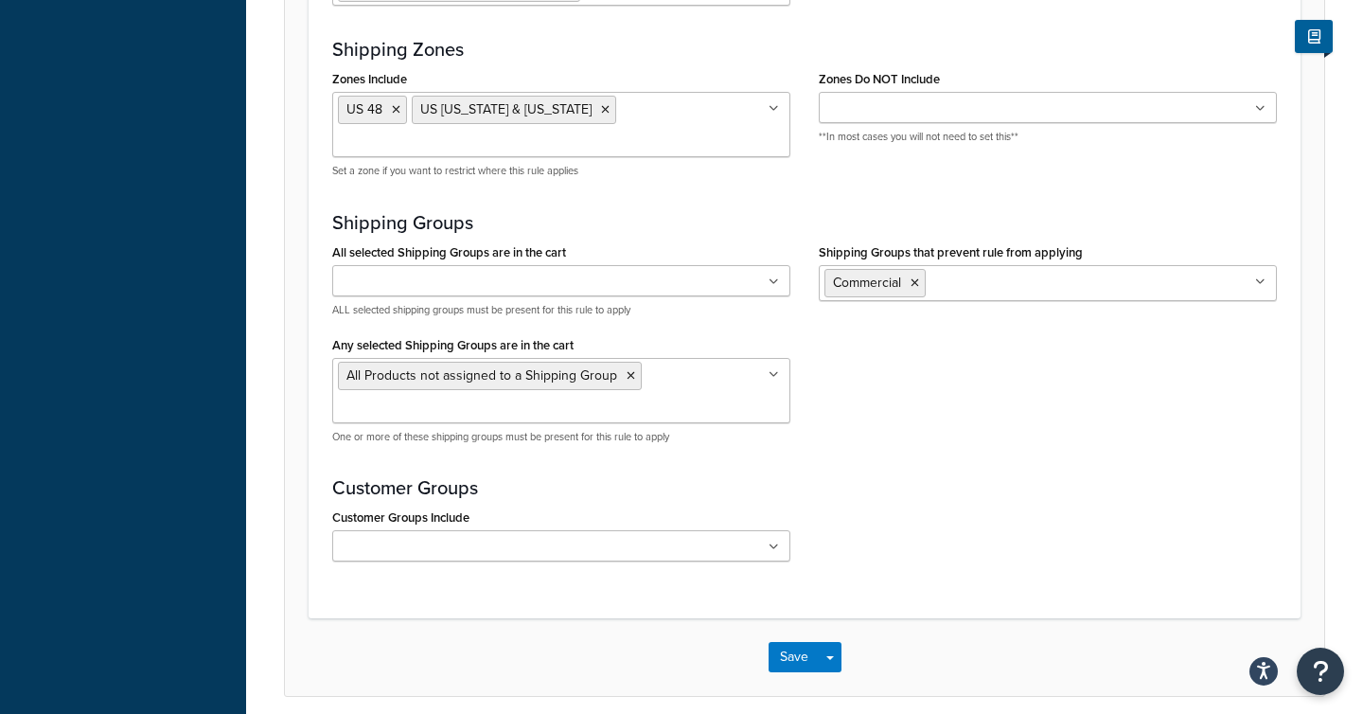
scroll to position [1647, 0]
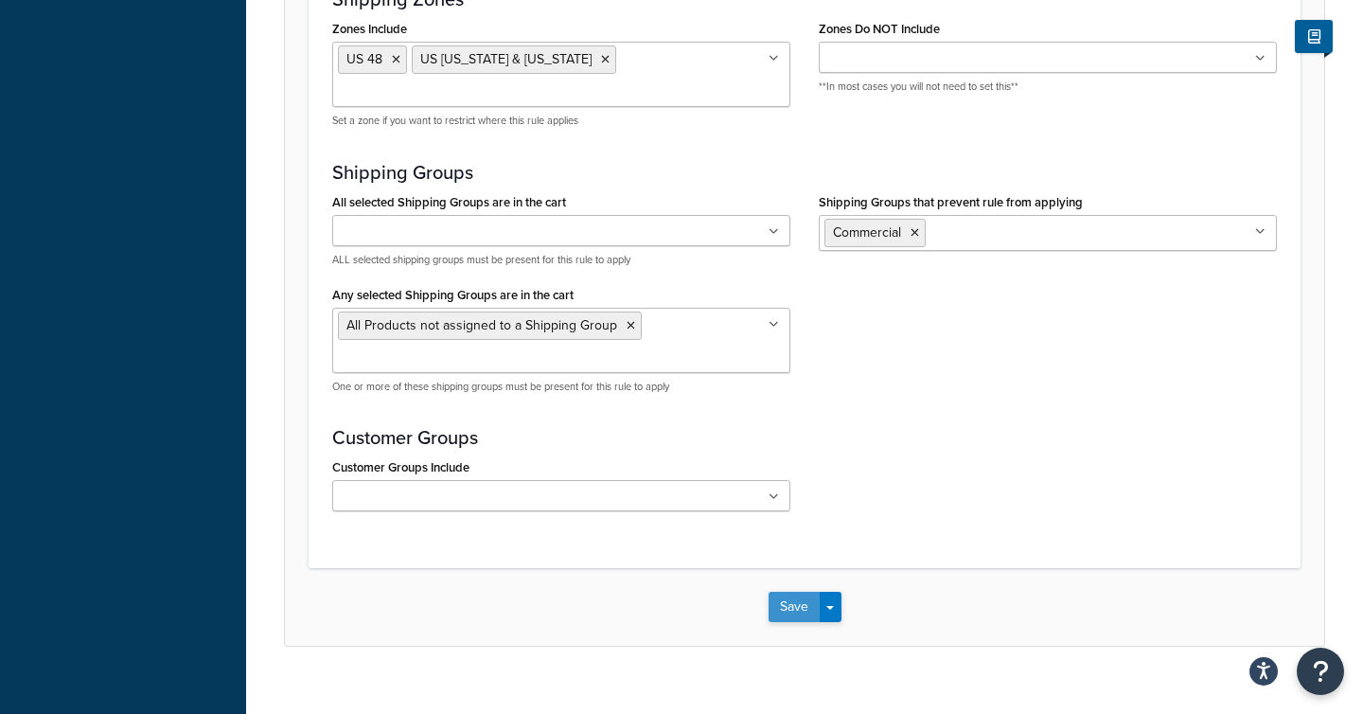
click at [786, 592] on button "Save" at bounding box center [794, 607] width 51 height 30
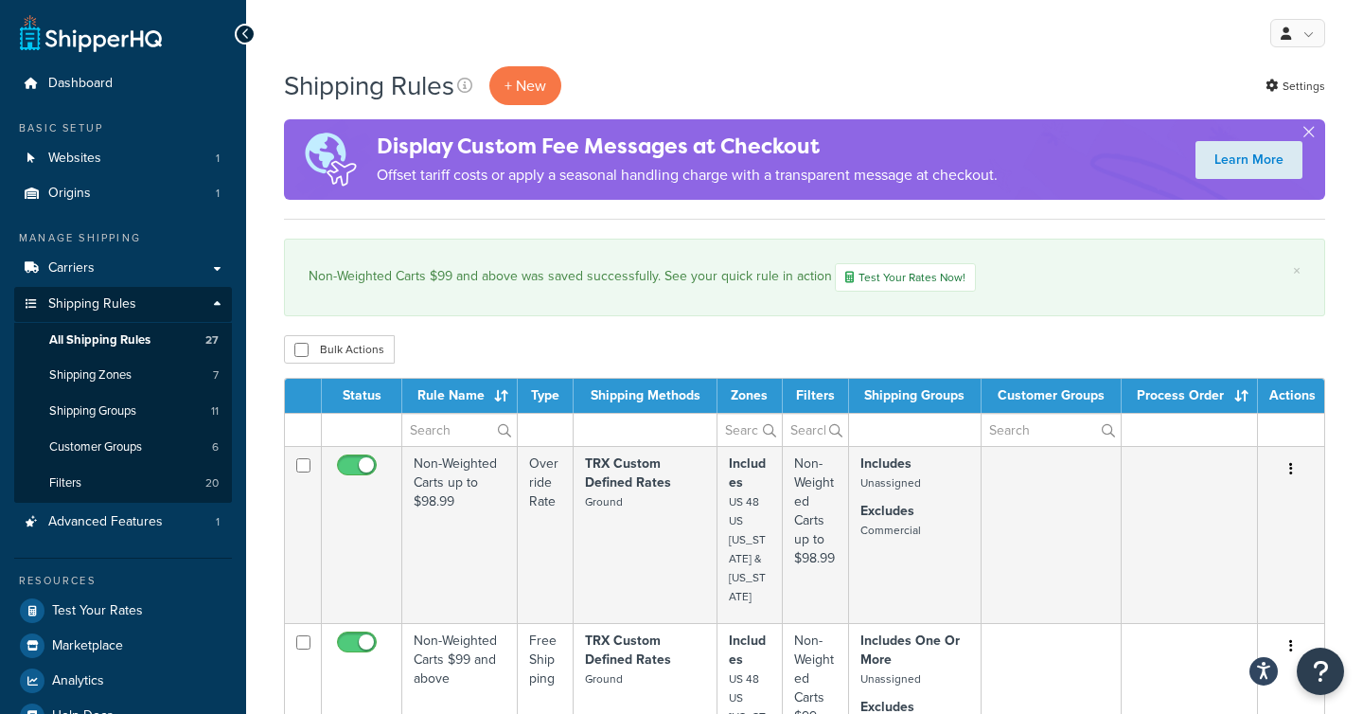
click at [927, 46] on div "My Profile Billing Global Settings Contact Us Logout" at bounding box center [804, 33] width 1117 height 66
